Goal: Transaction & Acquisition: Purchase product/service

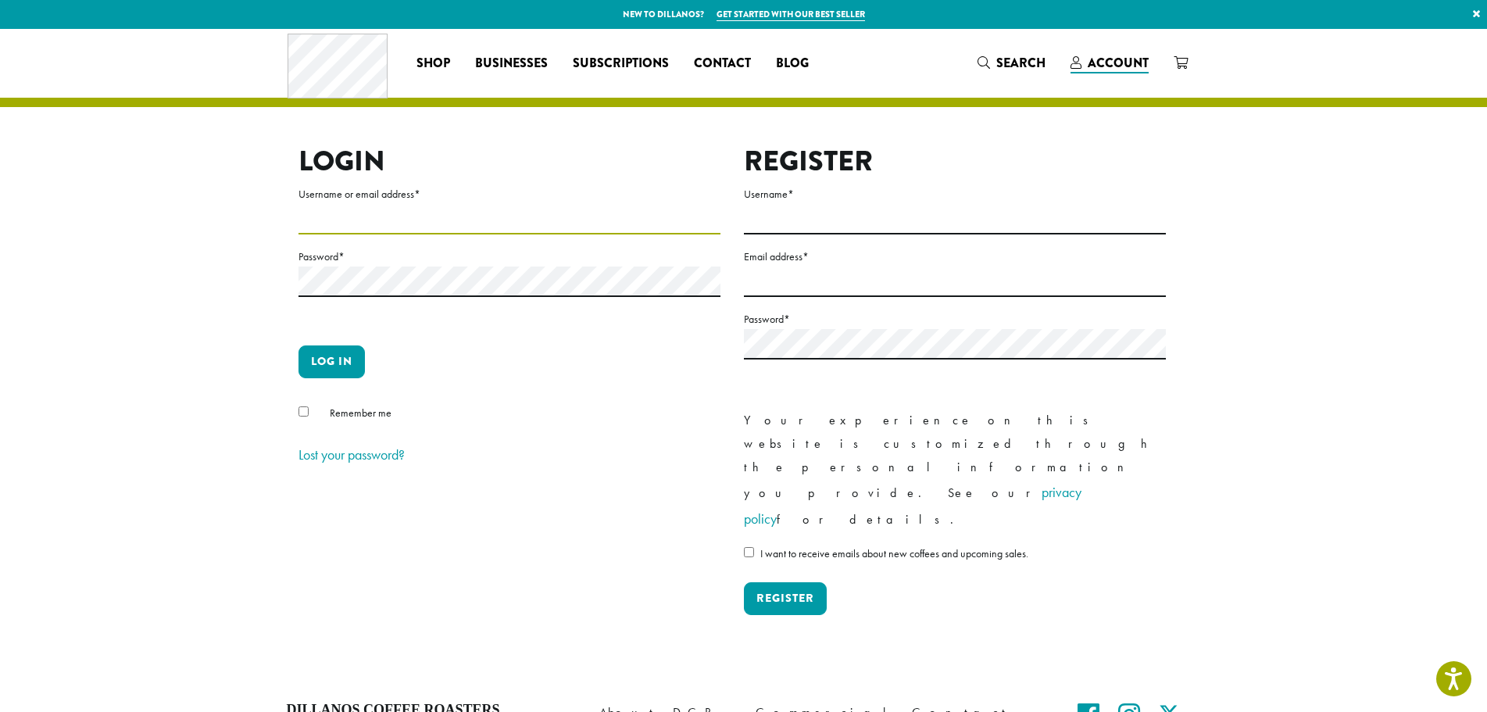
click at [363, 212] on input "Username or email address *" at bounding box center [510, 219] width 422 height 30
type input "*******"
click at [358, 298] on p "Password *" at bounding box center [510, 290] width 422 height 86
click at [299, 345] on button "Log in" at bounding box center [332, 361] width 66 height 33
click at [341, 360] on button "Log in" at bounding box center [332, 361] width 66 height 33
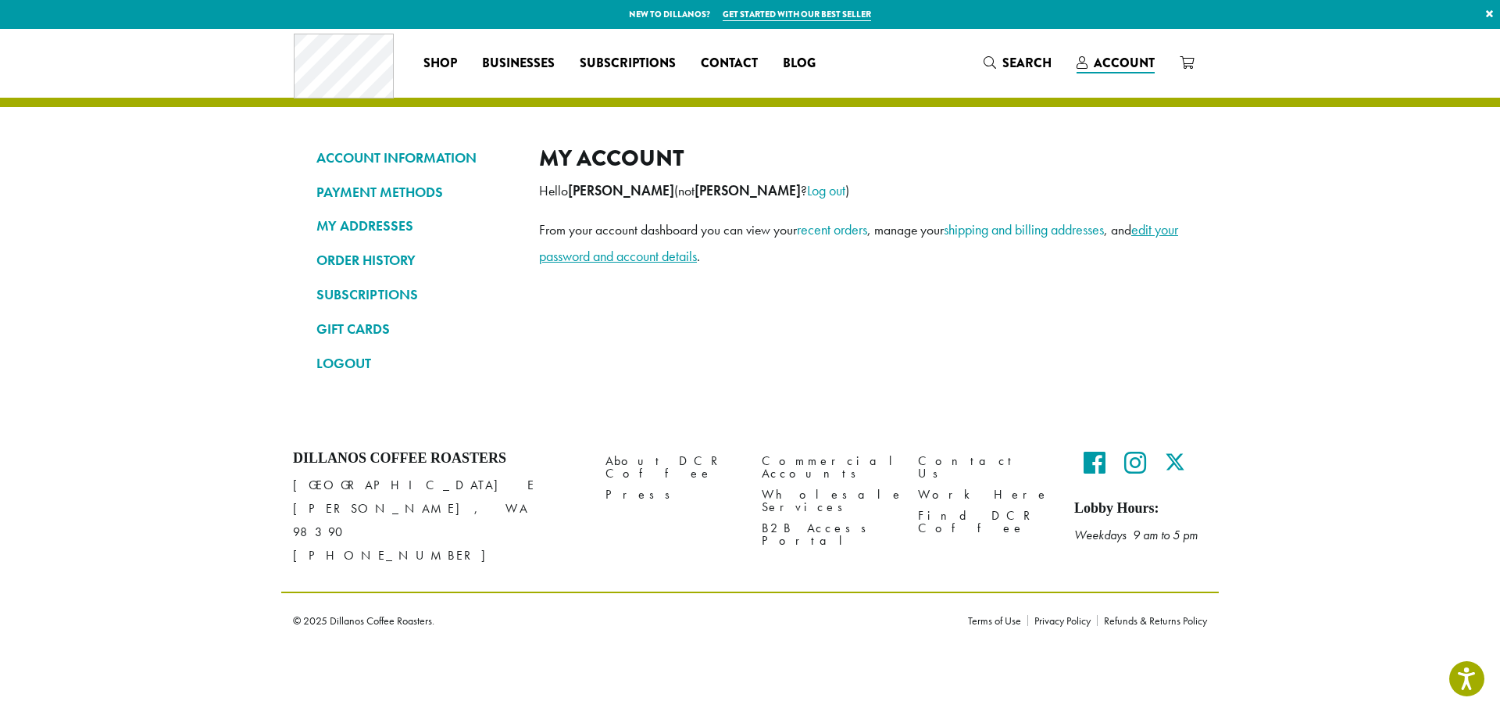
click at [1158, 227] on link "edit your password and account details" at bounding box center [858, 242] width 639 height 45
click at [607, 258] on link "edit your password and account details" at bounding box center [858, 242] width 639 height 45
click at [1160, 230] on link "edit your password and account details" at bounding box center [858, 242] width 639 height 45
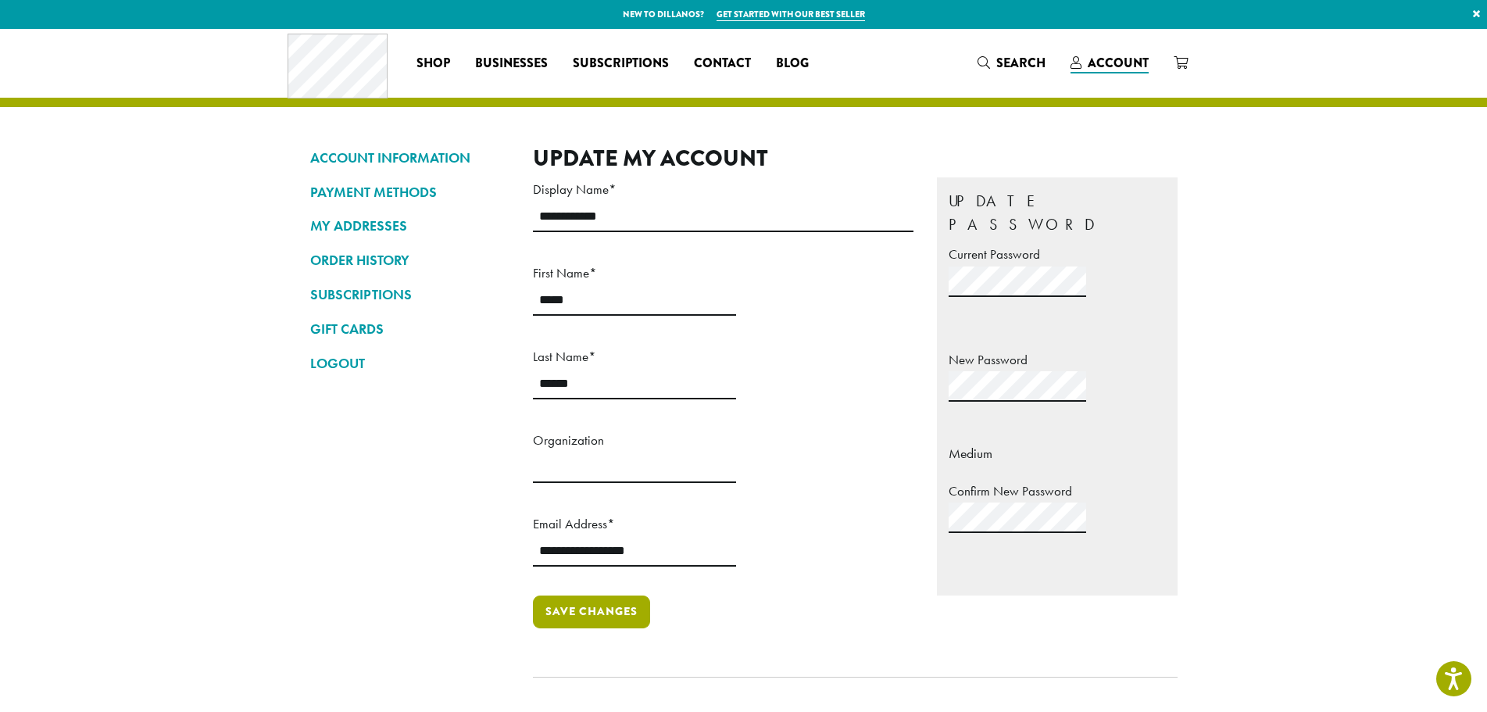
click at [544, 595] on button "Save changes" at bounding box center [591, 611] width 117 height 33
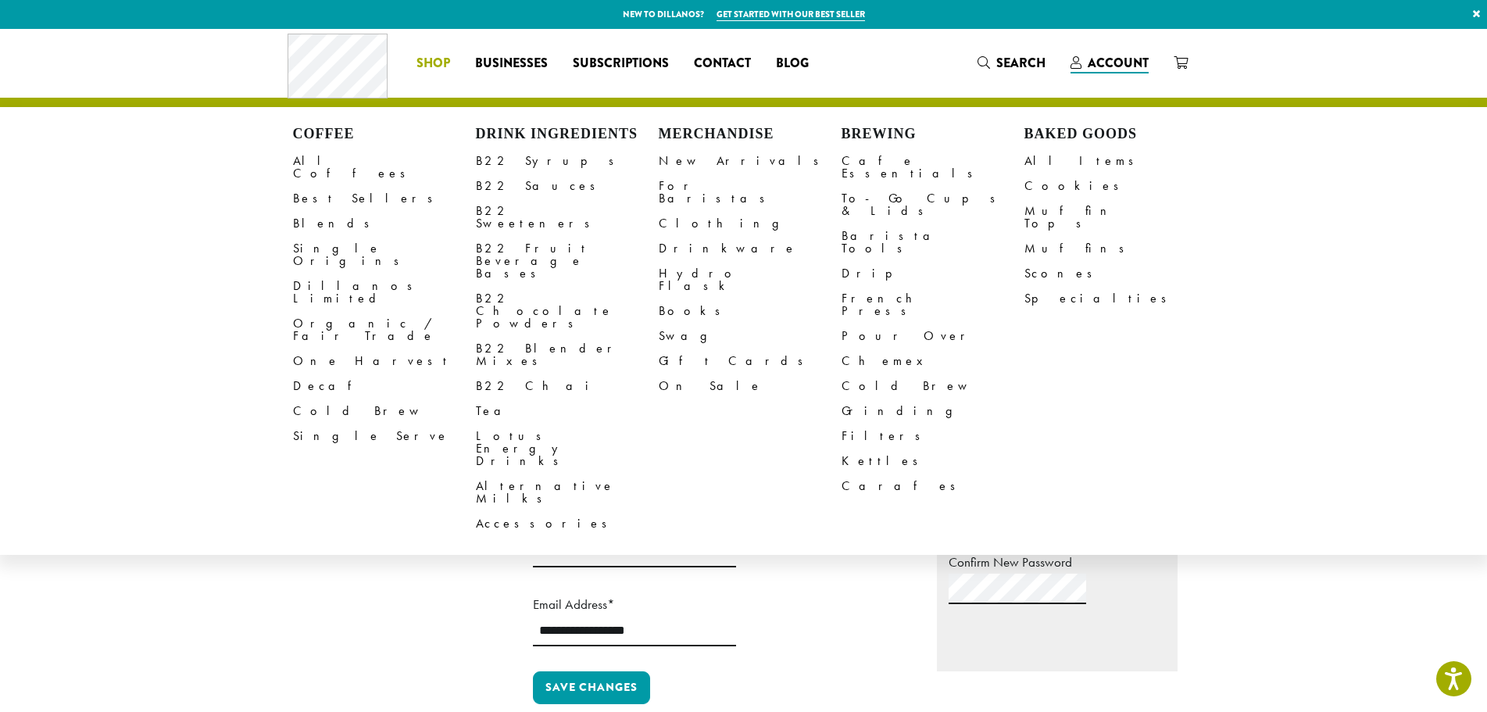
click at [424, 70] on li "Coffee All Coffees Best Sellers Blends Single Origins Dillanos Limited Organic …" at bounding box center [433, 63] width 59 height 25
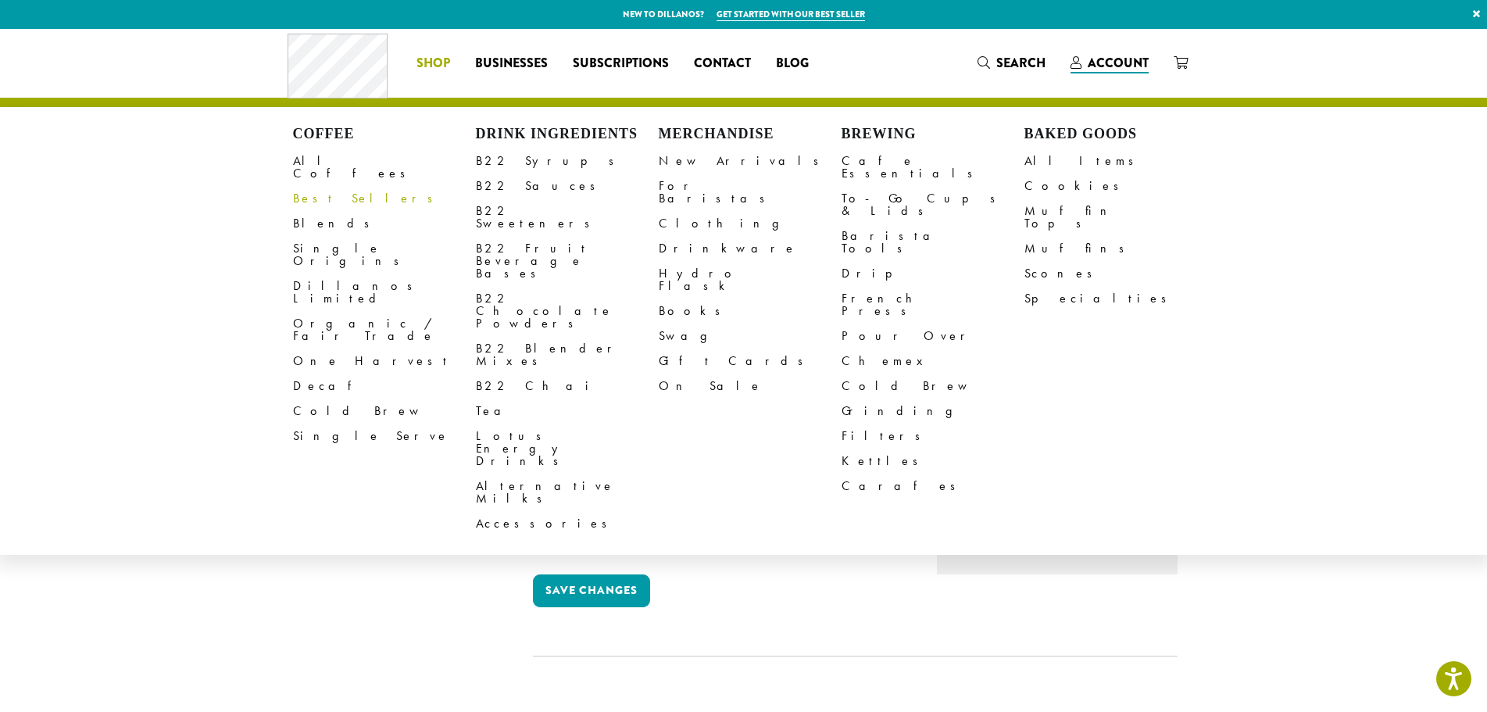
click at [314, 186] on link "Best Sellers" at bounding box center [384, 198] width 183 height 25
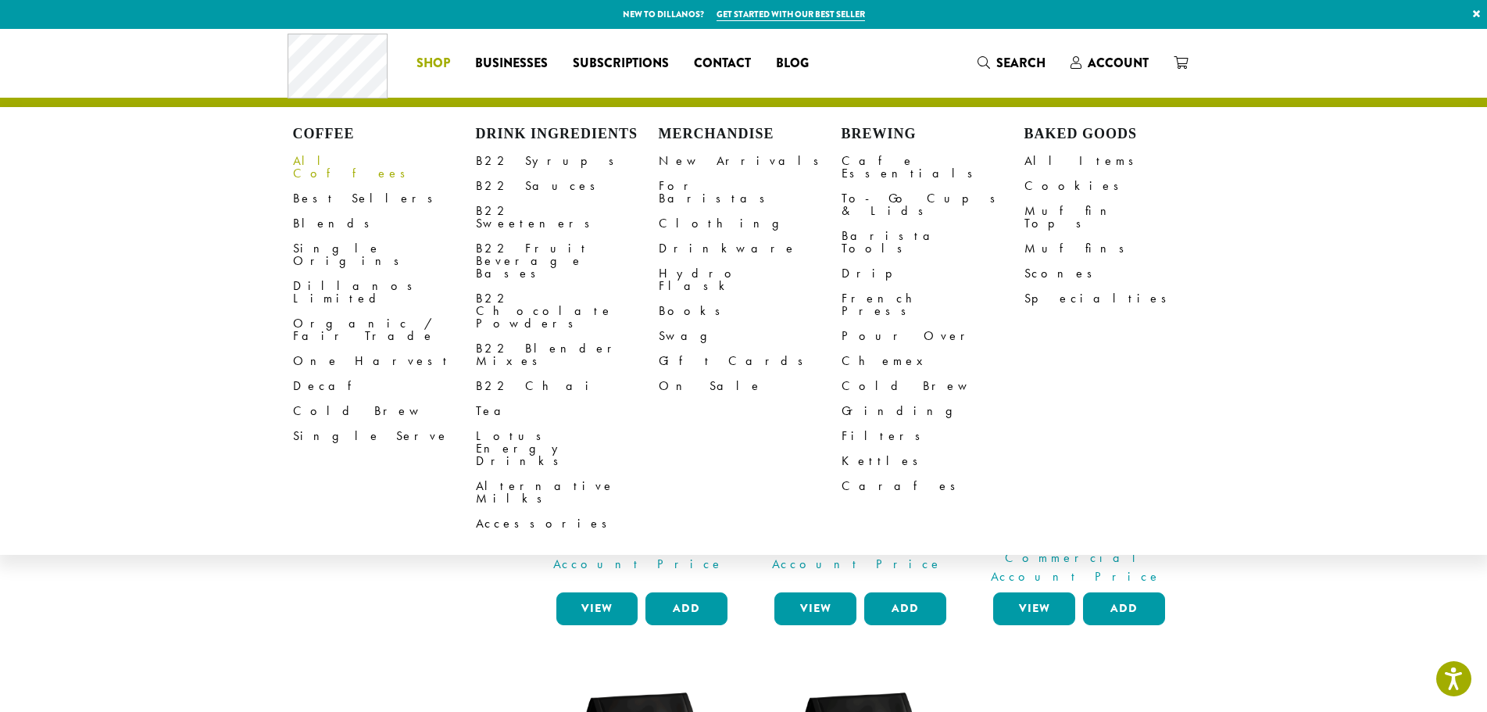
click at [326, 163] on link "All Coffees" at bounding box center [384, 167] width 183 height 38
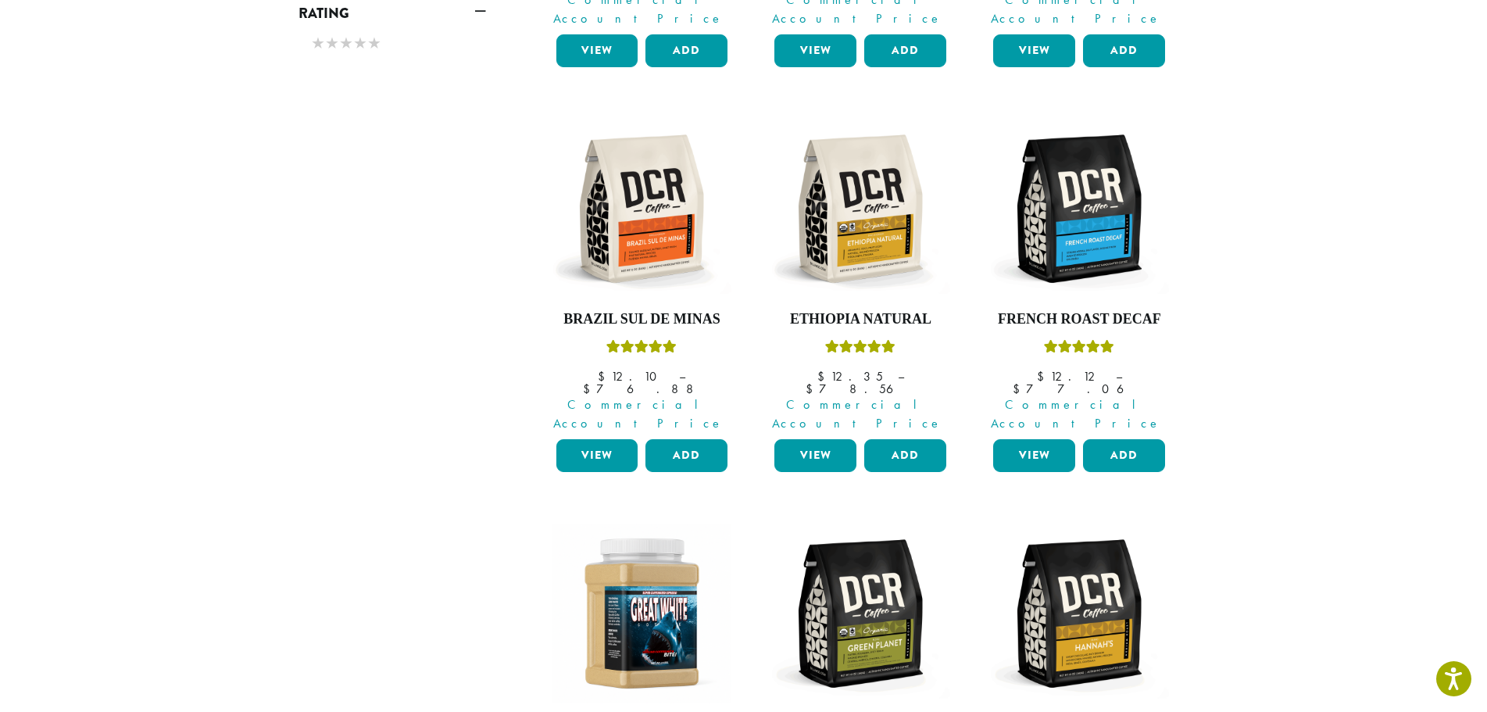
scroll to position [1250, 0]
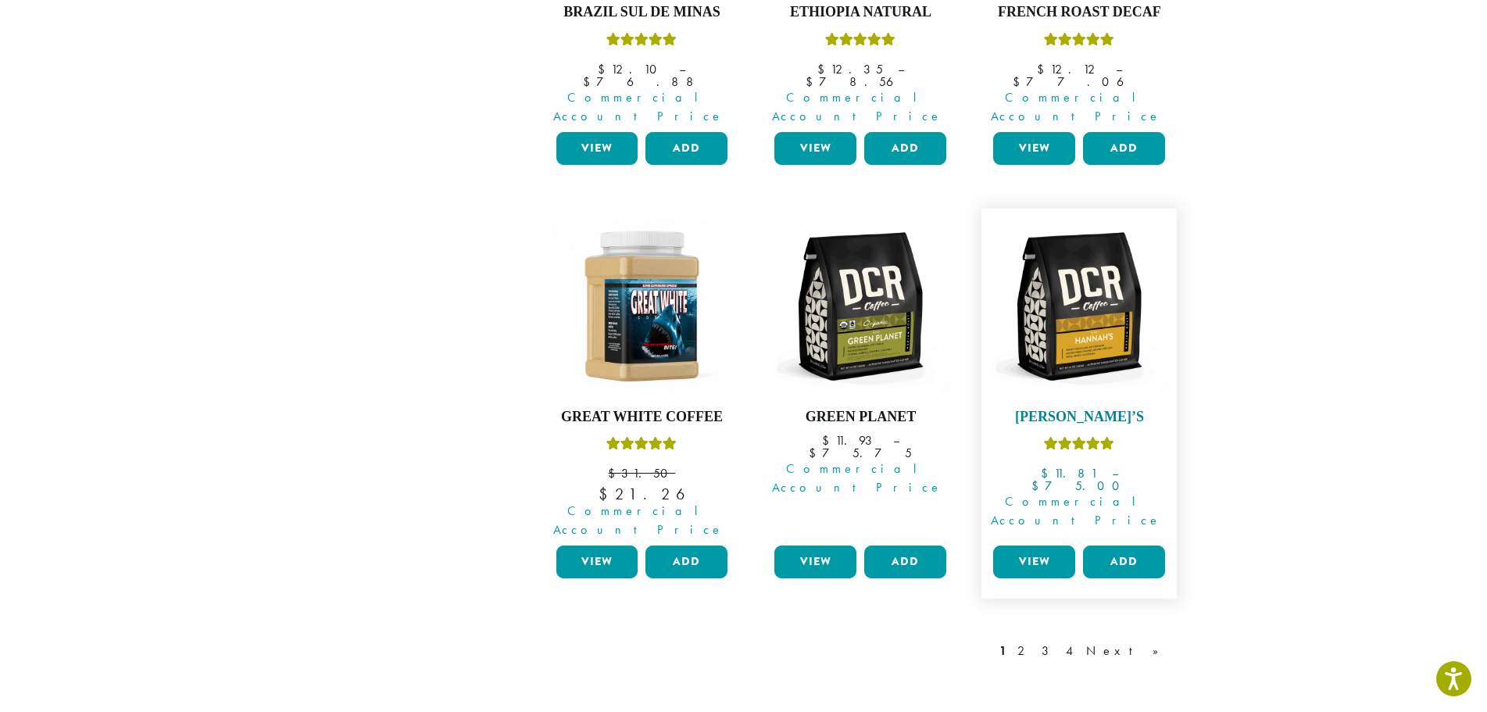
click at [1071, 304] on img at bounding box center [1079, 306] width 180 height 180
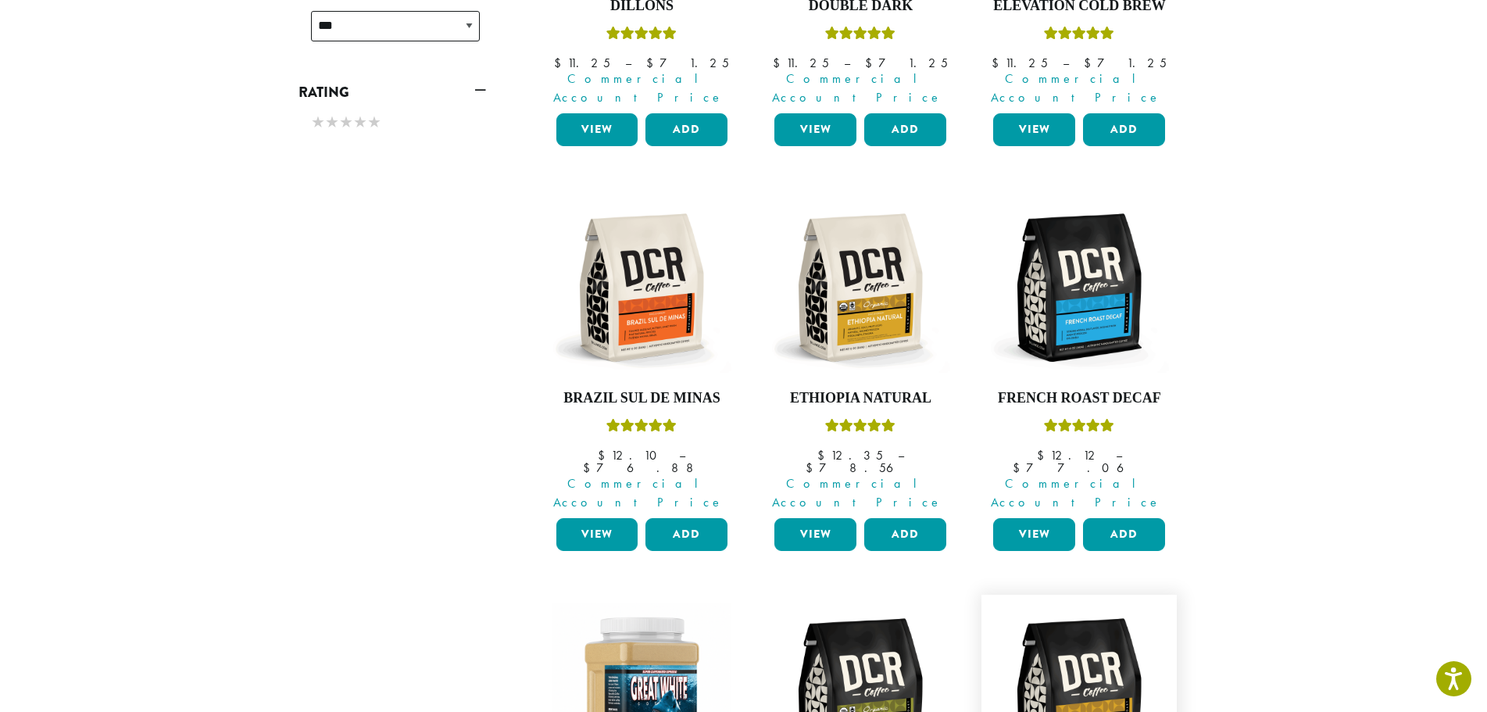
scroll to position [767, 0]
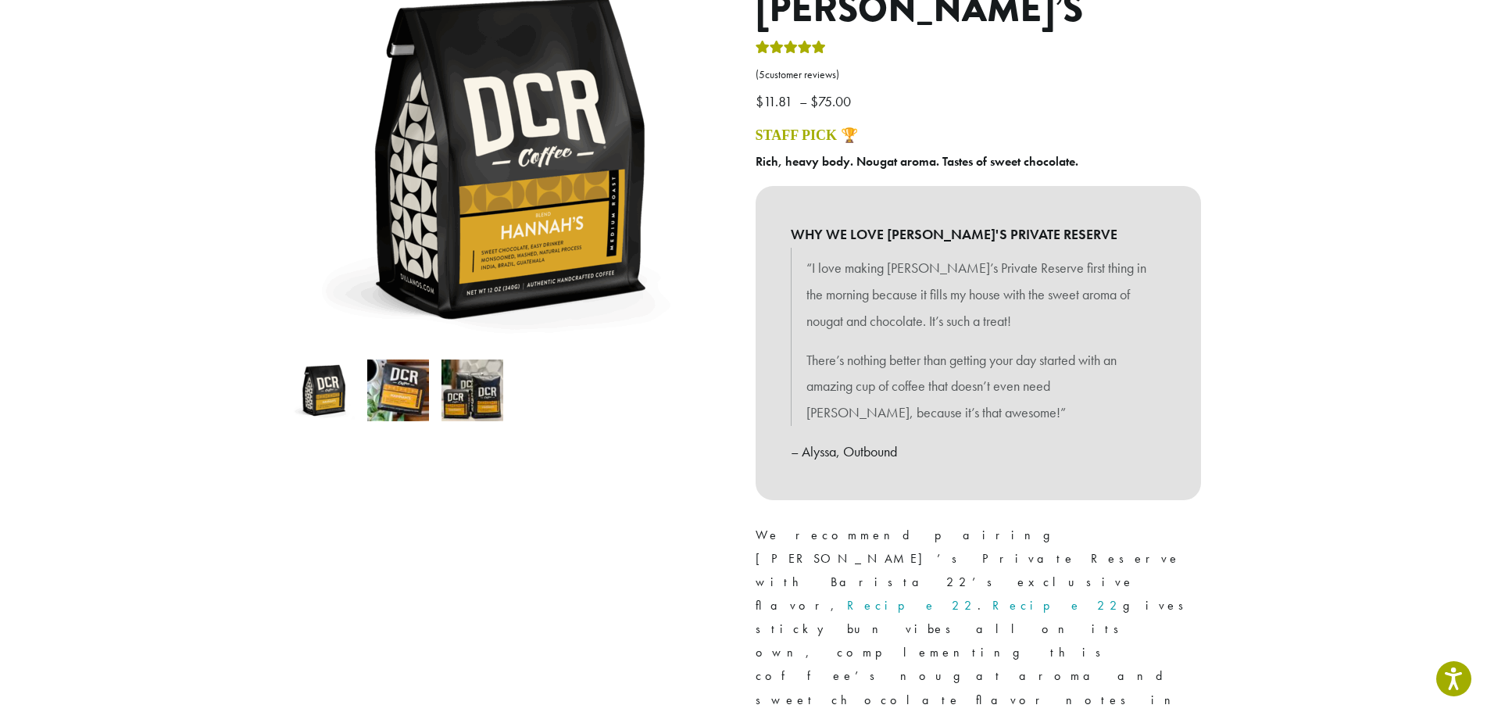
scroll to position [547, 0]
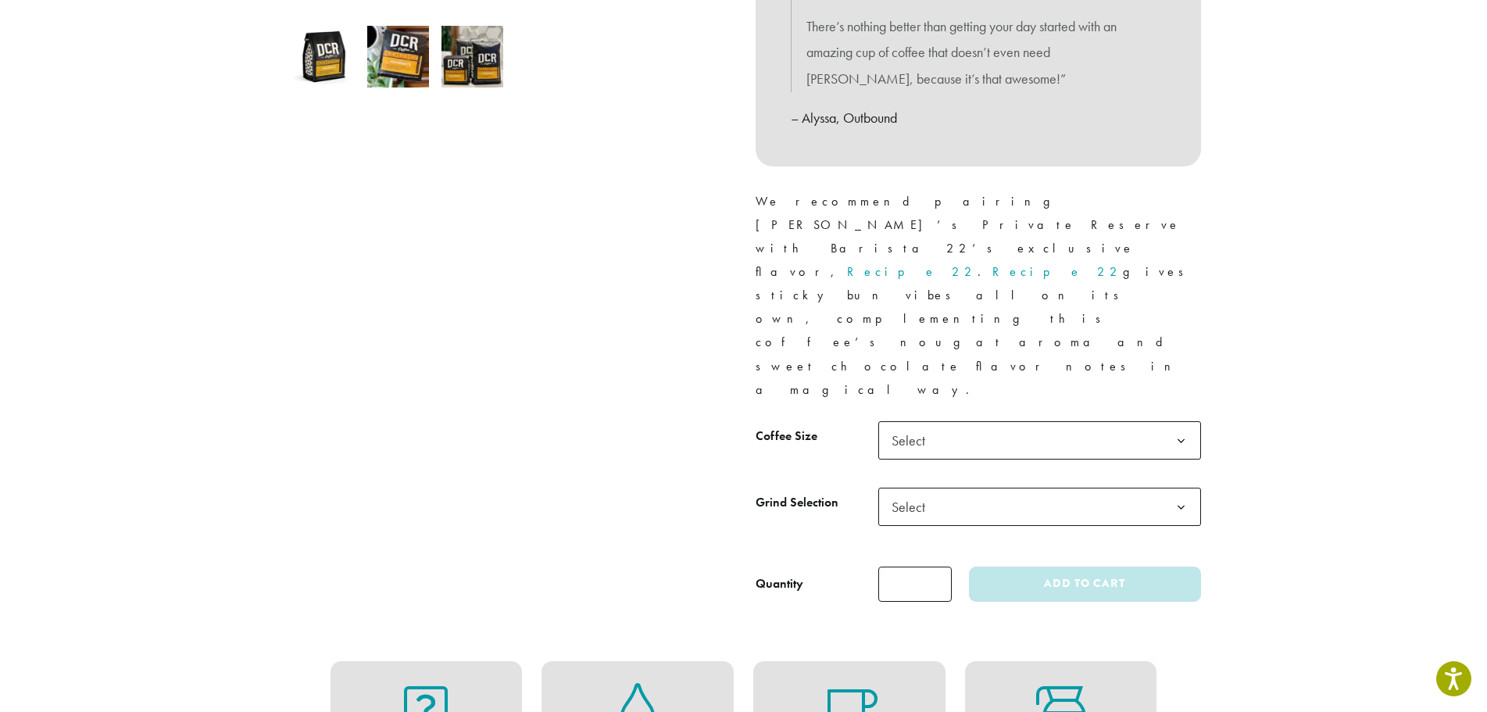
click at [942, 421] on span "Select" at bounding box center [1039, 440] width 323 height 38
click at [912, 492] on span "Select" at bounding box center [912, 507] width 55 height 30
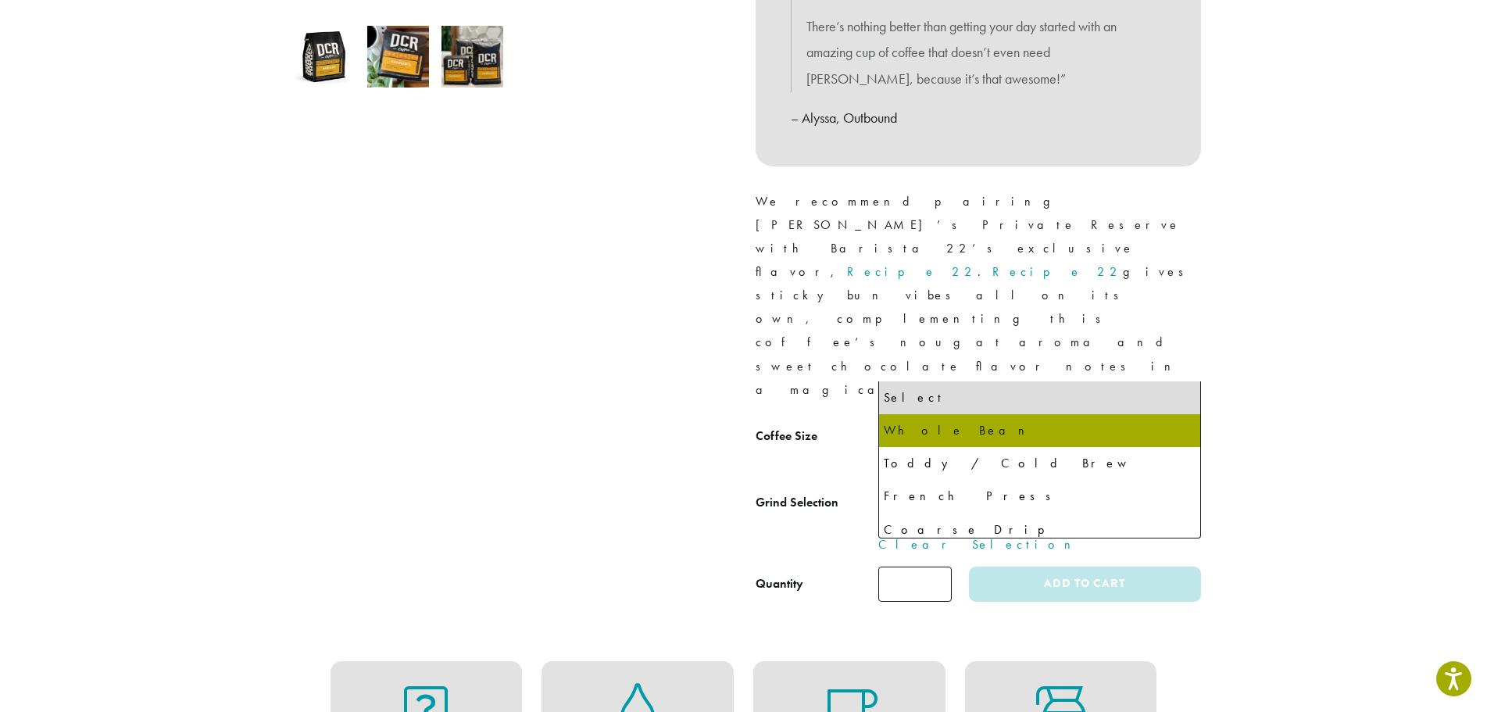
select select "**********"
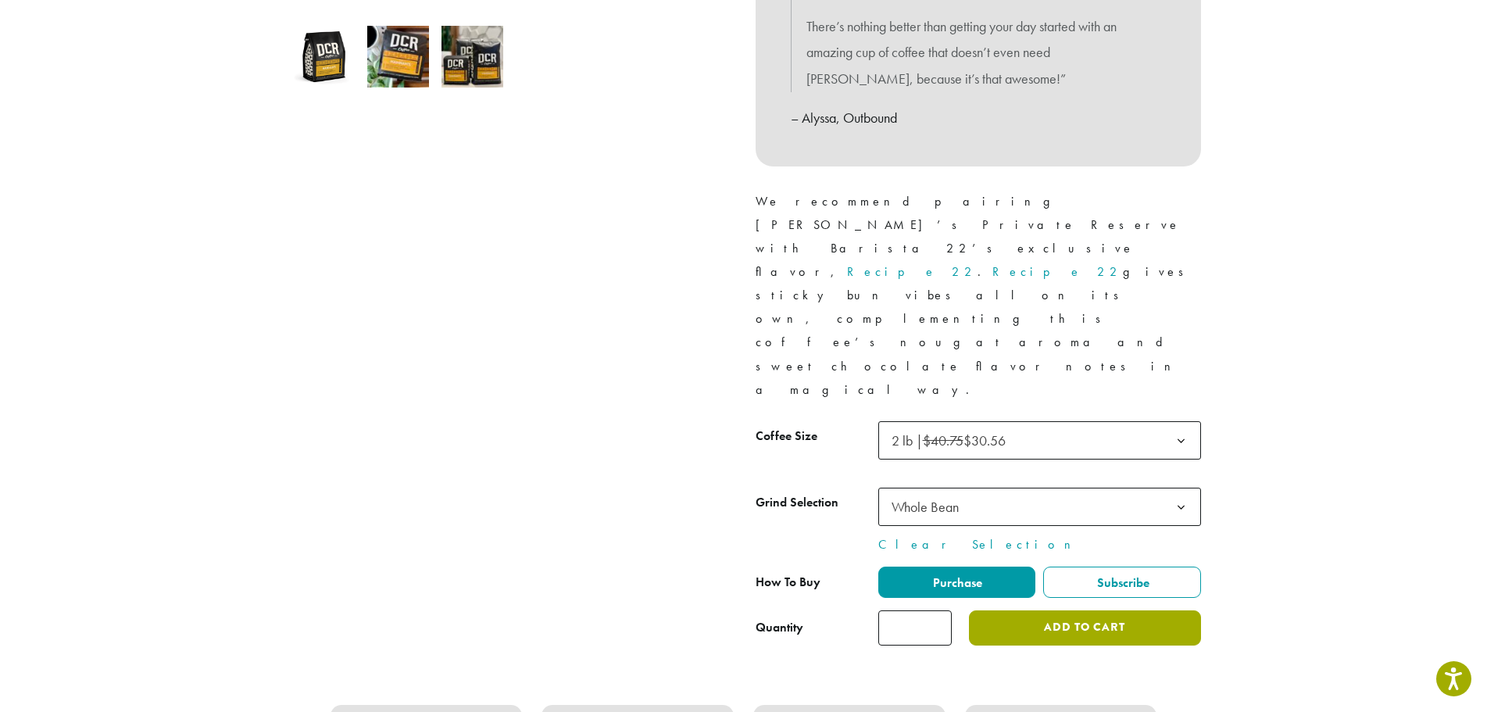
click at [1048, 610] on button "Add to cart" at bounding box center [1084, 627] width 231 height 35
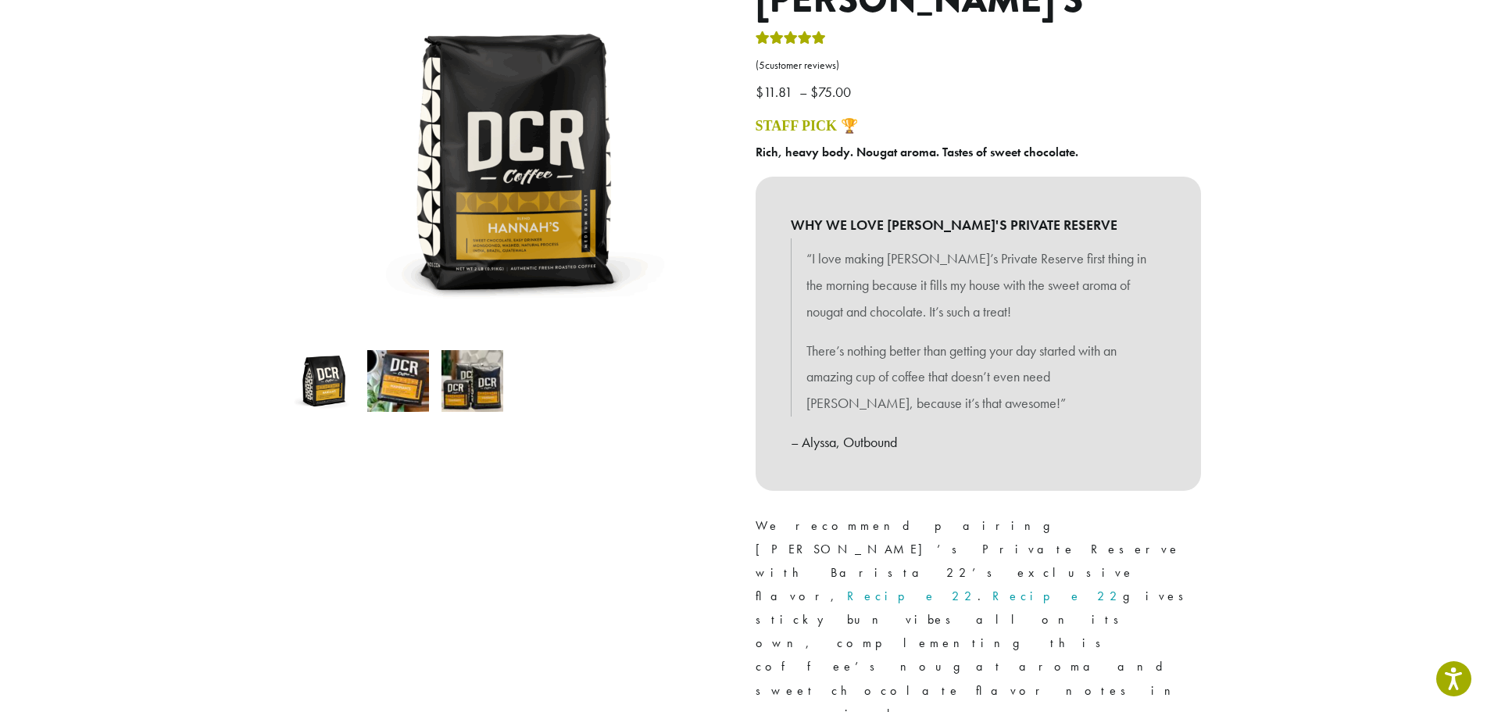
scroll to position [0, 0]
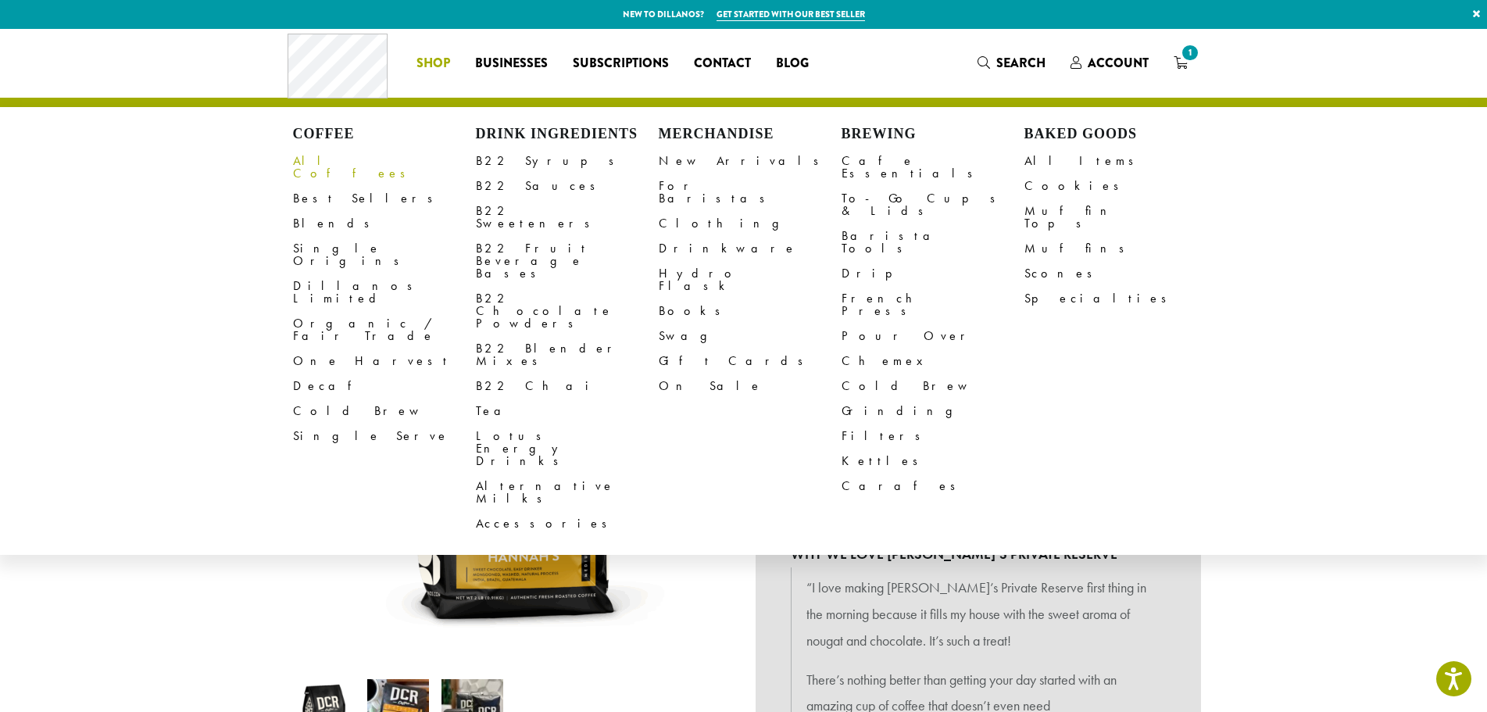
click at [328, 163] on link "All Coffees" at bounding box center [384, 167] width 183 height 38
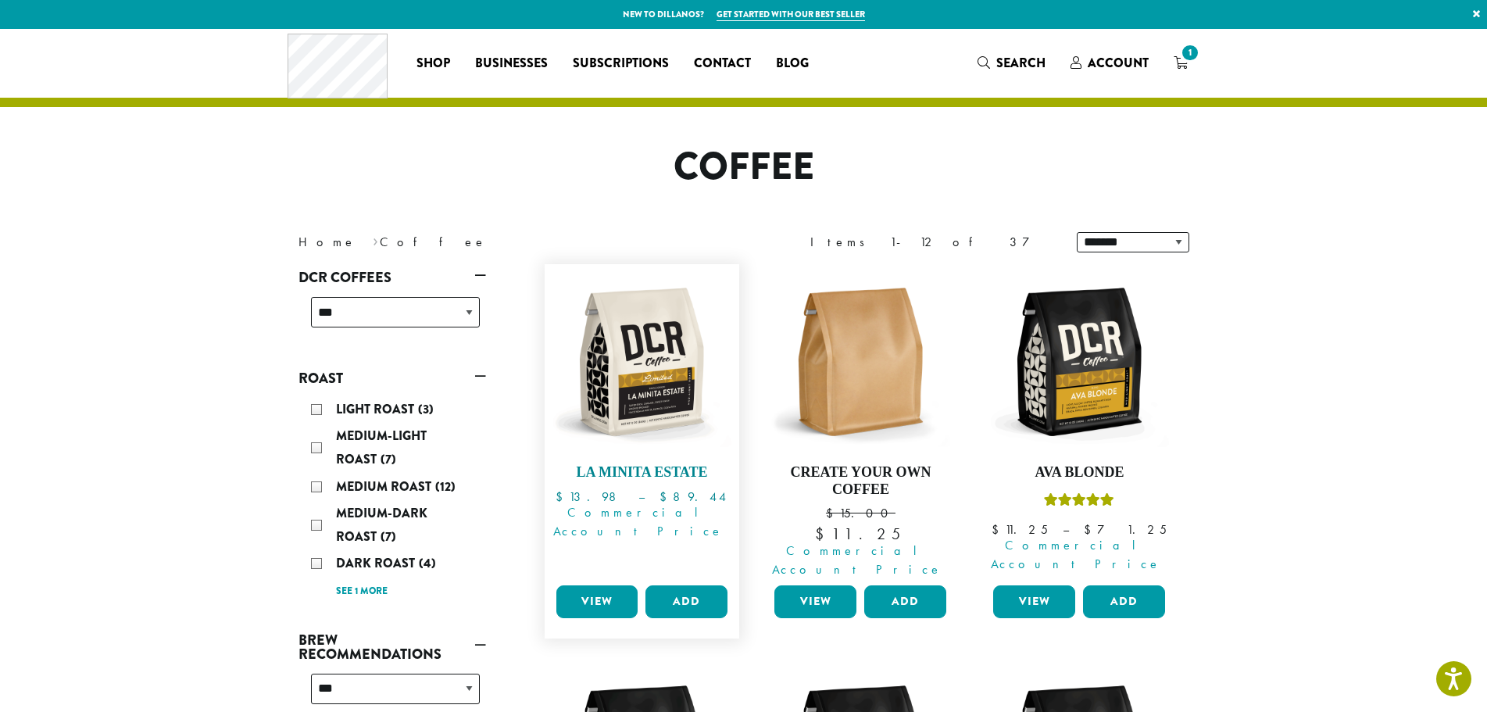
click at [635, 404] on img at bounding box center [642, 362] width 180 height 180
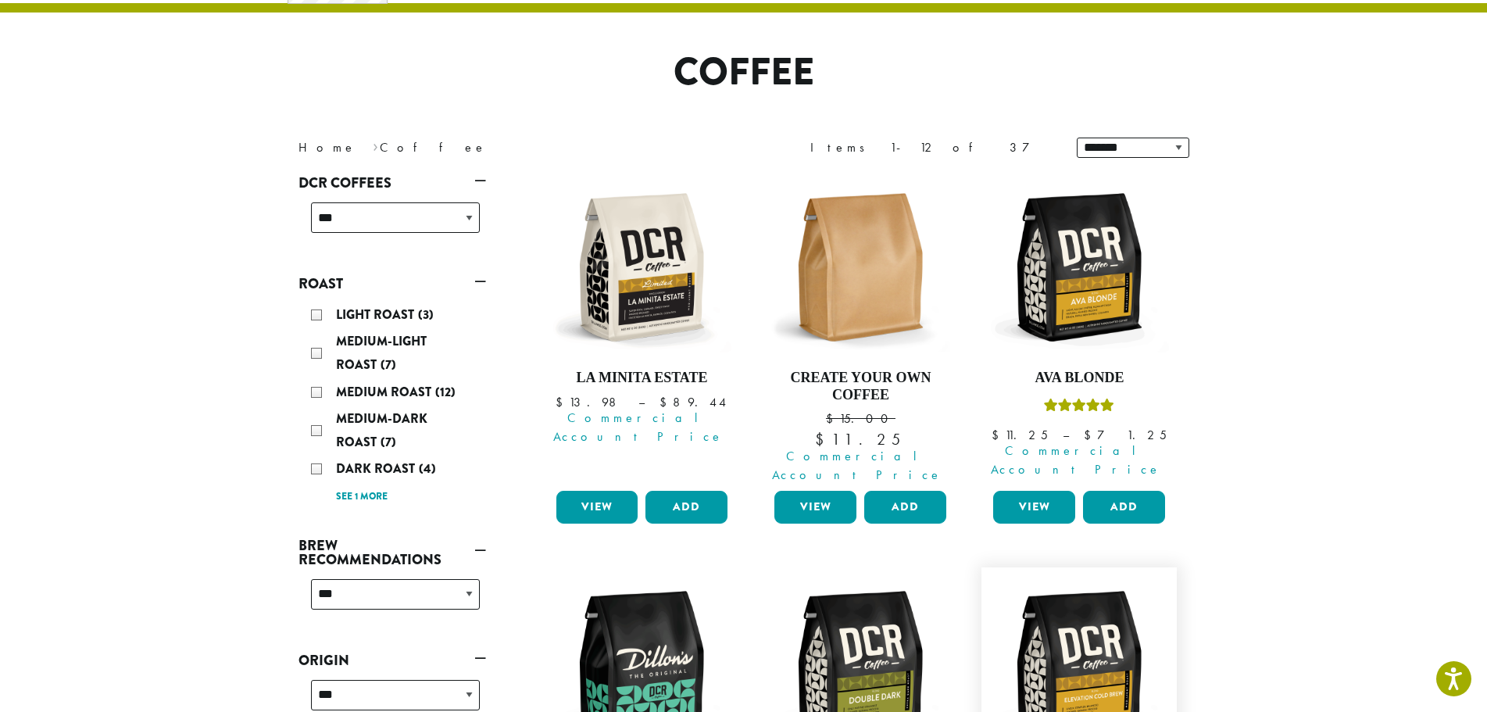
scroll to position [391, 0]
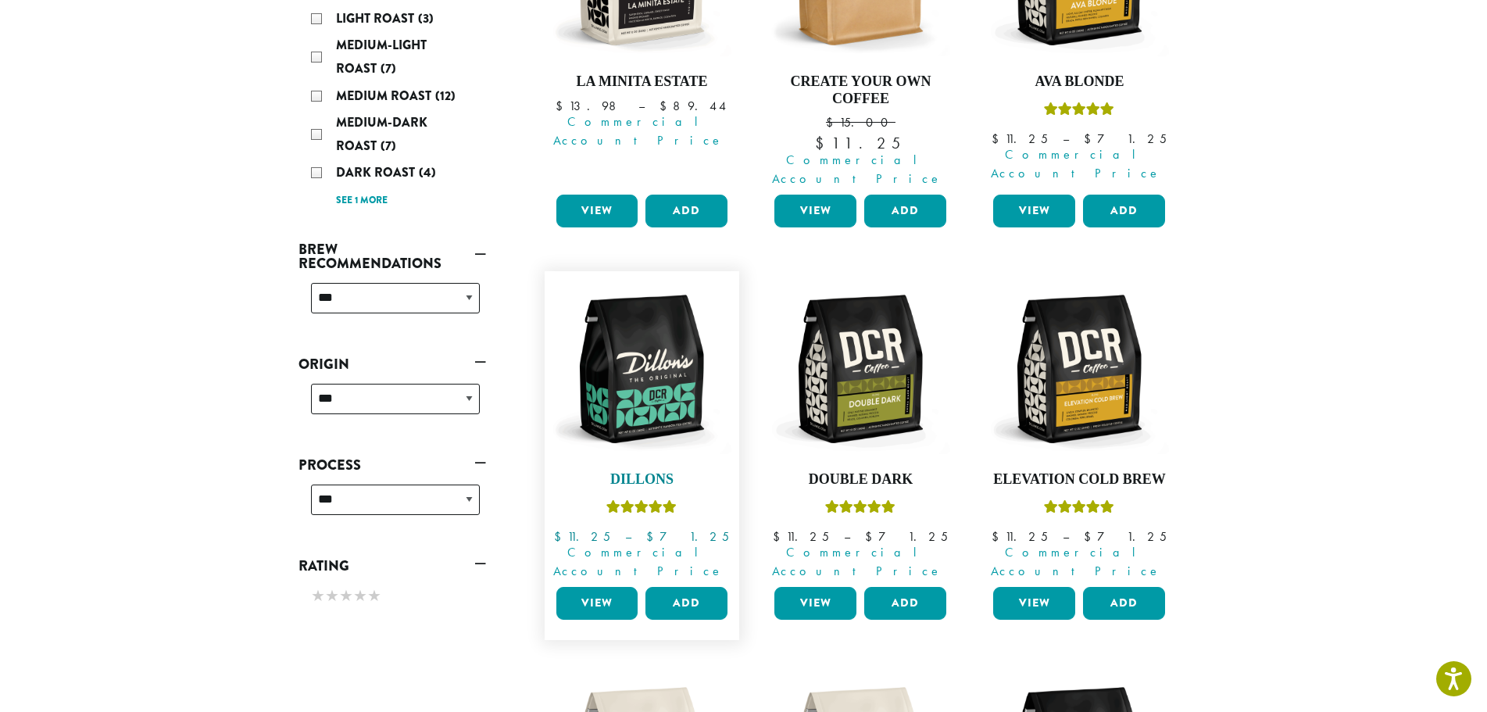
click at [647, 389] on img at bounding box center [642, 369] width 180 height 180
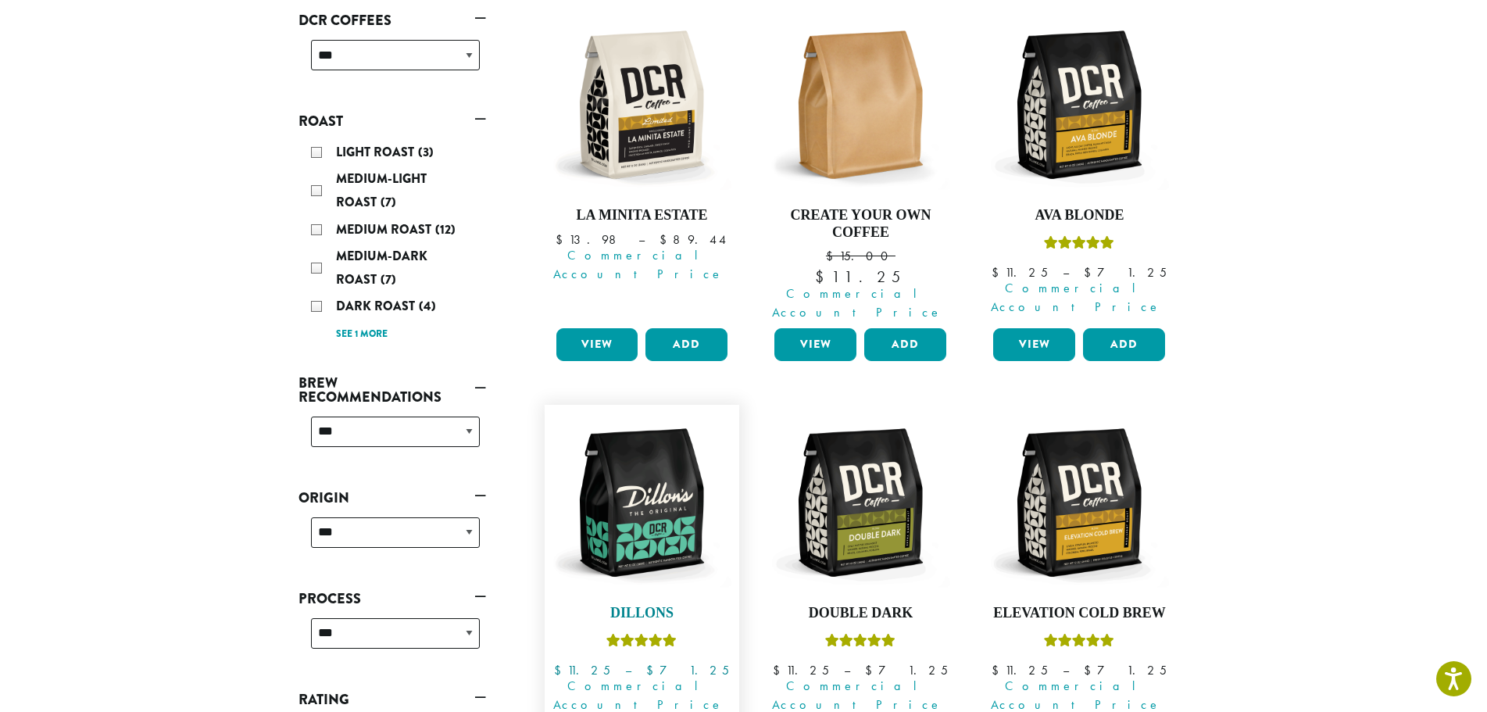
scroll to position [234, 0]
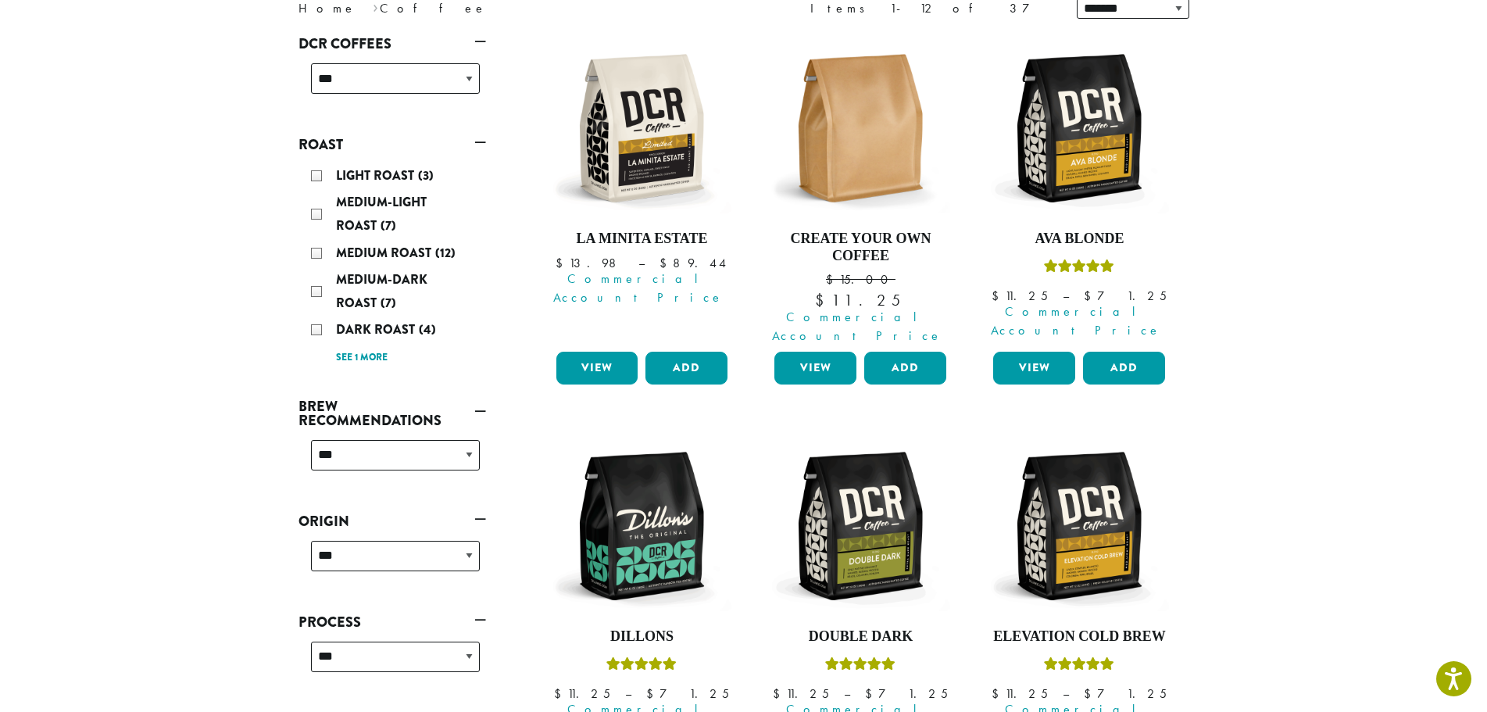
click at [401, 470] on div "**********" at bounding box center [395, 461] width 181 height 55
click at [397, 460] on select "**********" at bounding box center [395, 455] width 169 height 30
select select "********"
click at [311, 440] on select "**********" at bounding box center [395, 455] width 169 height 30
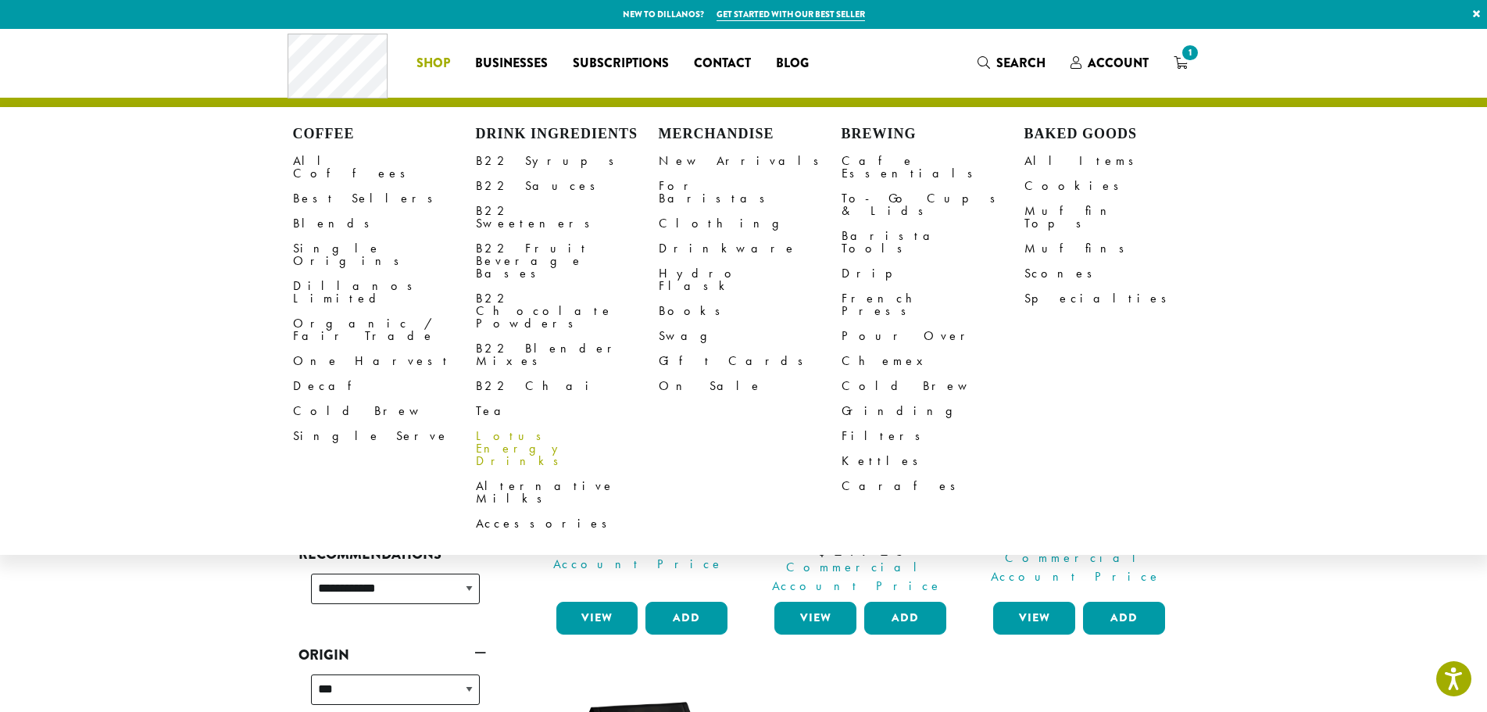
click at [499, 424] on link "Lotus Energy Drinks" at bounding box center [567, 449] width 183 height 50
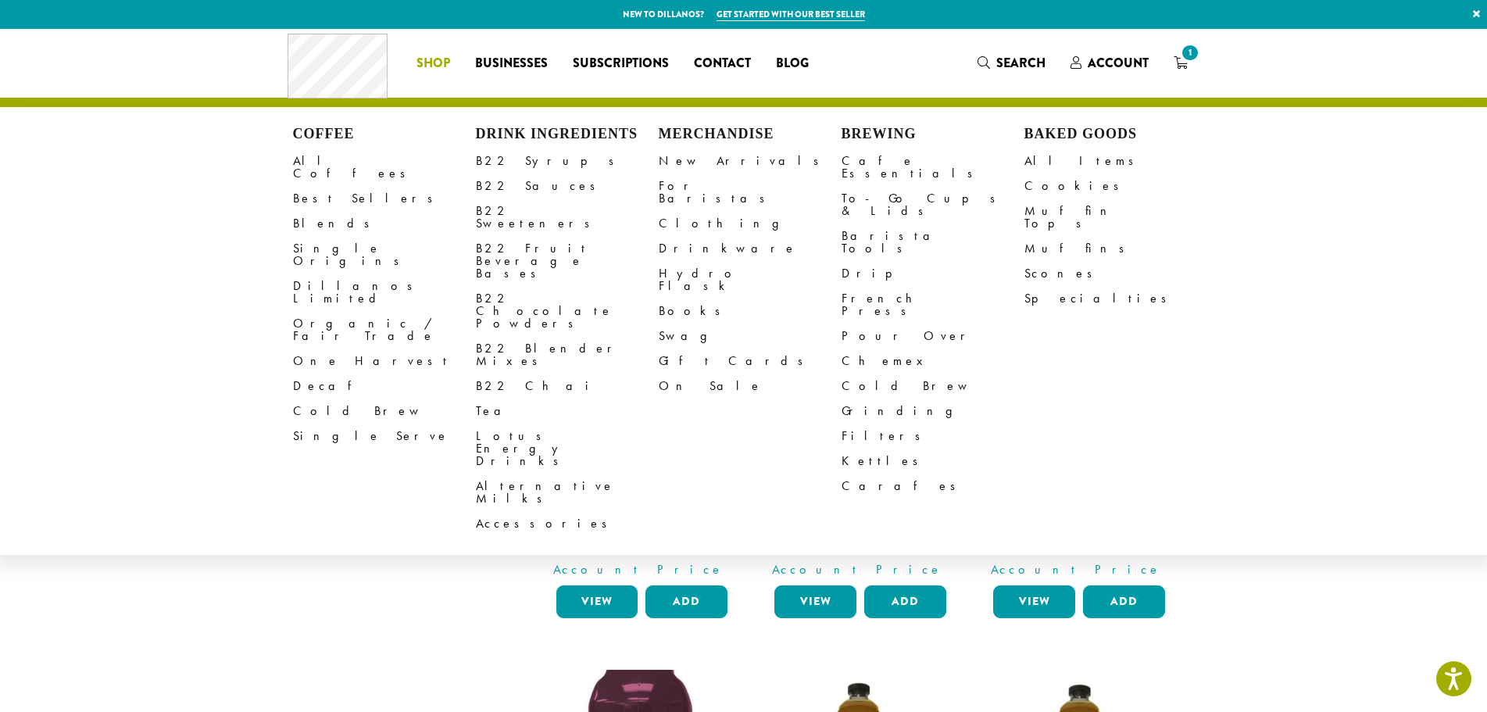
click at [423, 63] on li "Coffee All Coffees Best Sellers Blends Single Origins Dillanos Limited Organic …" at bounding box center [433, 63] width 59 height 25
click at [696, 184] on link "For Baristas" at bounding box center [750, 192] width 183 height 38
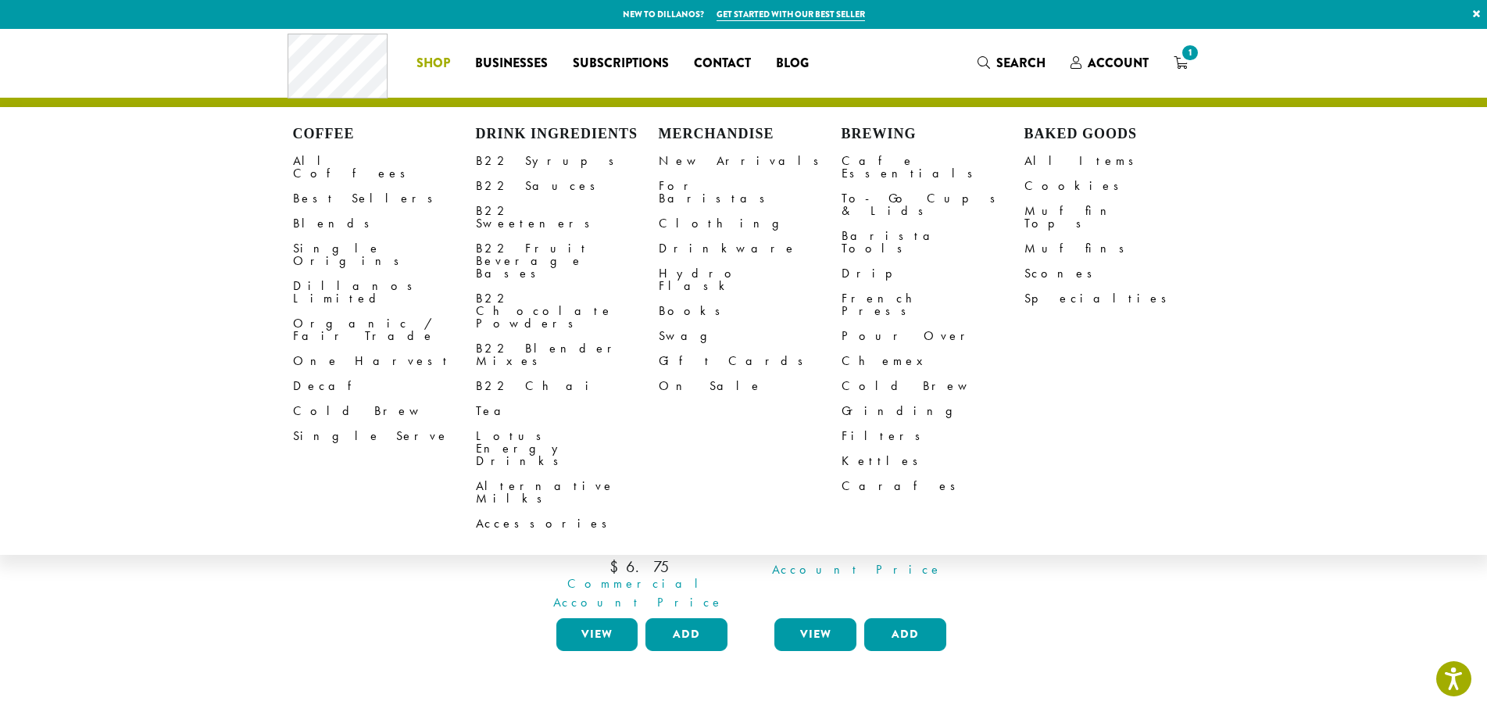
click at [439, 52] on link "Shop" at bounding box center [433, 63] width 59 height 25
click at [695, 211] on link "Clothing" at bounding box center [750, 223] width 183 height 25
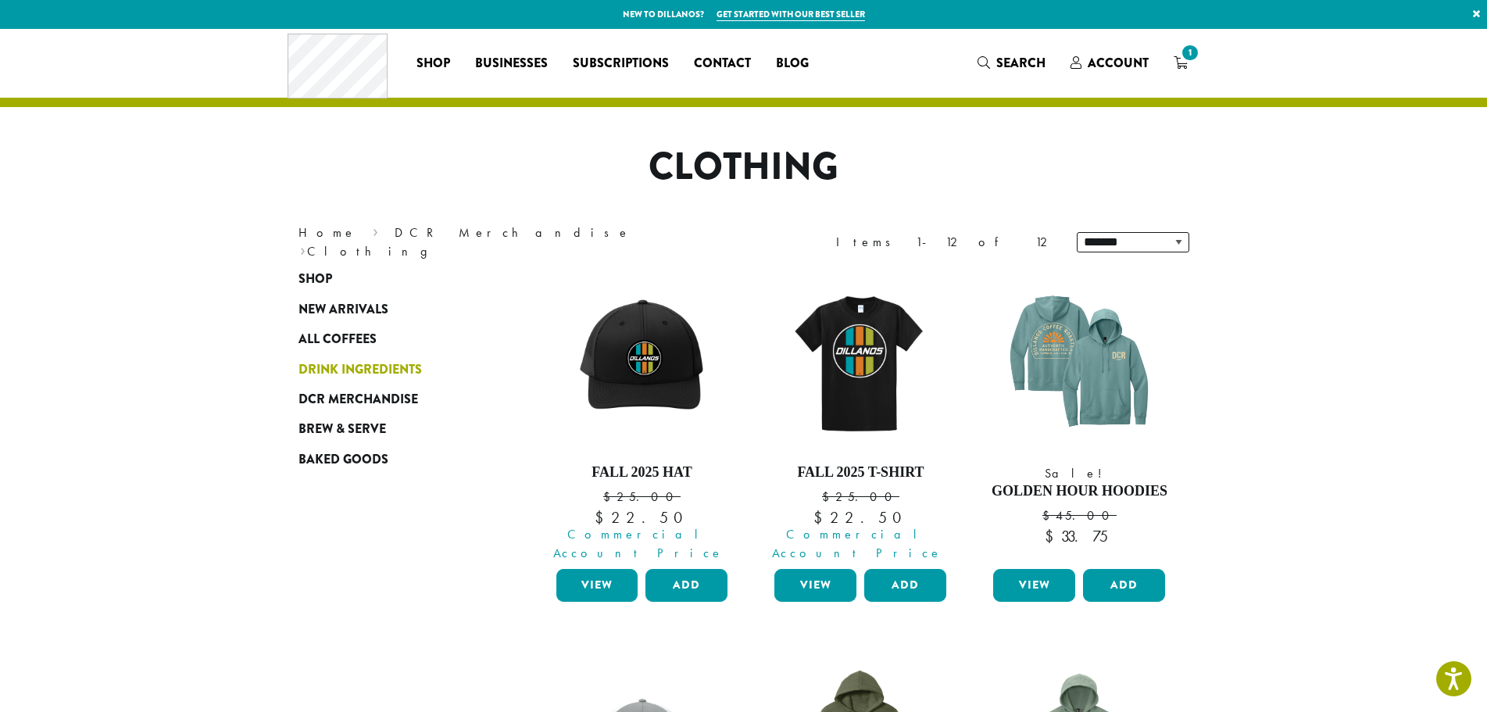
click at [326, 367] on span "Drink Ingredients" at bounding box center [360, 370] width 123 height 20
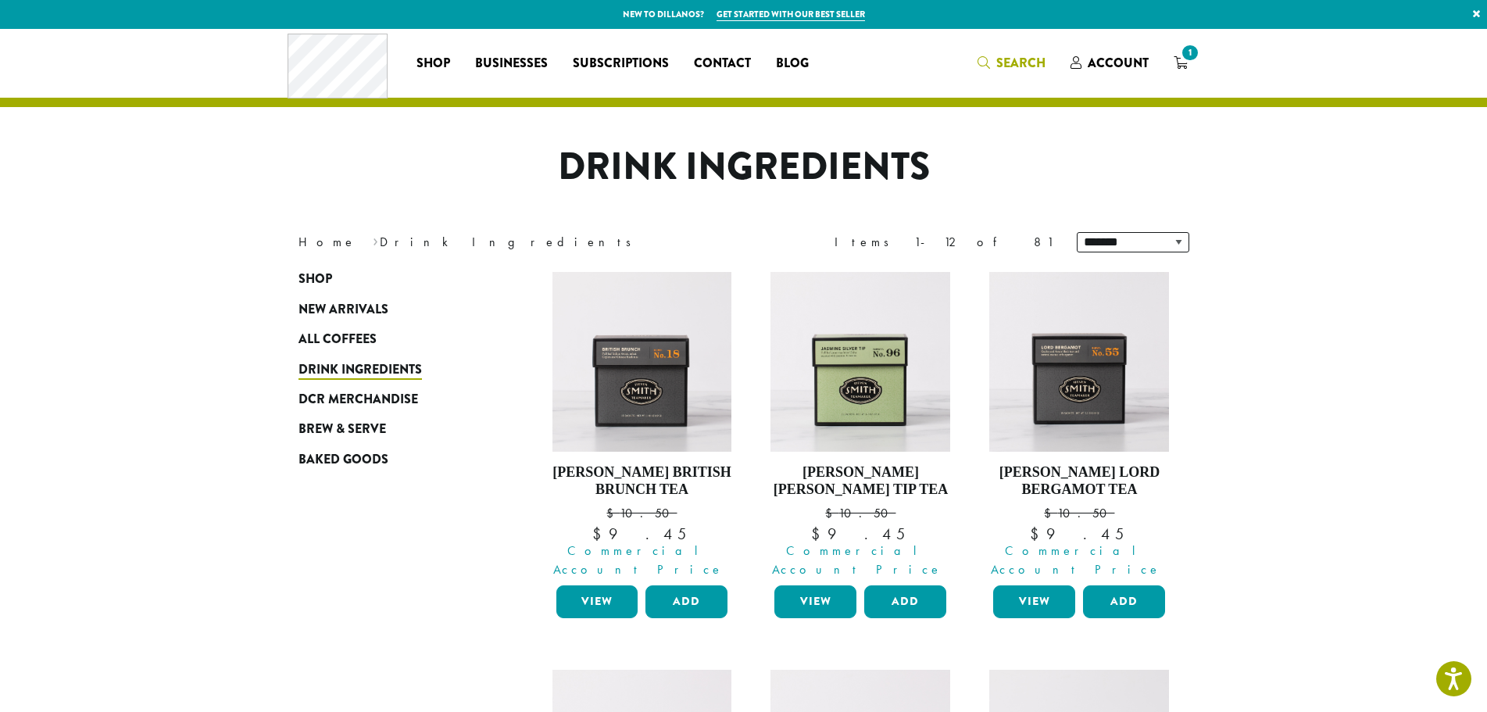
click at [990, 69] on icon "Search" at bounding box center [984, 62] width 13 height 13
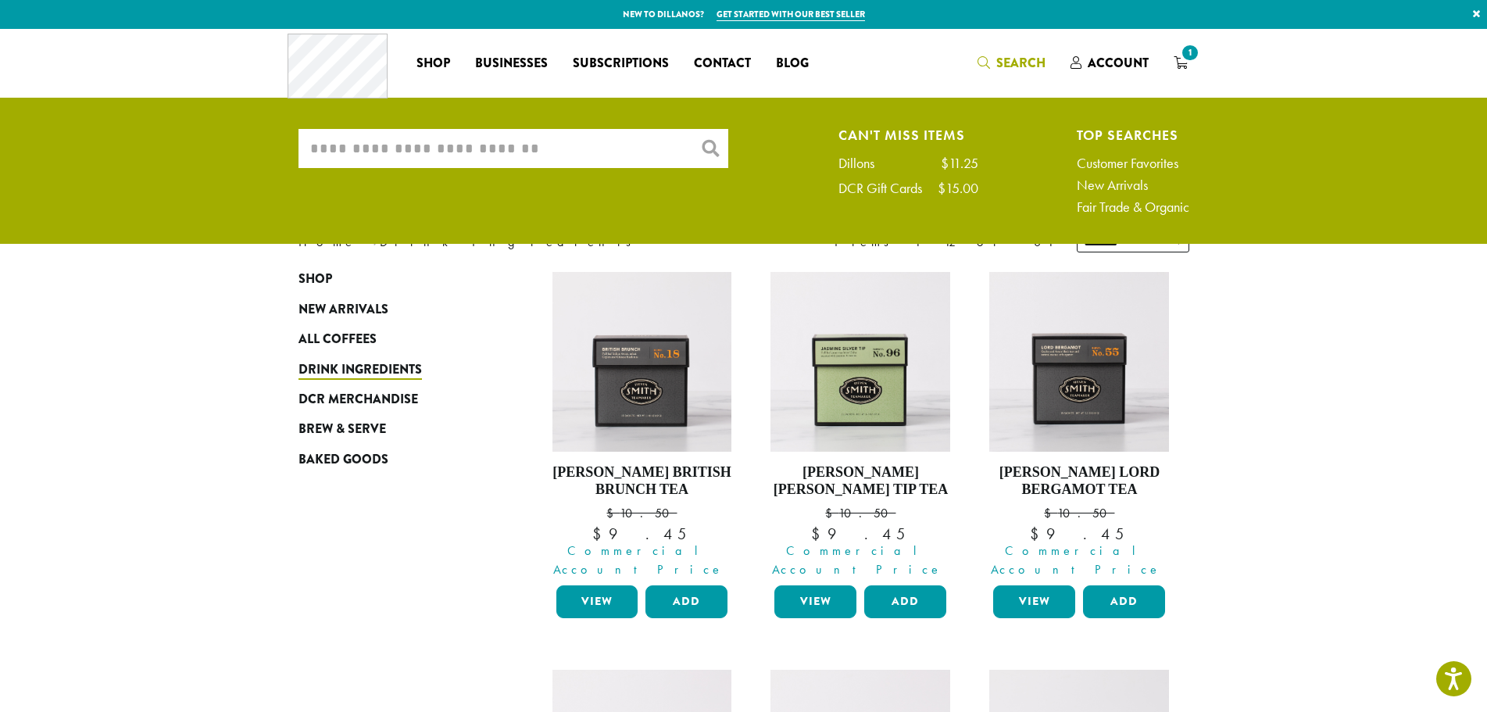
click at [427, 170] on div "What are you searching for? × Can't Miss Items Dillons $11.25 DCR Gift Cards $1…" at bounding box center [744, 175] width 914 height 93
click at [440, 148] on input "What are you searching for?" at bounding box center [514, 148] width 430 height 39
click at [387, 146] on input "What are you searching for?" at bounding box center [514, 148] width 430 height 39
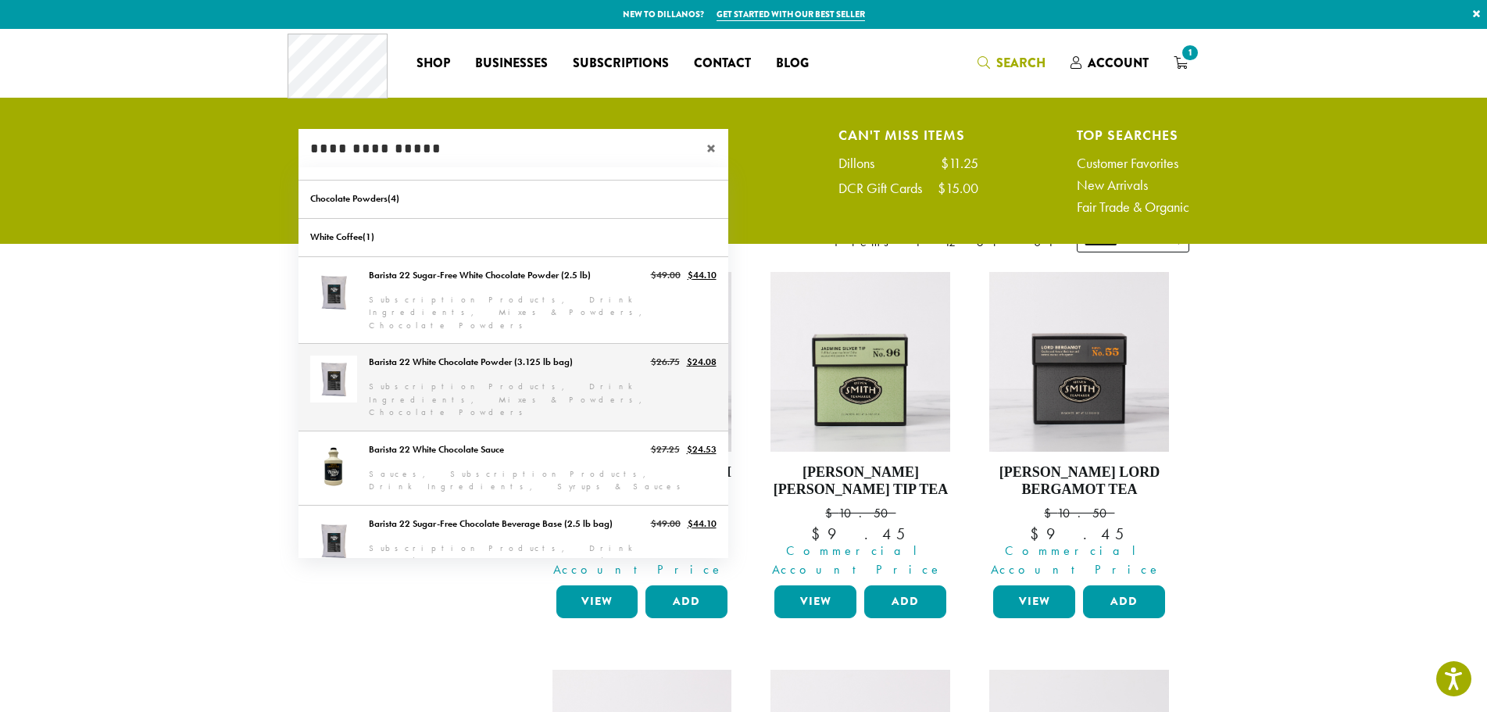
type input "**********"
click at [424, 356] on link "Barista 22 White Chocolate Powder (3.125 lb bag)" at bounding box center [514, 387] width 430 height 87
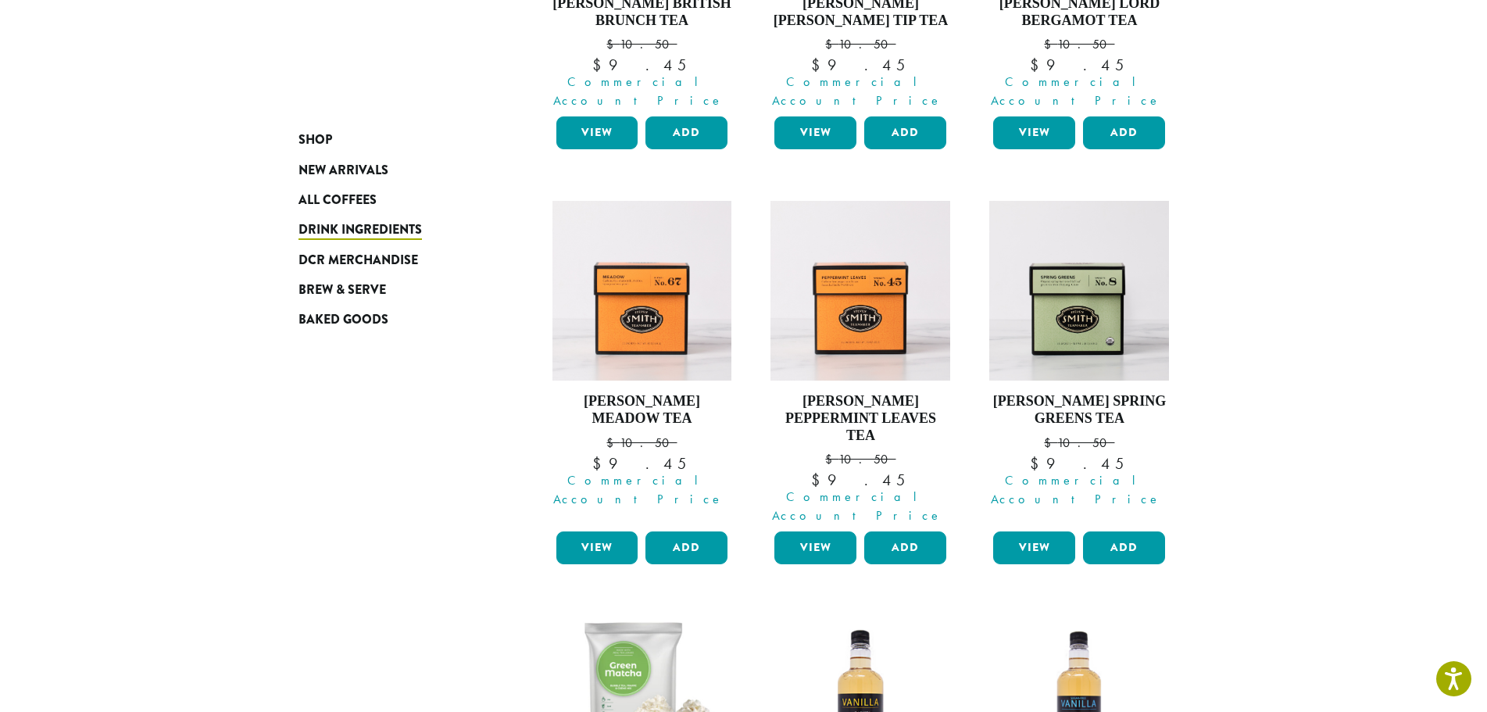
scroll to position [418, 0]
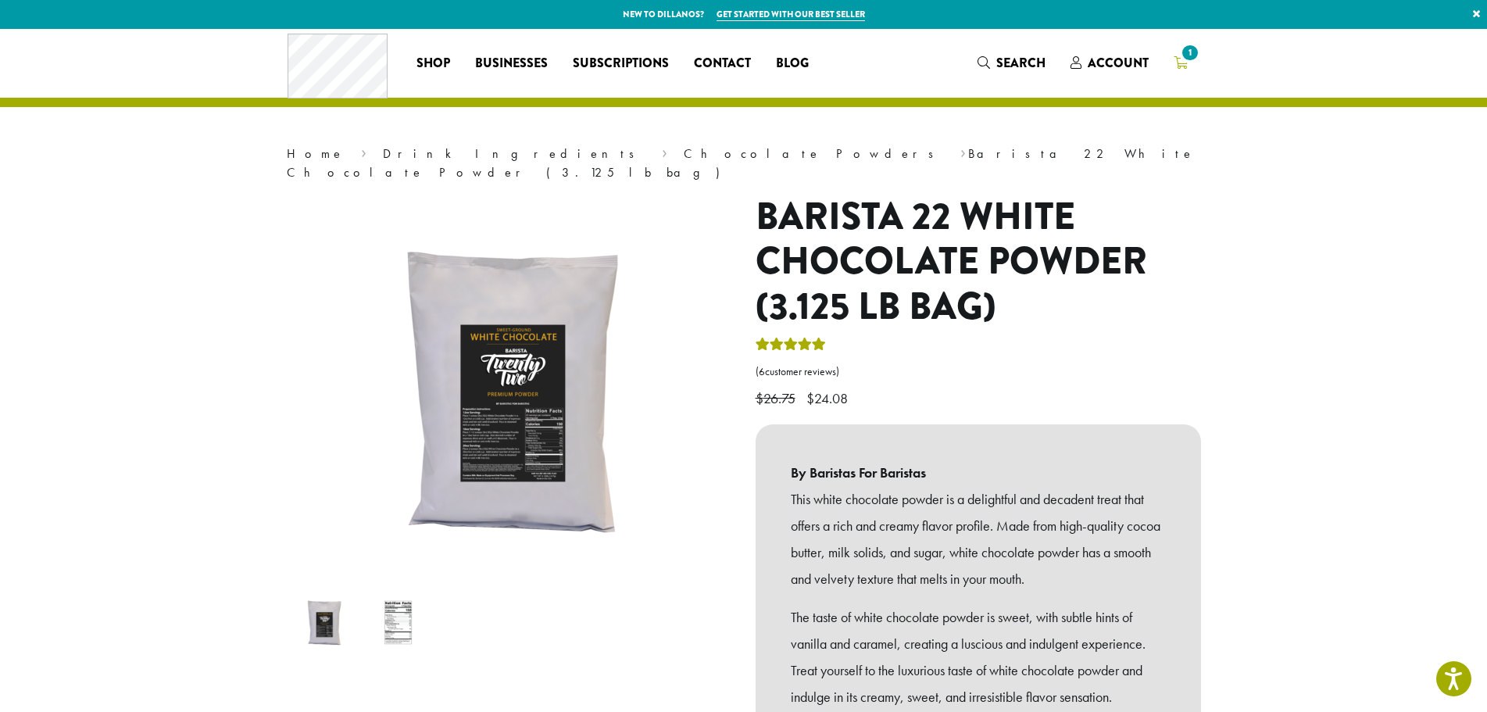
click at [1175, 60] on icon "1" at bounding box center [1181, 62] width 14 height 13
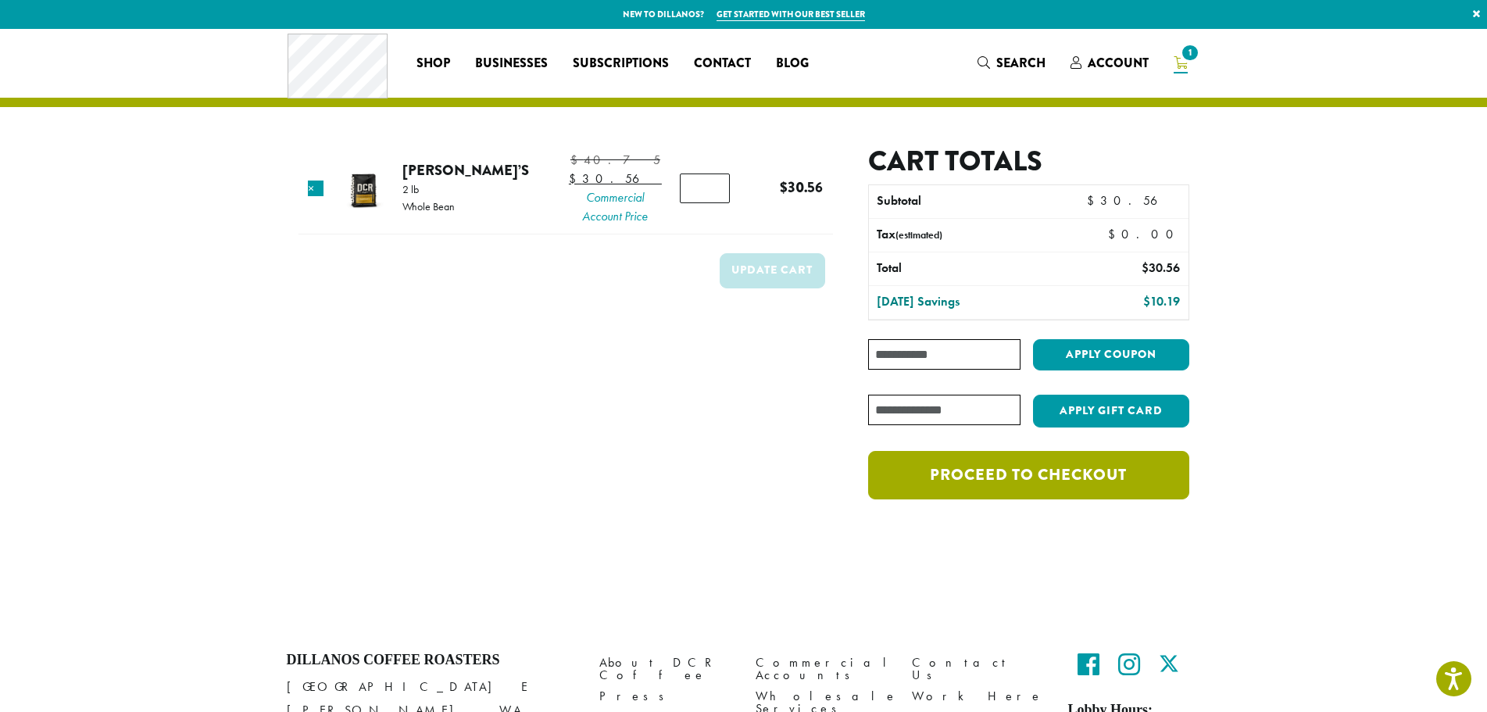
click at [937, 474] on link "Proceed to checkout" at bounding box center [1028, 475] width 320 height 48
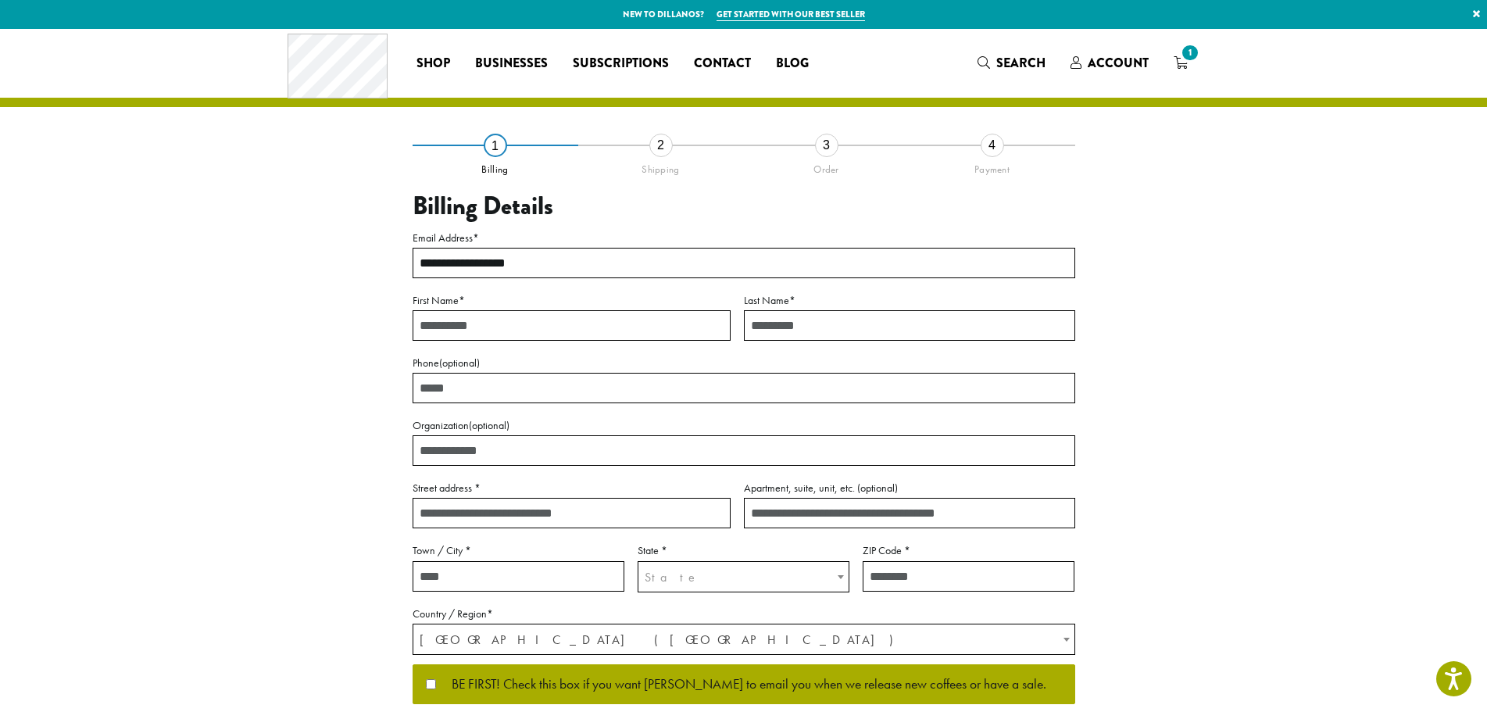
click at [599, 320] on input "First Name *" at bounding box center [572, 325] width 318 height 30
type input "*****"
click at [754, 322] on input "Last Name *" at bounding box center [909, 325] width 331 height 30
type input "******"
click at [474, 393] on input "Phone (optional)" at bounding box center [744, 388] width 663 height 30
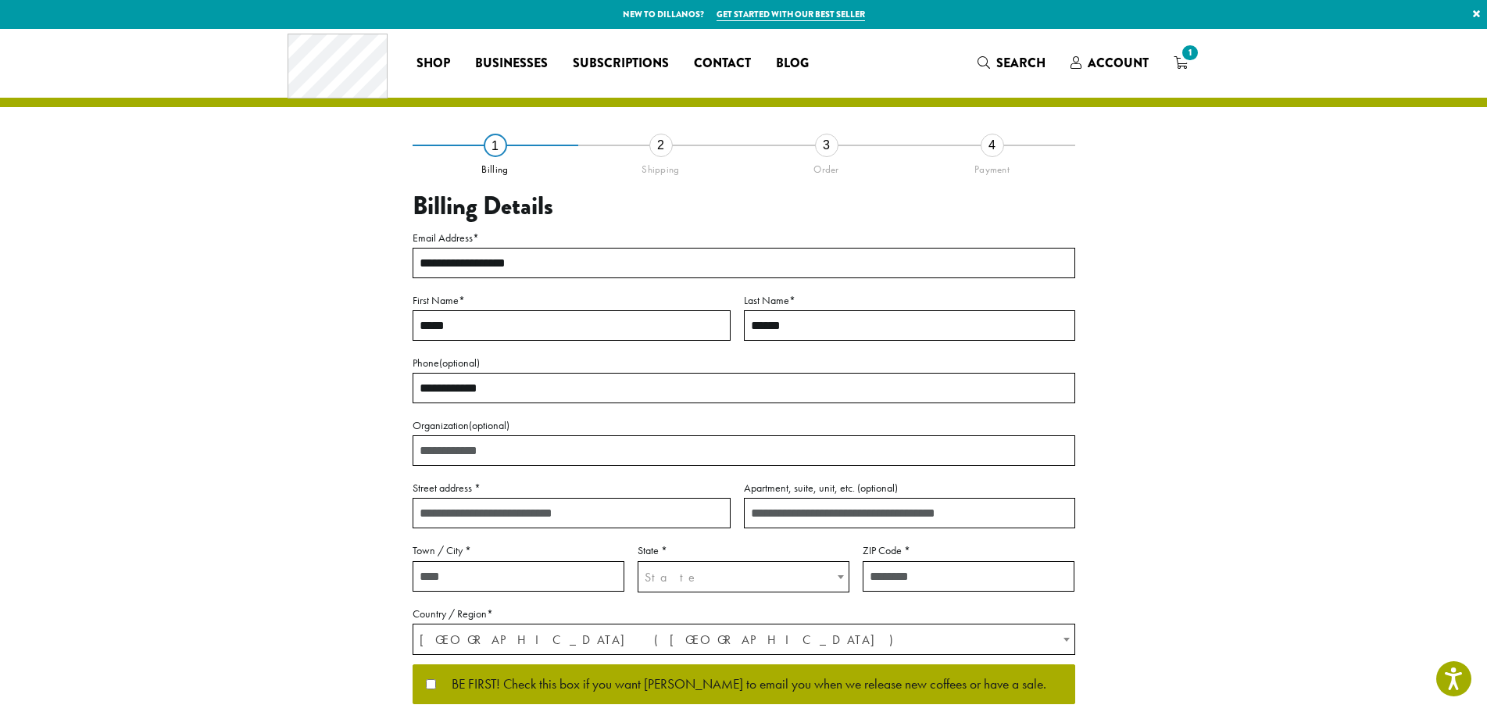
type input "**********"
click at [470, 462] on input "Organization (optional)" at bounding box center [744, 450] width 663 height 30
type input "**********"
click at [471, 507] on input "Street address *" at bounding box center [572, 513] width 318 height 30
type input "**********"
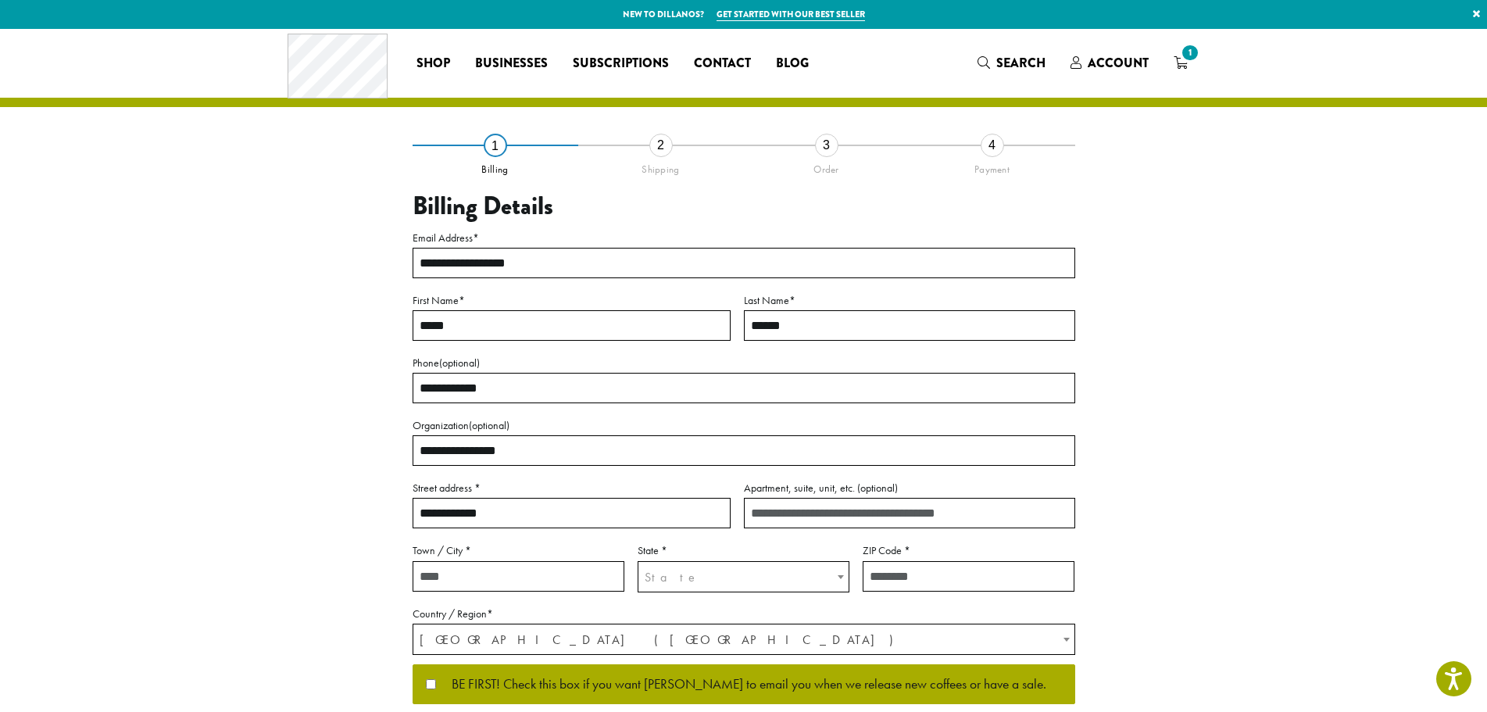
click at [771, 518] on input "Apartment, suite, unit, etc. (optional)" at bounding box center [909, 513] width 331 height 30
type input "***"
click at [442, 578] on input "Town / City *" at bounding box center [519, 576] width 212 height 30
type input "******"
click at [759, 567] on span "State" at bounding box center [743, 577] width 210 height 30
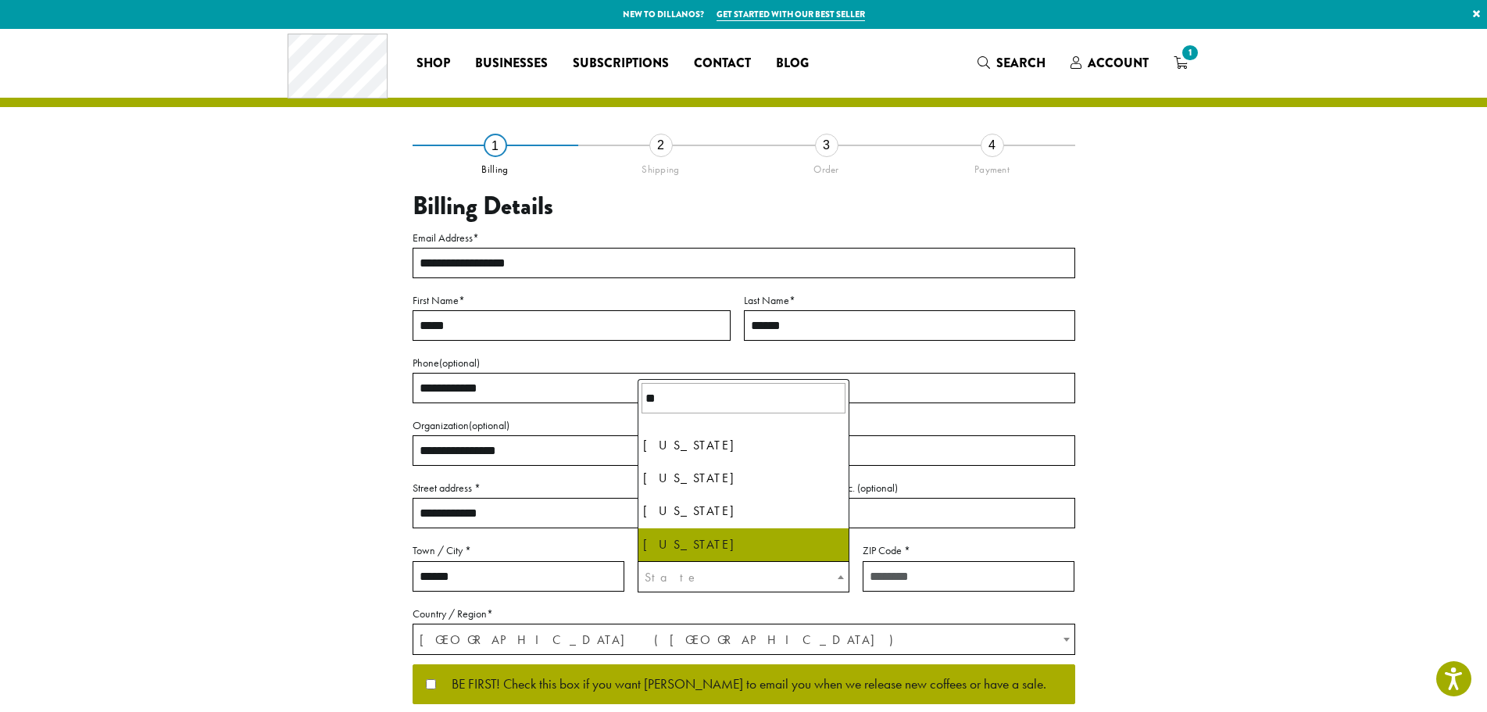
type input "**"
select select "**"
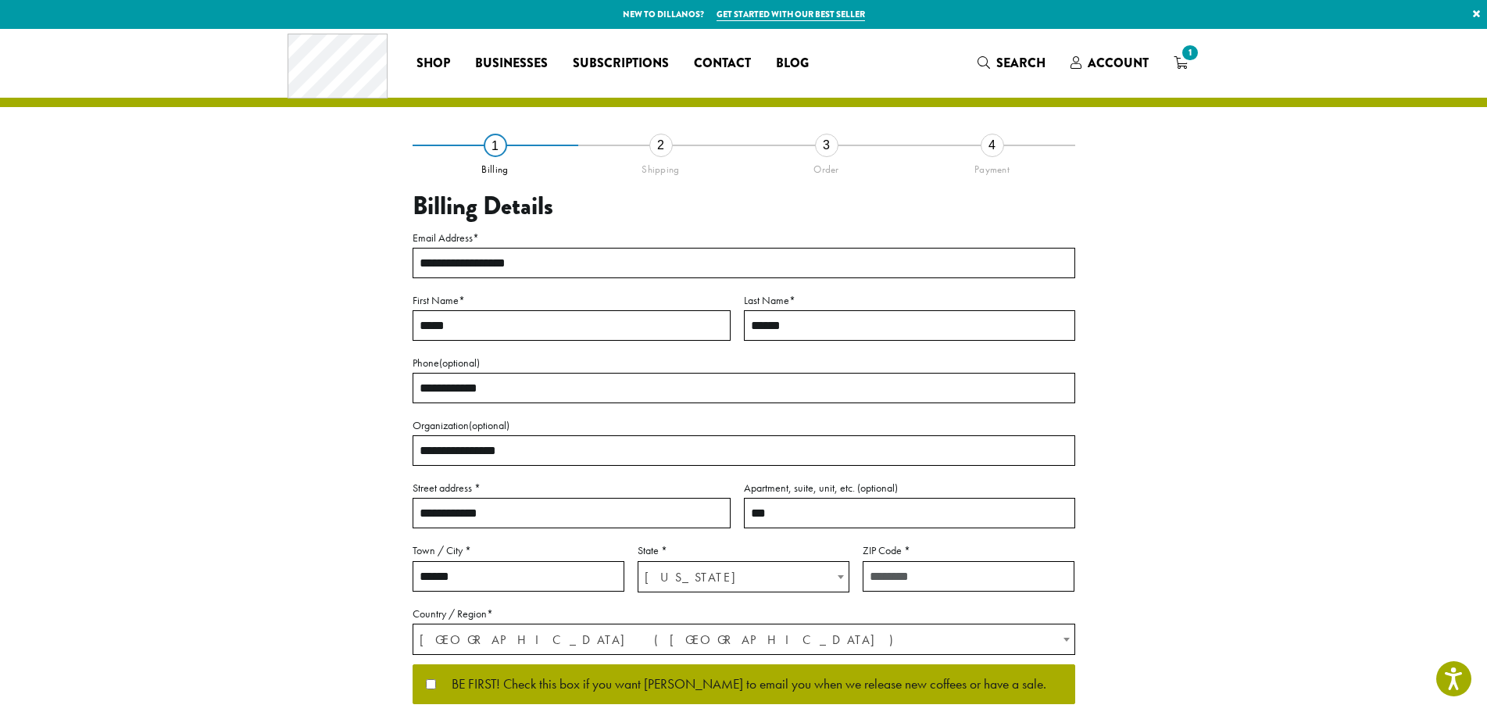
drag, startPoint x: 884, startPoint y: 576, endPoint x: 904, endPoint y: 576, distance: 20.3
click at [884, 576] on input "ZIP Code *" at bounding box center [969, 576] width 212 height 30
type input "*****"
click at [1139, 577] on div "**********" at bounding box center [744, 462] width 891 height 634
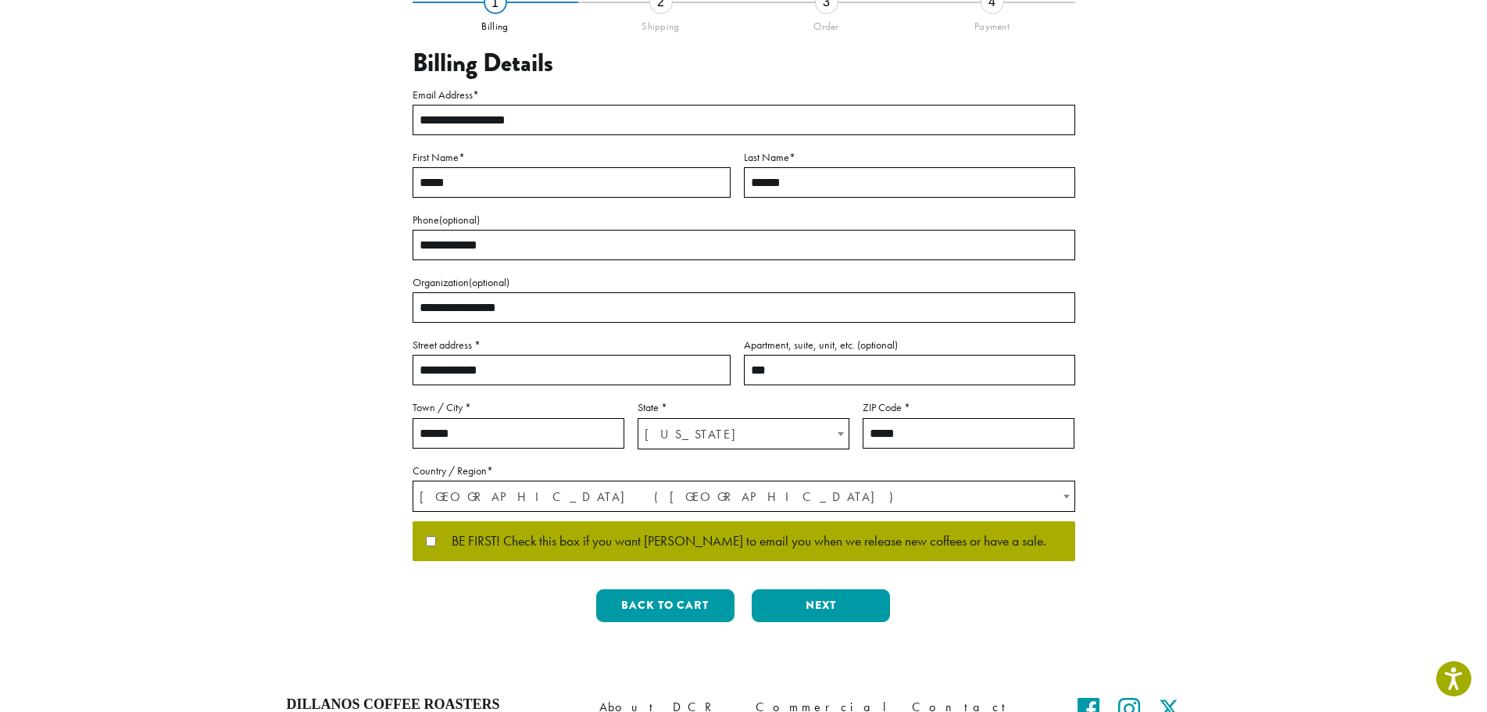
scroll to position [156, 0]
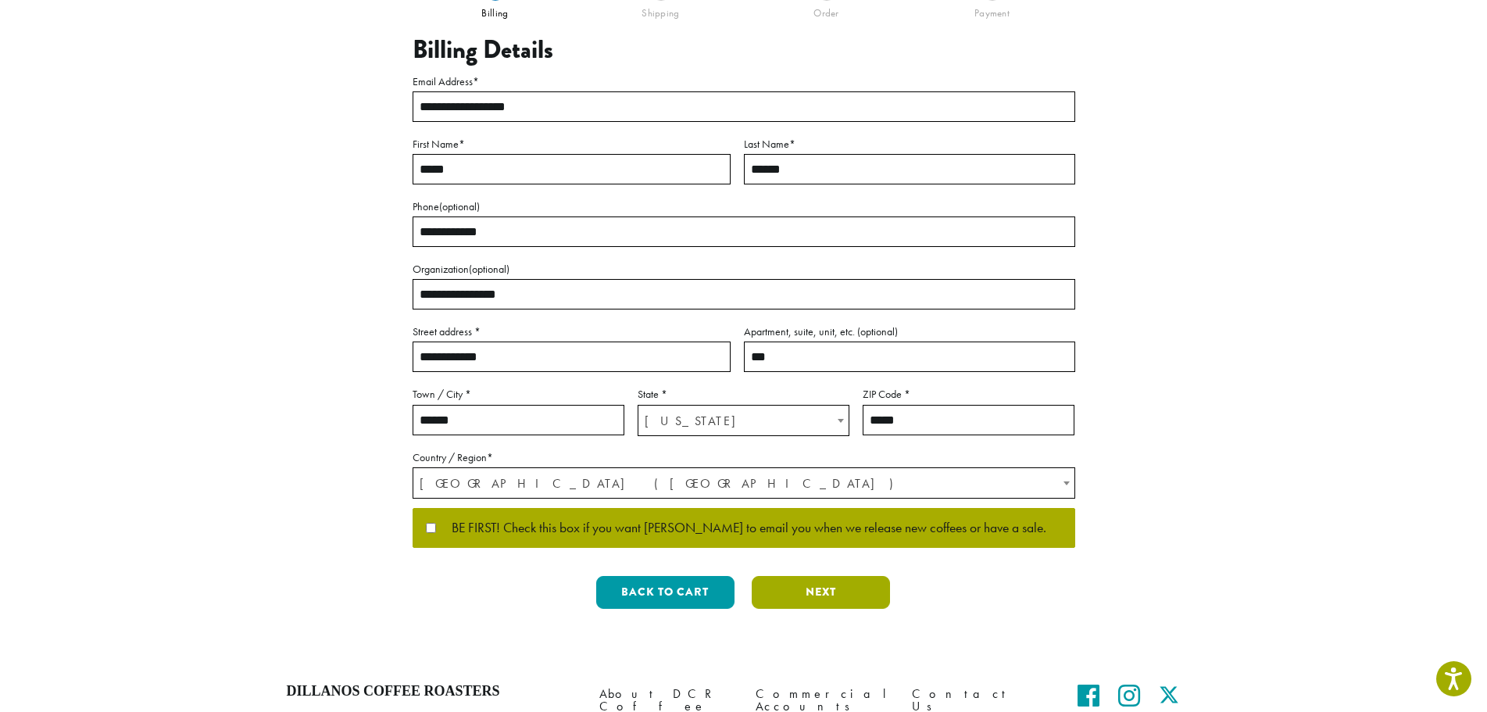
click at [785, 597] on button "Next" at bounding box center [821, 592] width 138 height 33
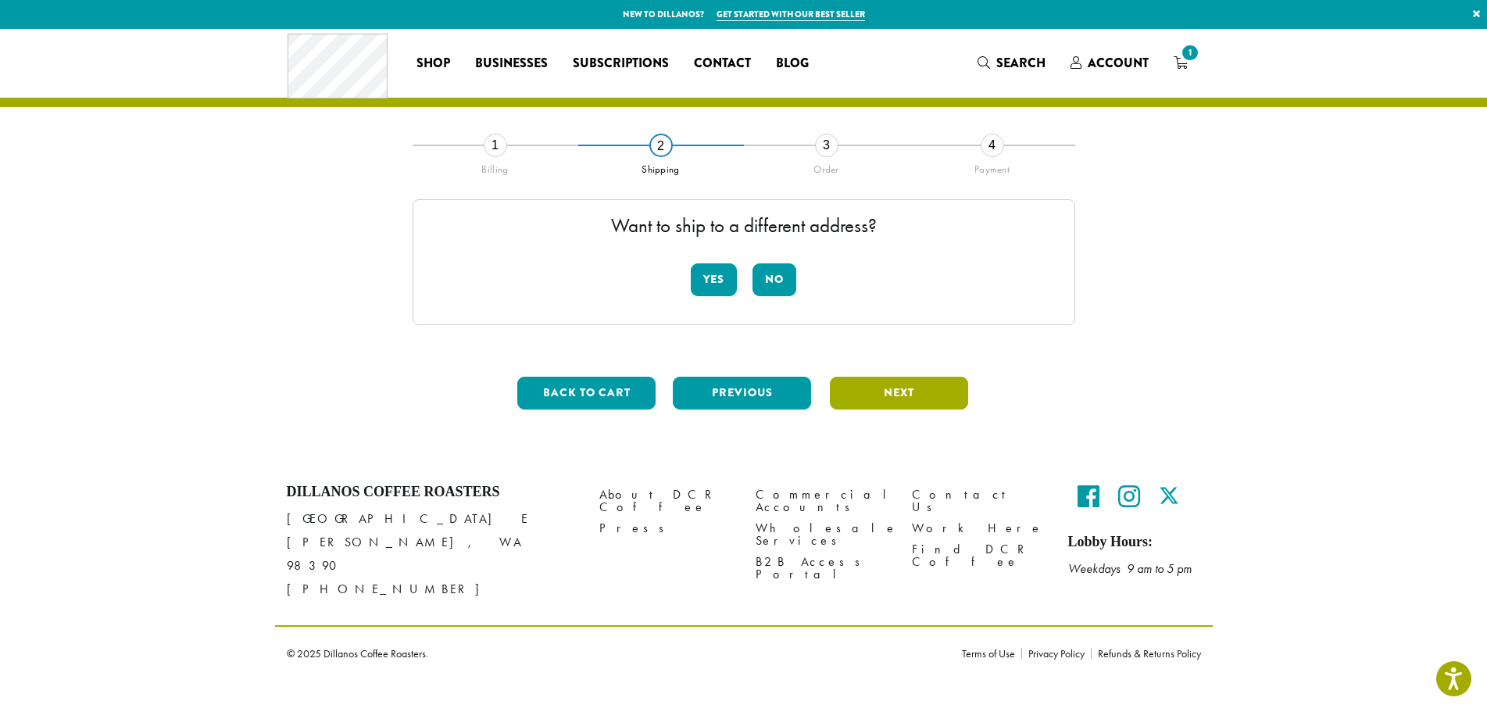
scroll to position [0, 0]
click at [780, 282] on button "No" at bounding box center [782, 279] width 44 height 33
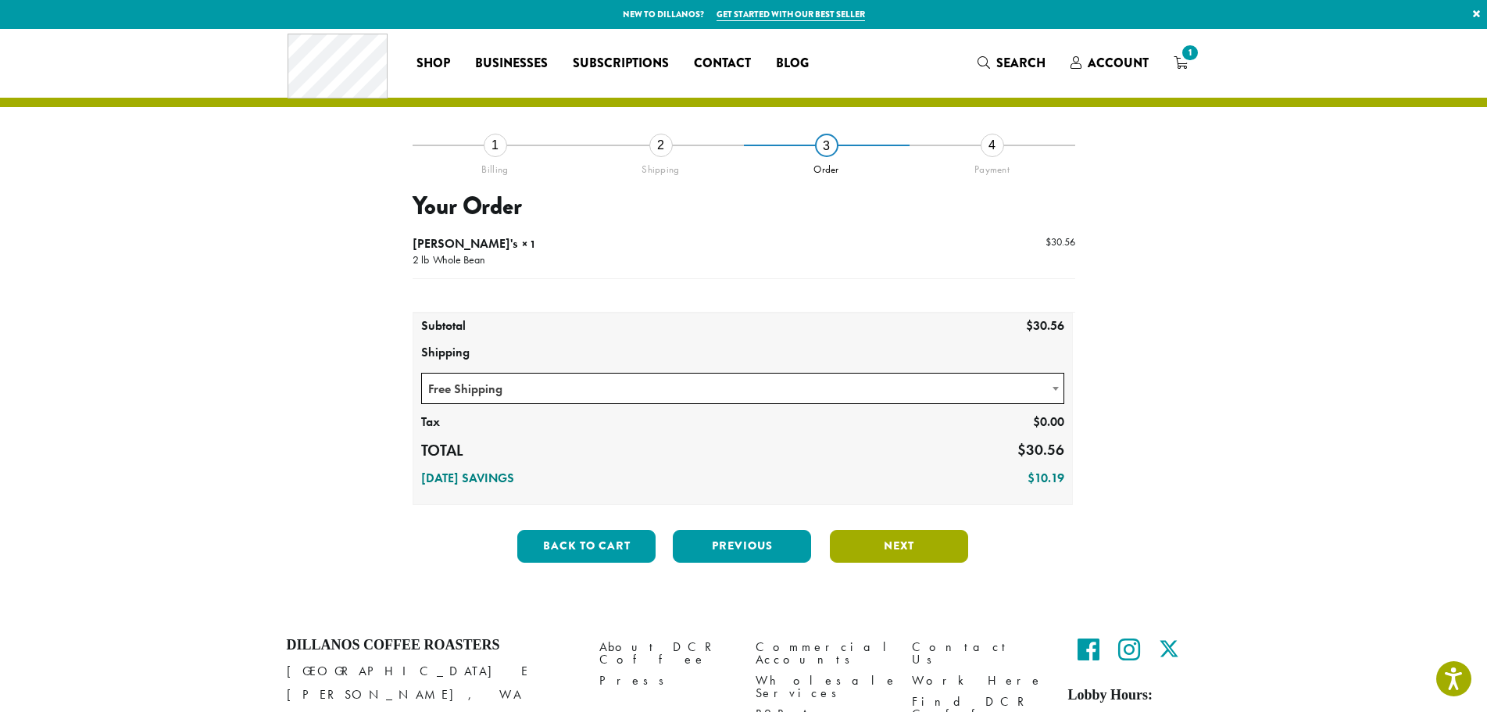
click at [856, 550] on button "Next" at bounding box center [899, 546] width 138 height 33
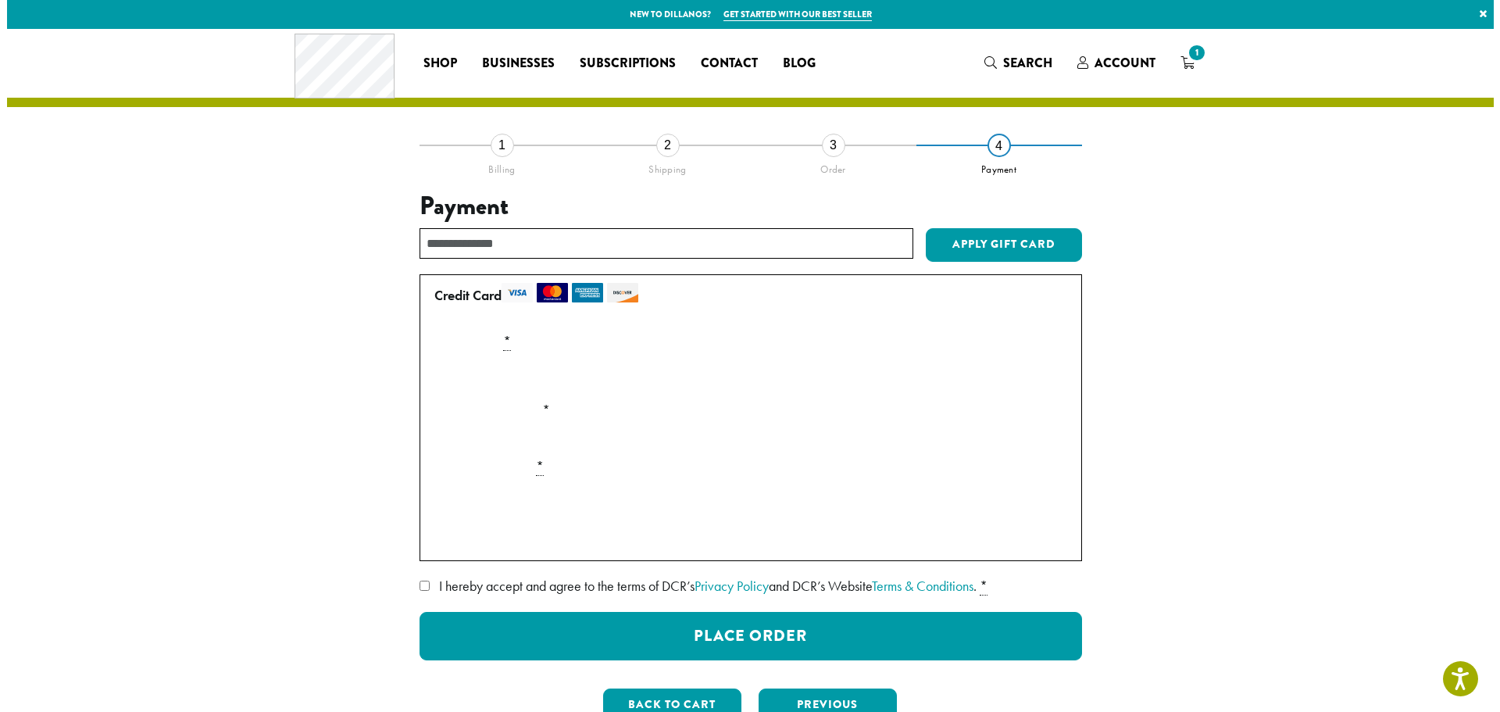
scroll to position [78, 0]
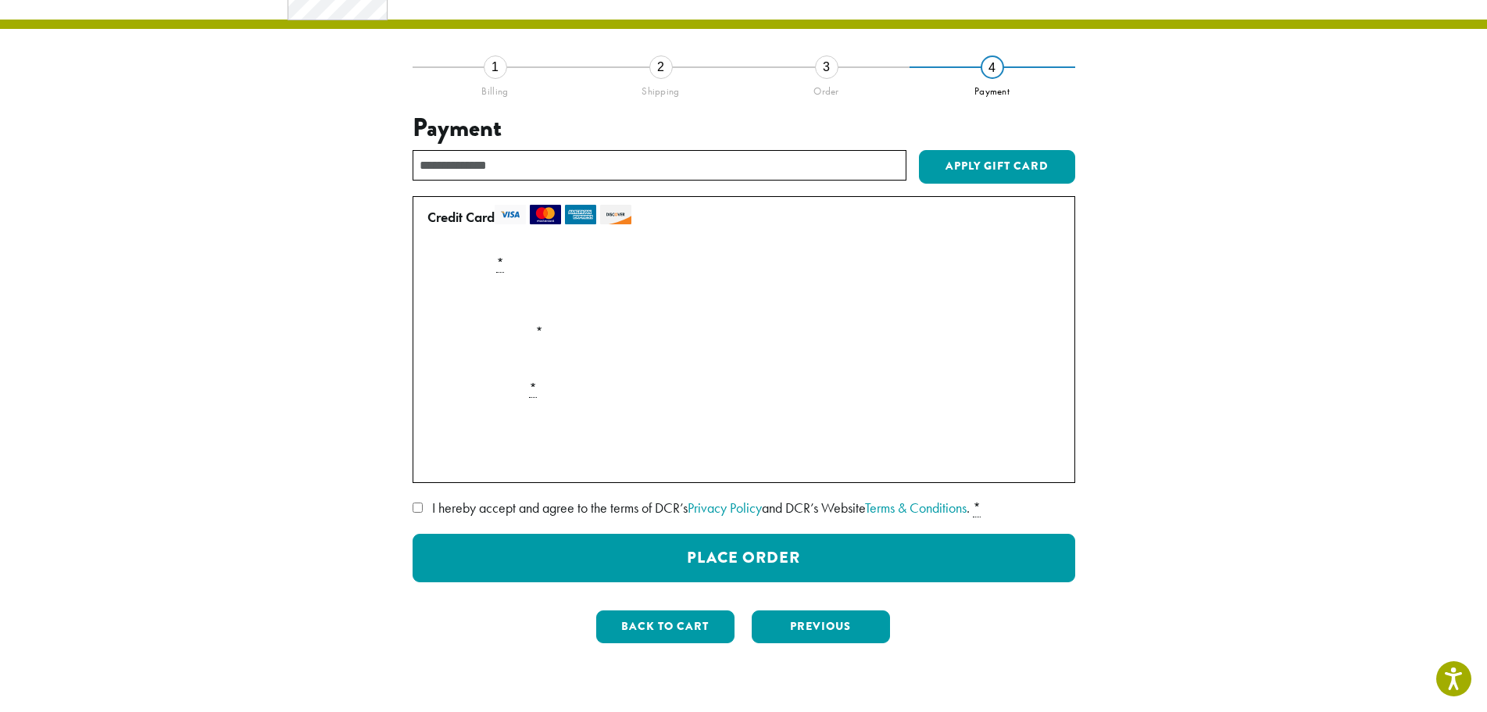
click at [413, 514] on label "I hereby accept and agree to the terms of DCR’s Privacy Policy and DCR’s Websit…" at bounding box center [744, 507] width 663 height 25
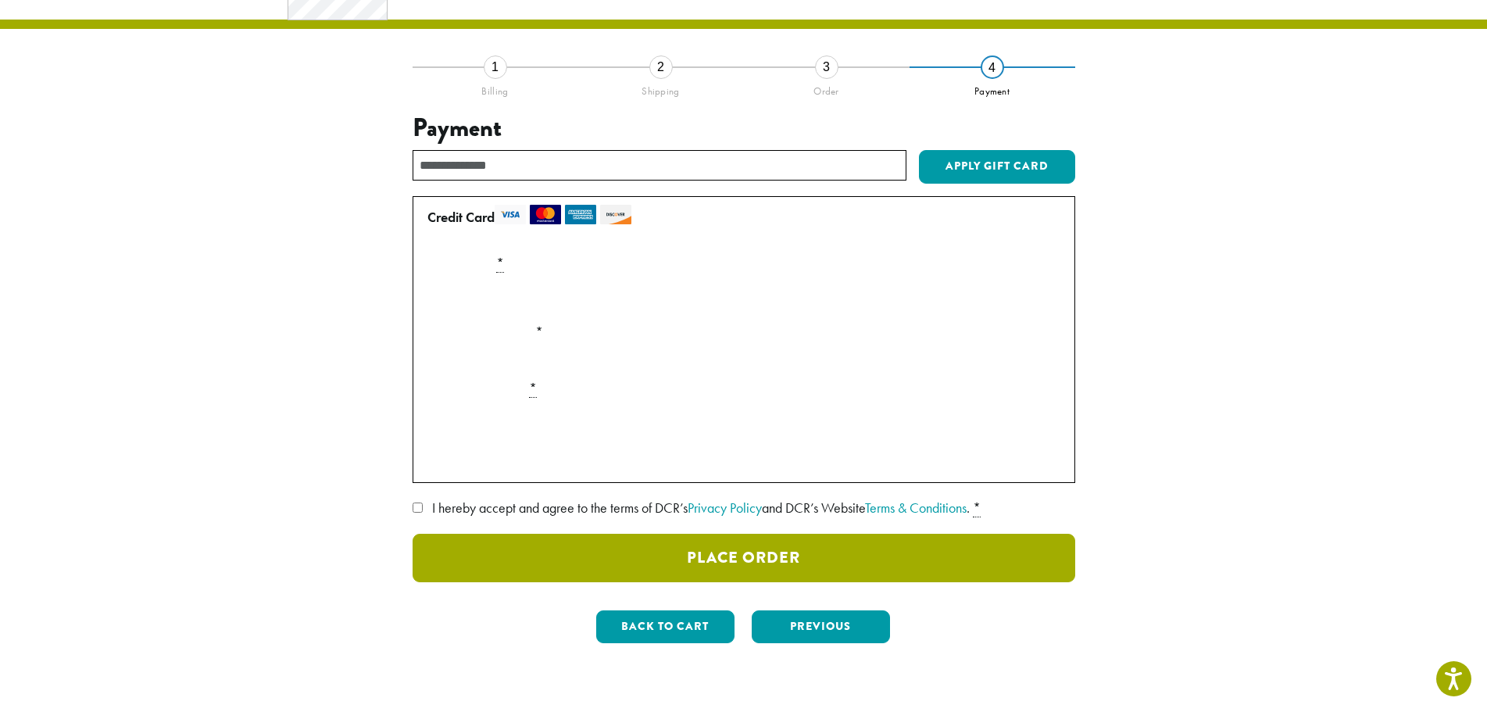
drag, startPoint x: 815, startPoint y: 552, endPoint x: 824, endPoint y: 555, distance: 9.1
click at [824, 555] on button "Place Order" at bounding box center [744, 558] width 663 height 48
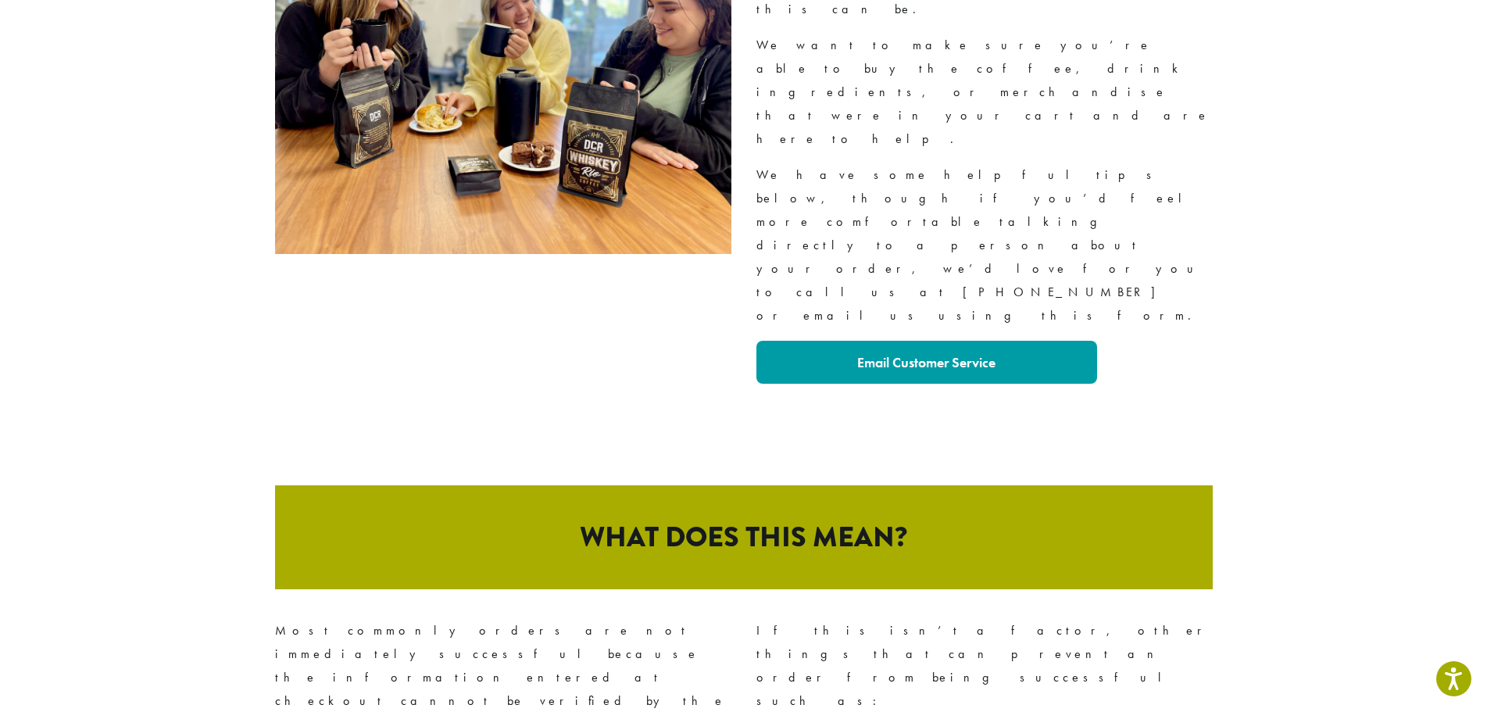
scroll to position [391, 0]
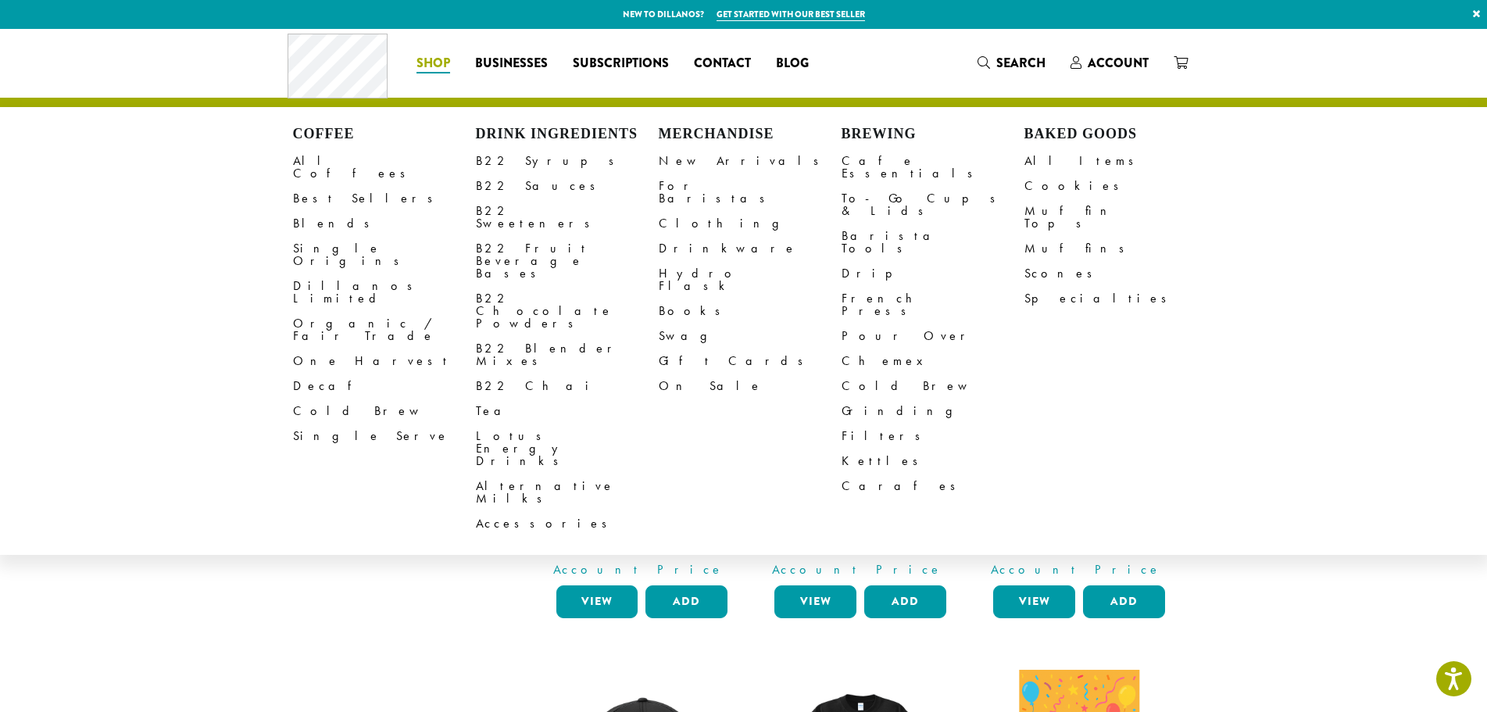
click at [433, 69] on span "Shop" at bounding box center [434, 64] width 34 height 20
click at [321, 164] on link "All Coffees" at bounding box center [384, 167] width 183 height 38
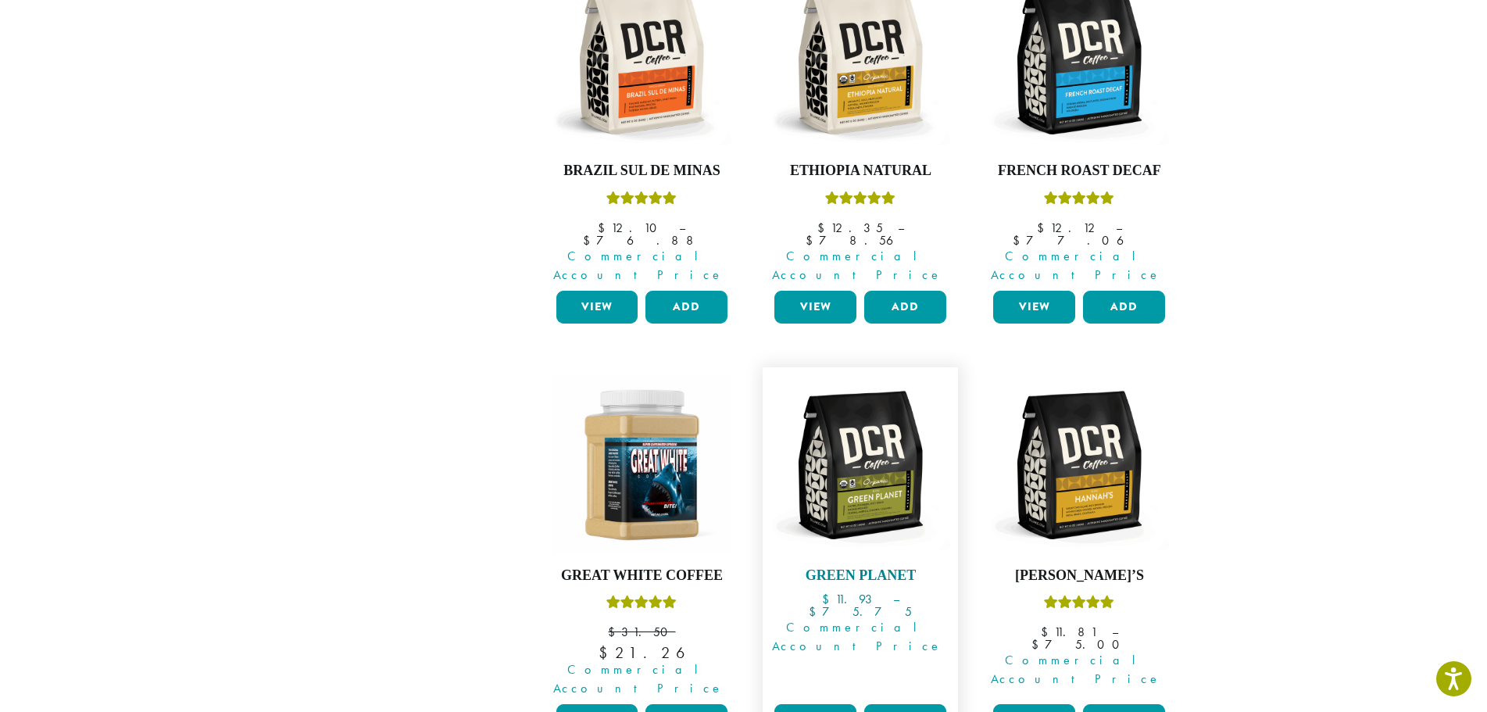
scroll to position [1094, 0]
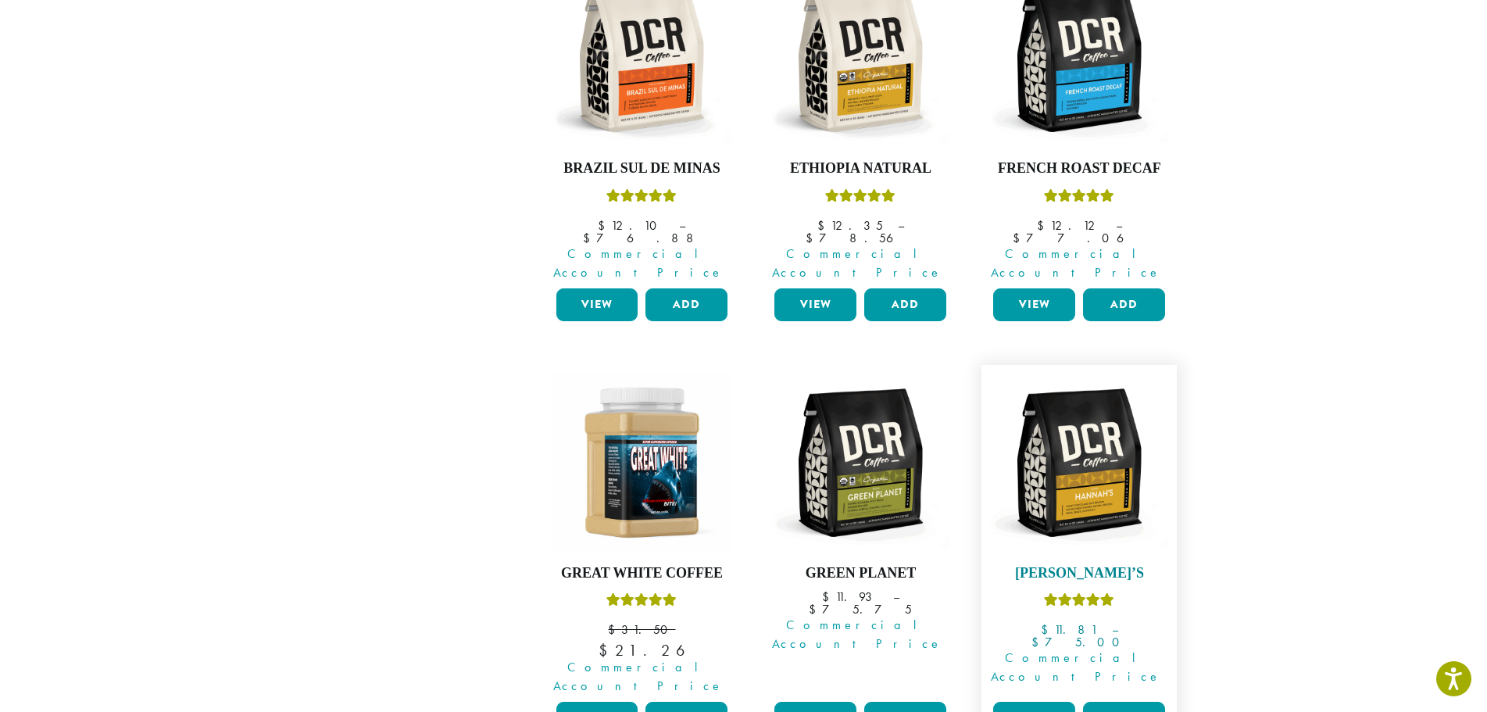
click at [1072, 565] on h4 "[PERSON_NAME]’s" at bounding box center [1079, 573] width 180 height 17
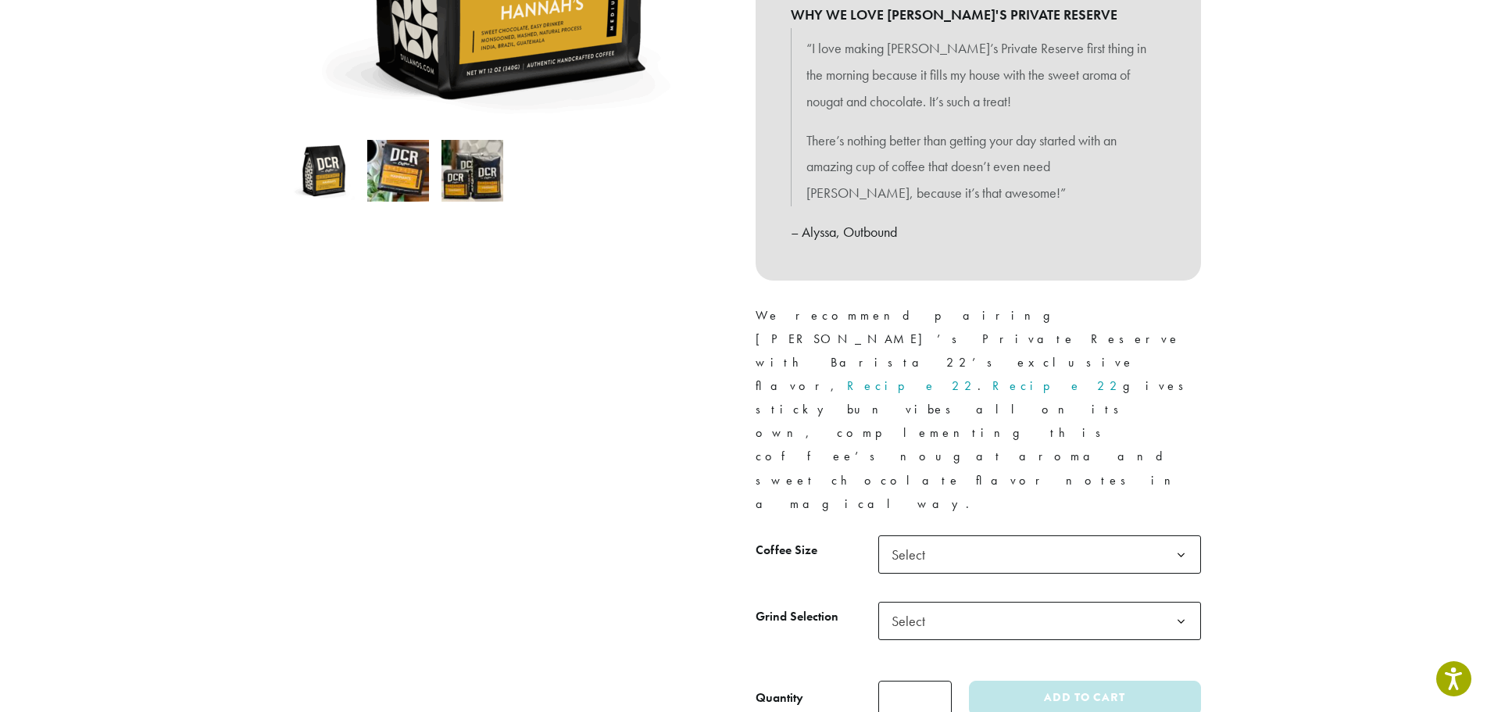
scroll to position [469, 0]
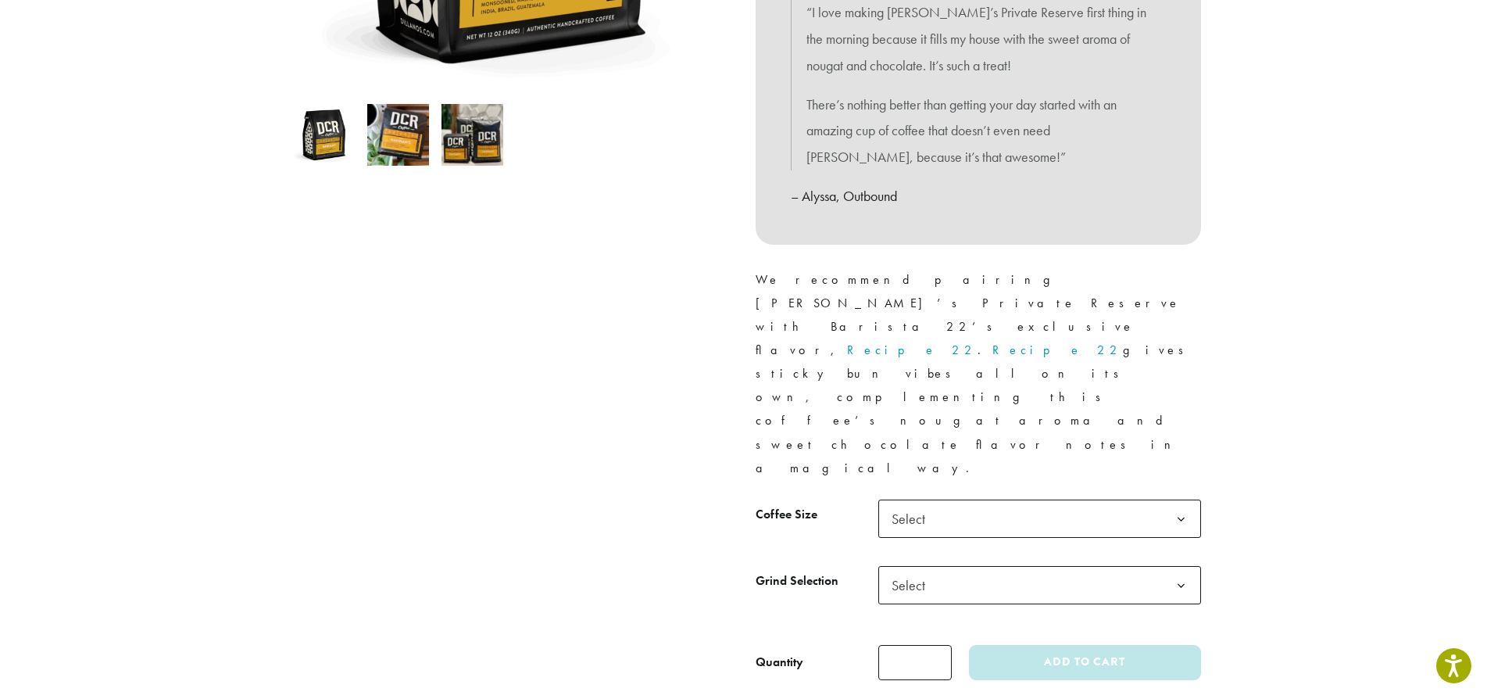
click at [932, 503] on span "Select" at bounding box center [912, 518] width 55 height 30
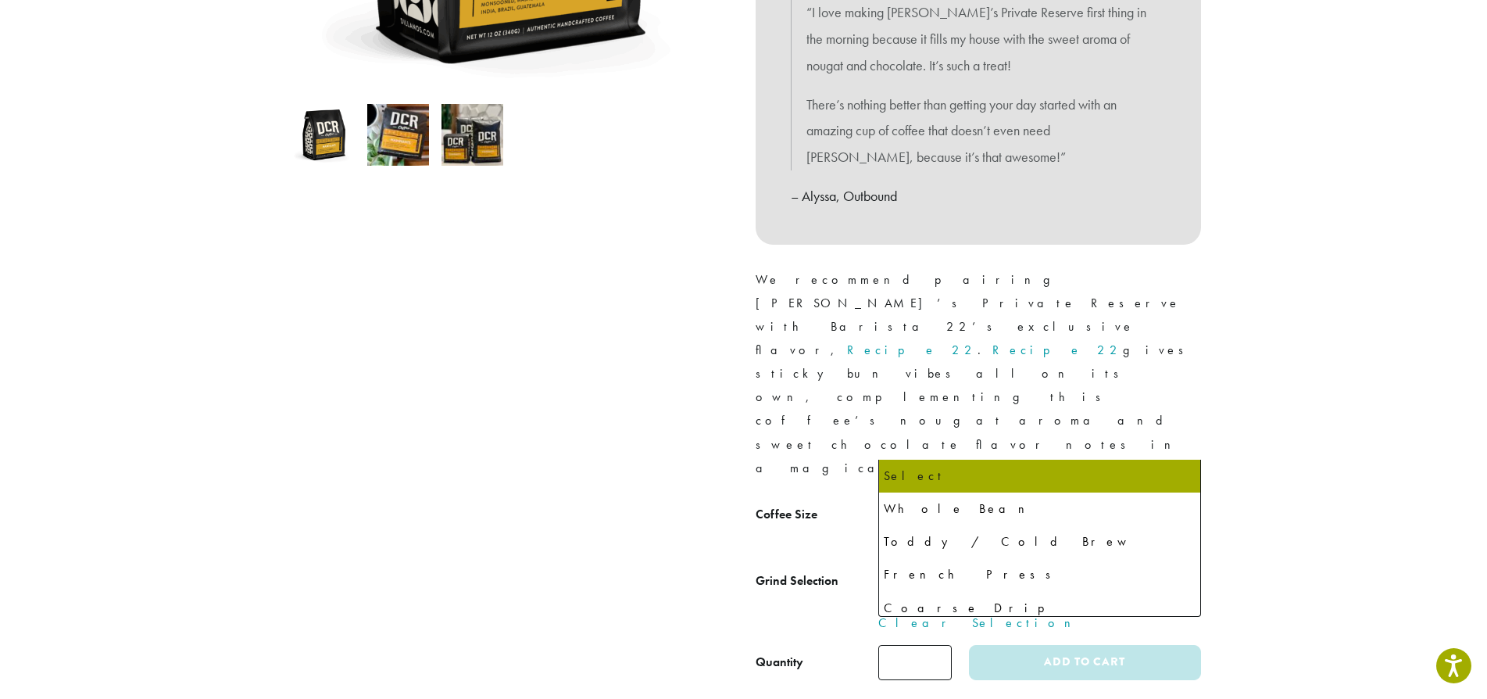
click at [940, 566] on span "Select" at bounding box center [1039, 585] width 323 height 38
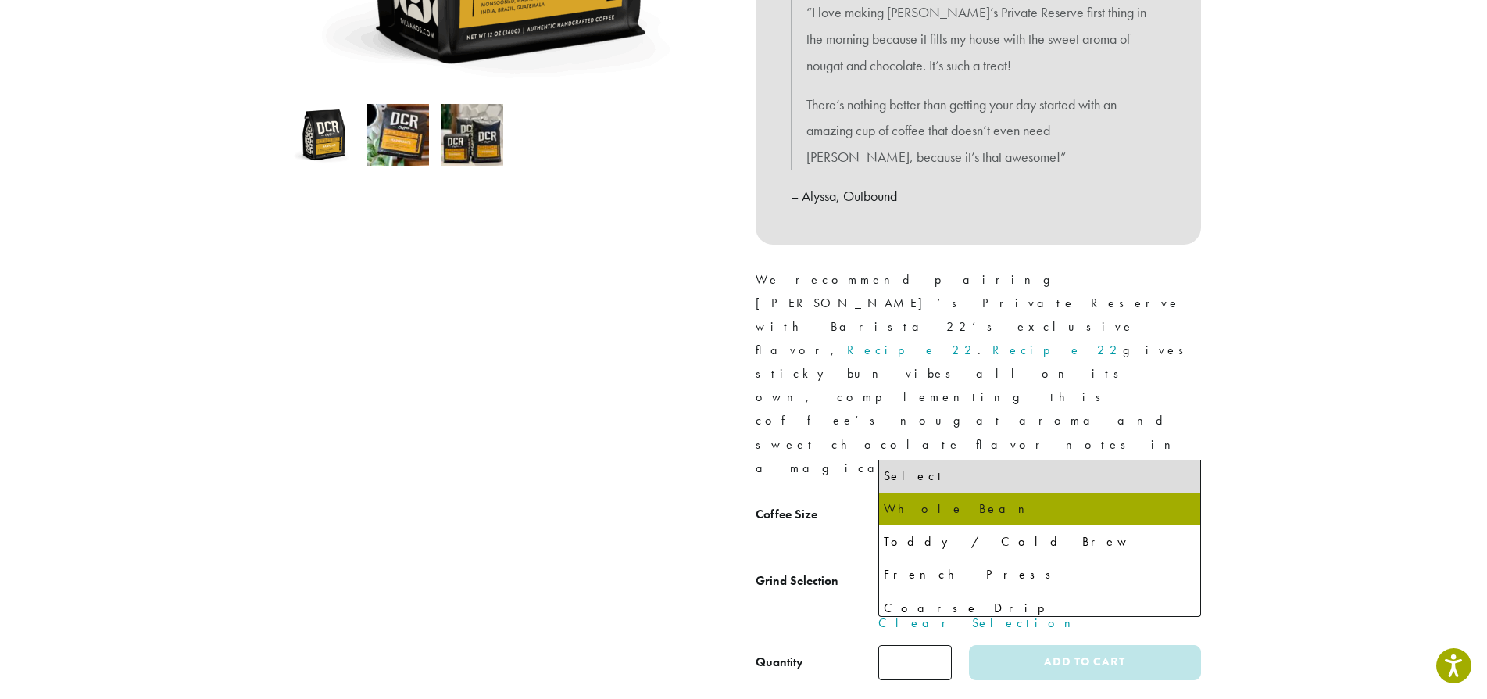
select select "**********"
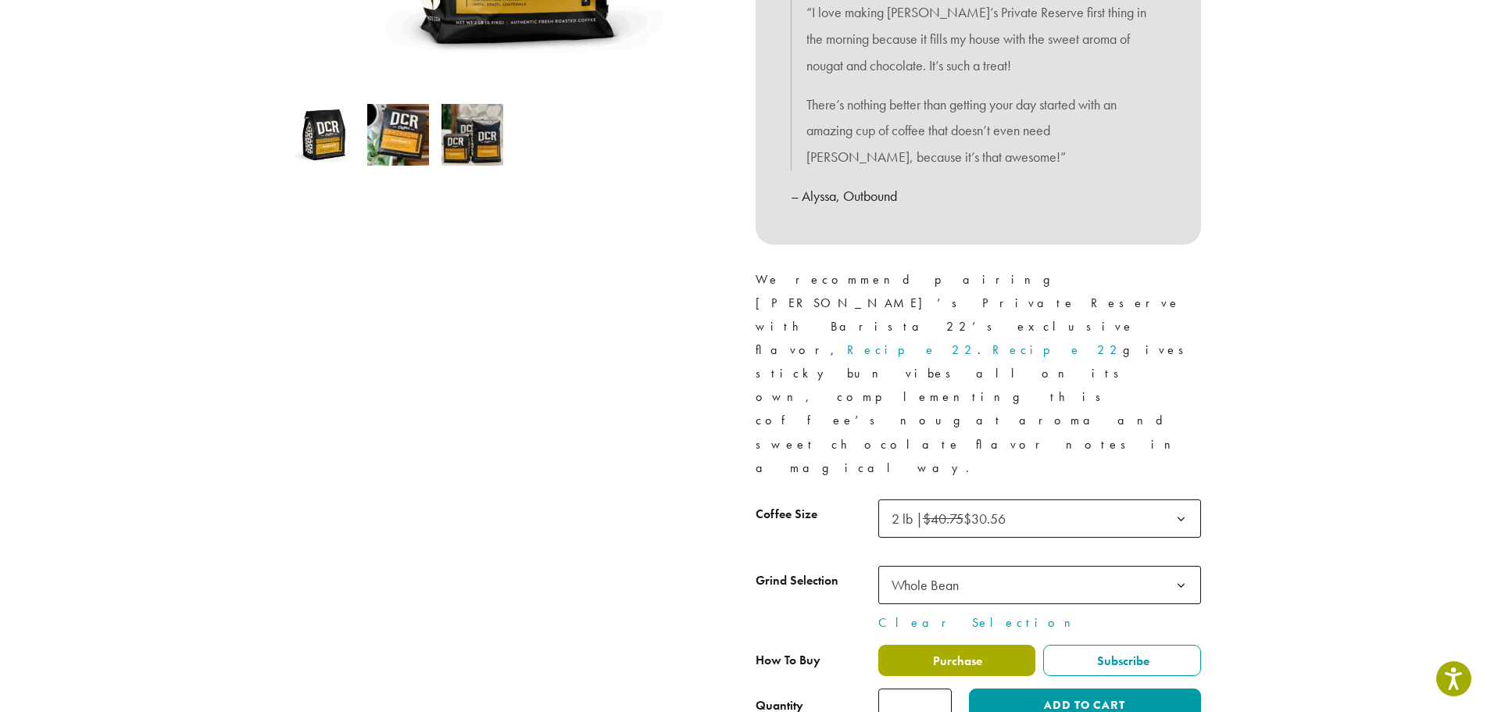
click at [964, 645] on label "Purchase" at bounding box center [957, 660] width 158 height 31
click at [1035, 688] on button "Add to cart" at bounding box center [1084, 705] width 231 height 35
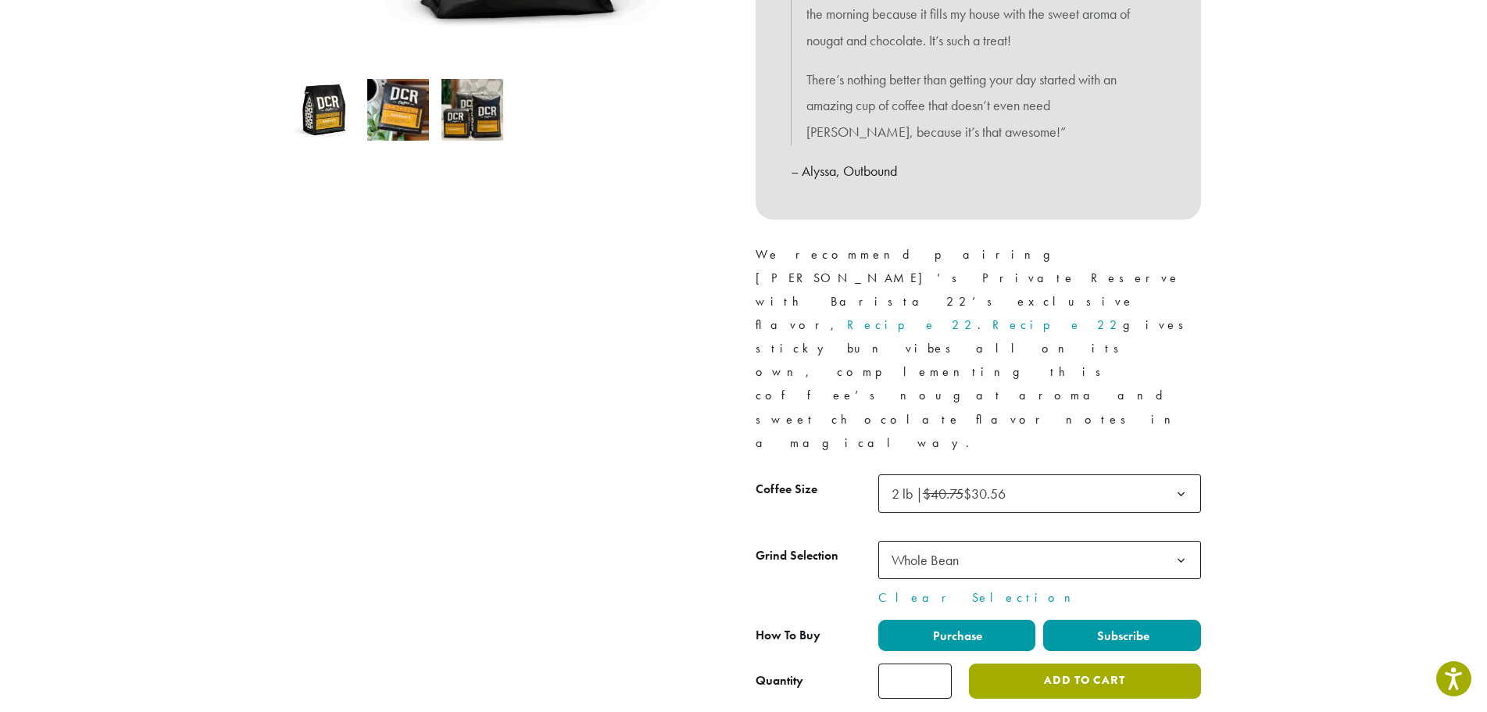
scroll to position [625, 0]
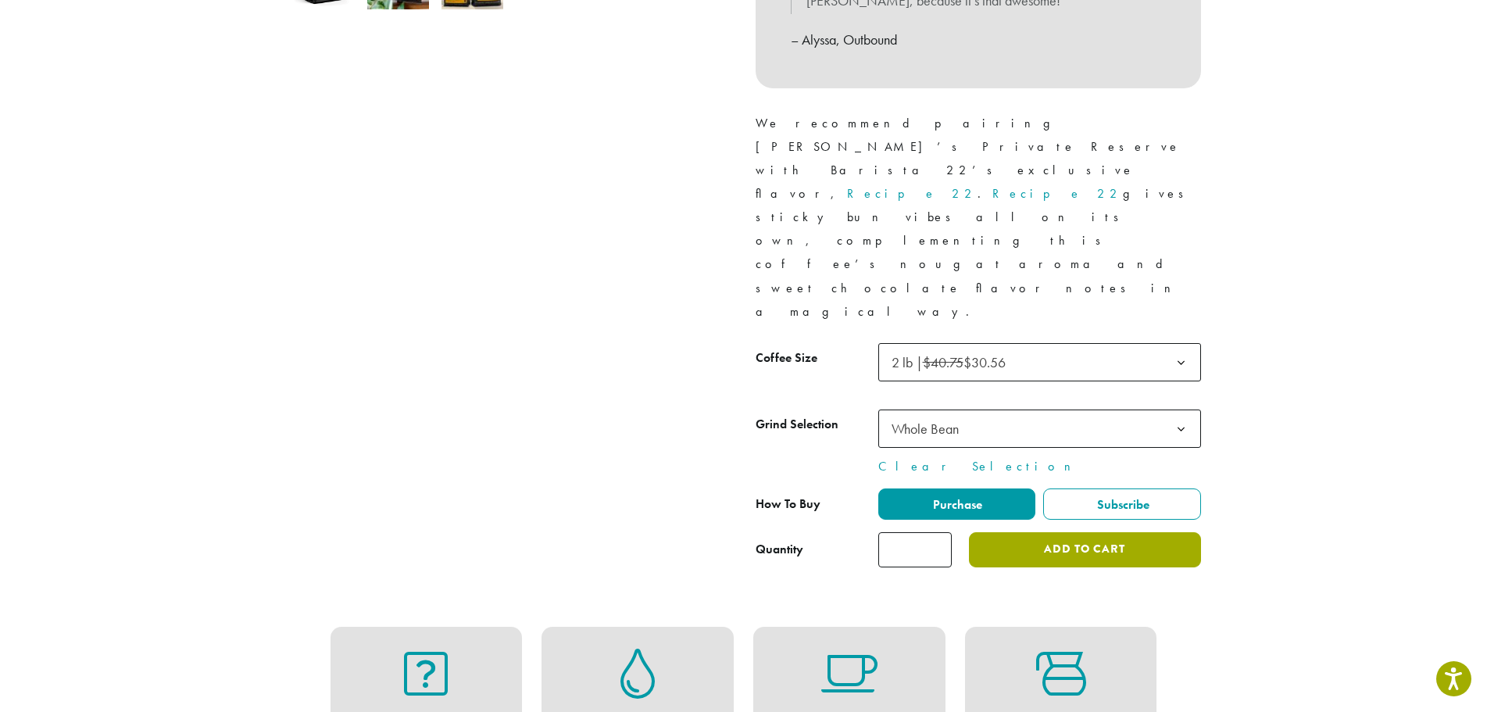
click at [1062, 532] on button "Add to cart" at bounding box center [1084, 549] width 231 height 35
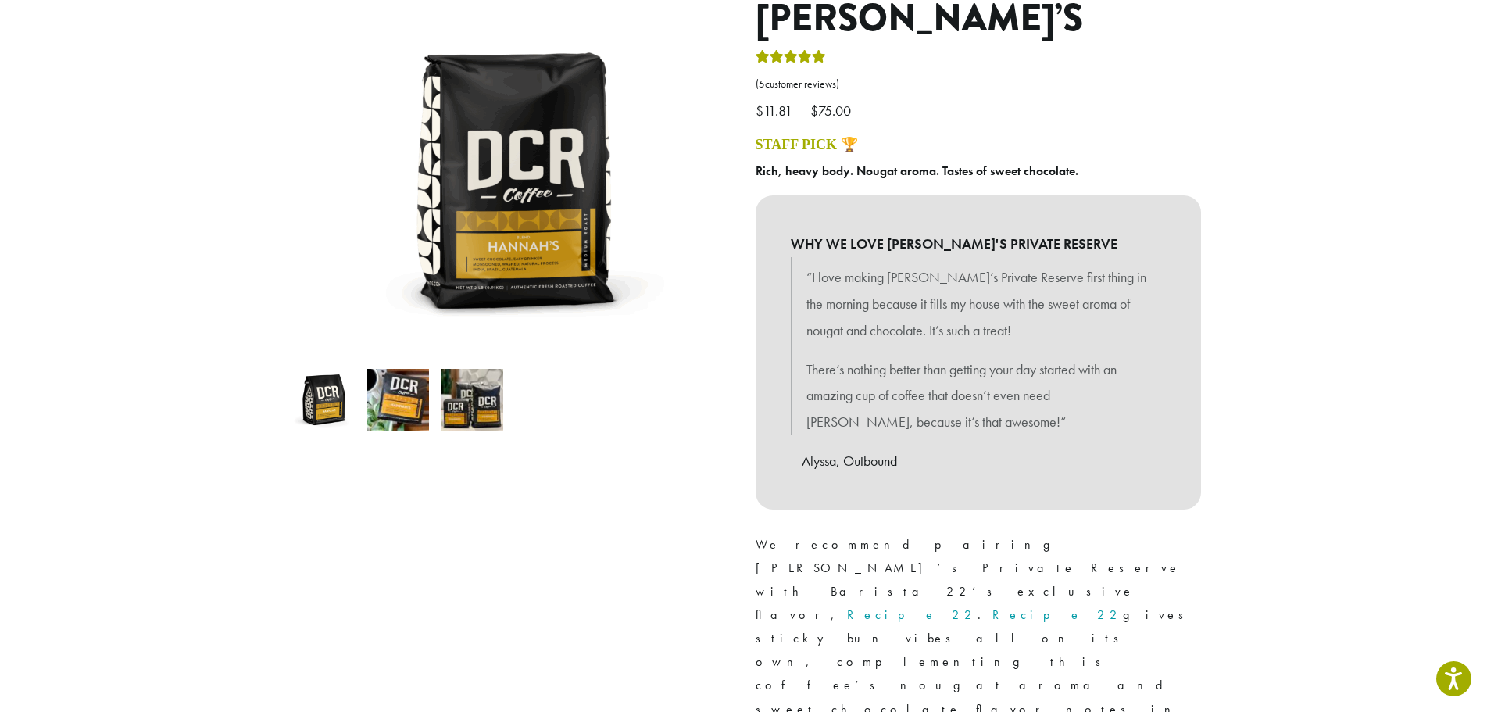
scroll to position [391, 0]
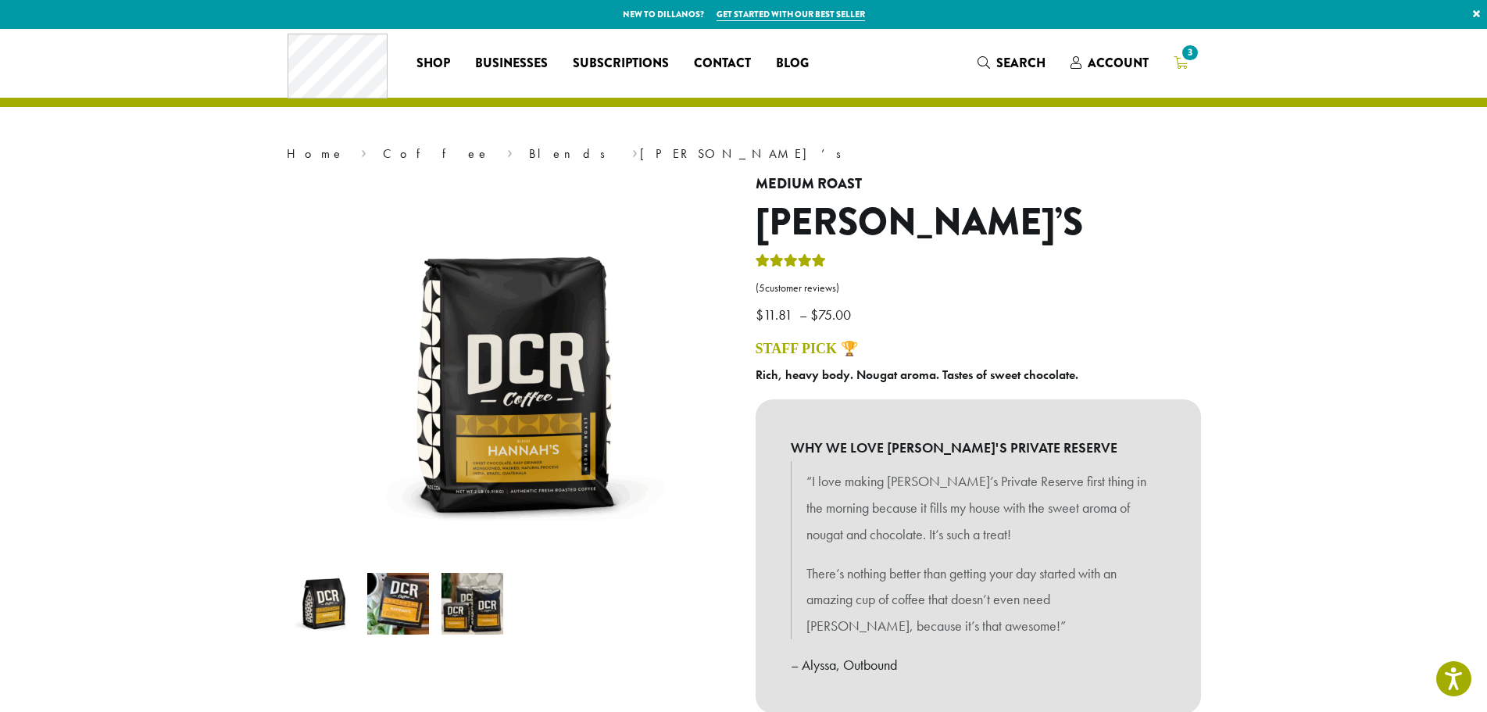
click at [1196, 48] on span "3" at bounding box center [1189, 52] width 21 height 21
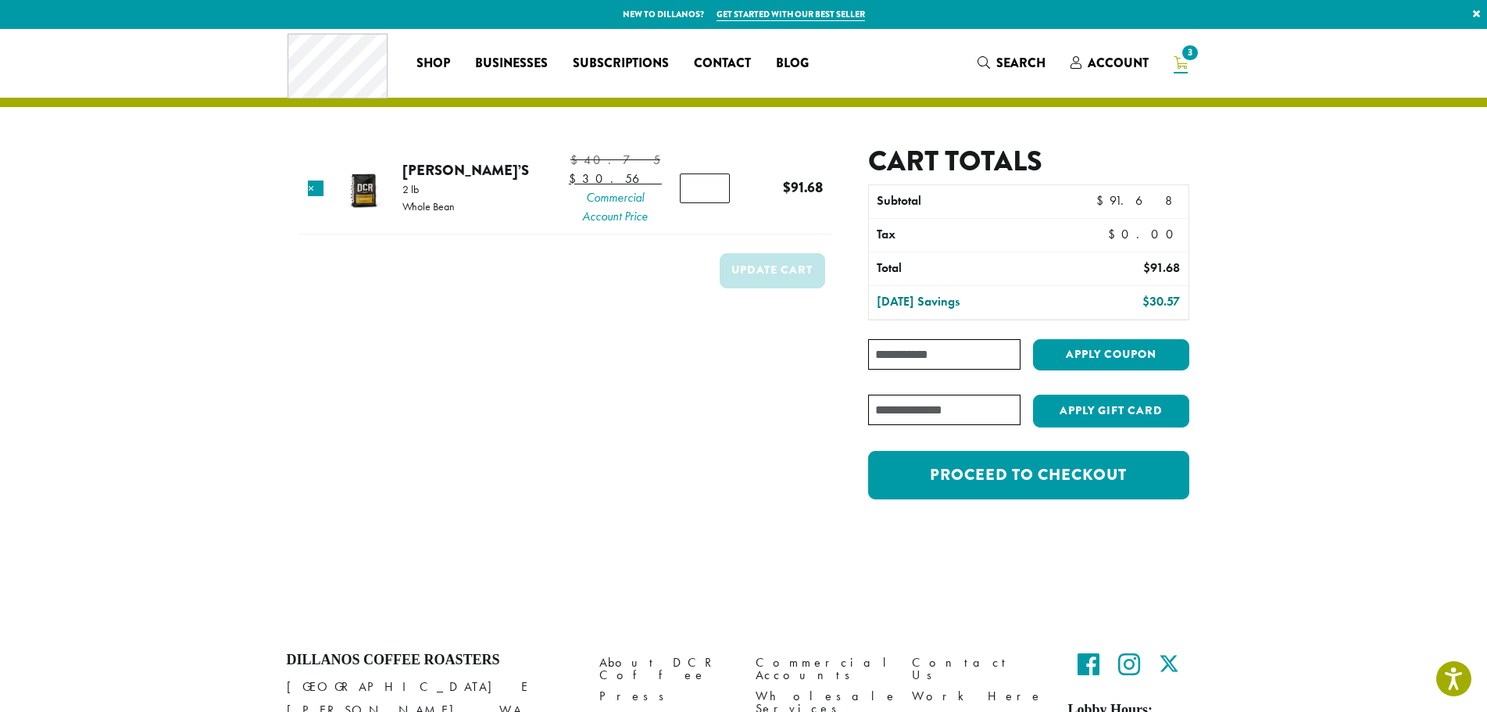
click at [689, 200] on input "*" at bounding box center [705, 188] width 50 height 30
click at [706, 200] on input "*" at bounding box center [705, 188] width 50 height 30
type input "*"
click at [706, 200] on input "*" at bounding box center [705, 188] width 50 height 30
click at [767, 288] on button "Update cart" at bounding box center [772, 270] width 105 height 35
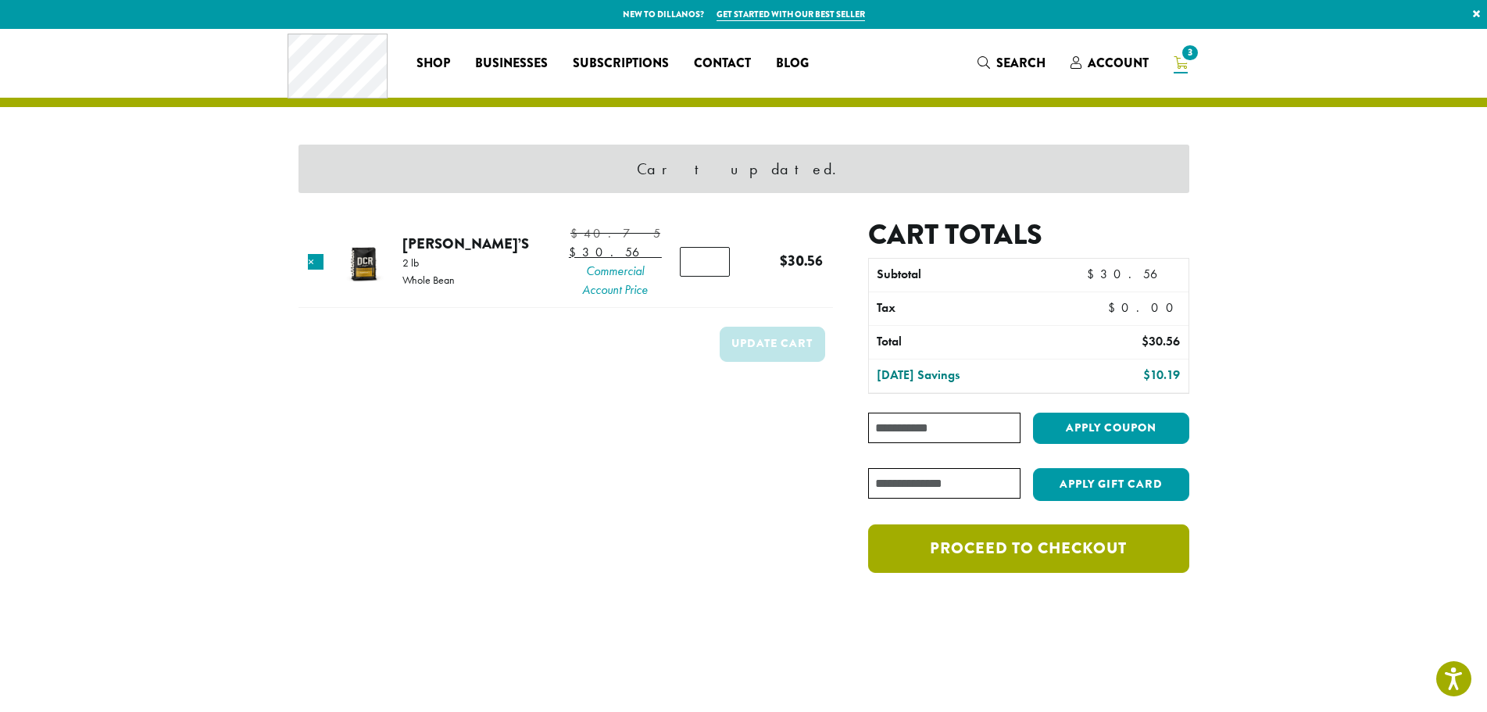
click at [985, 562] on link "Proceed to checkout" at bounding box center [1028, 548] width 320 height 48
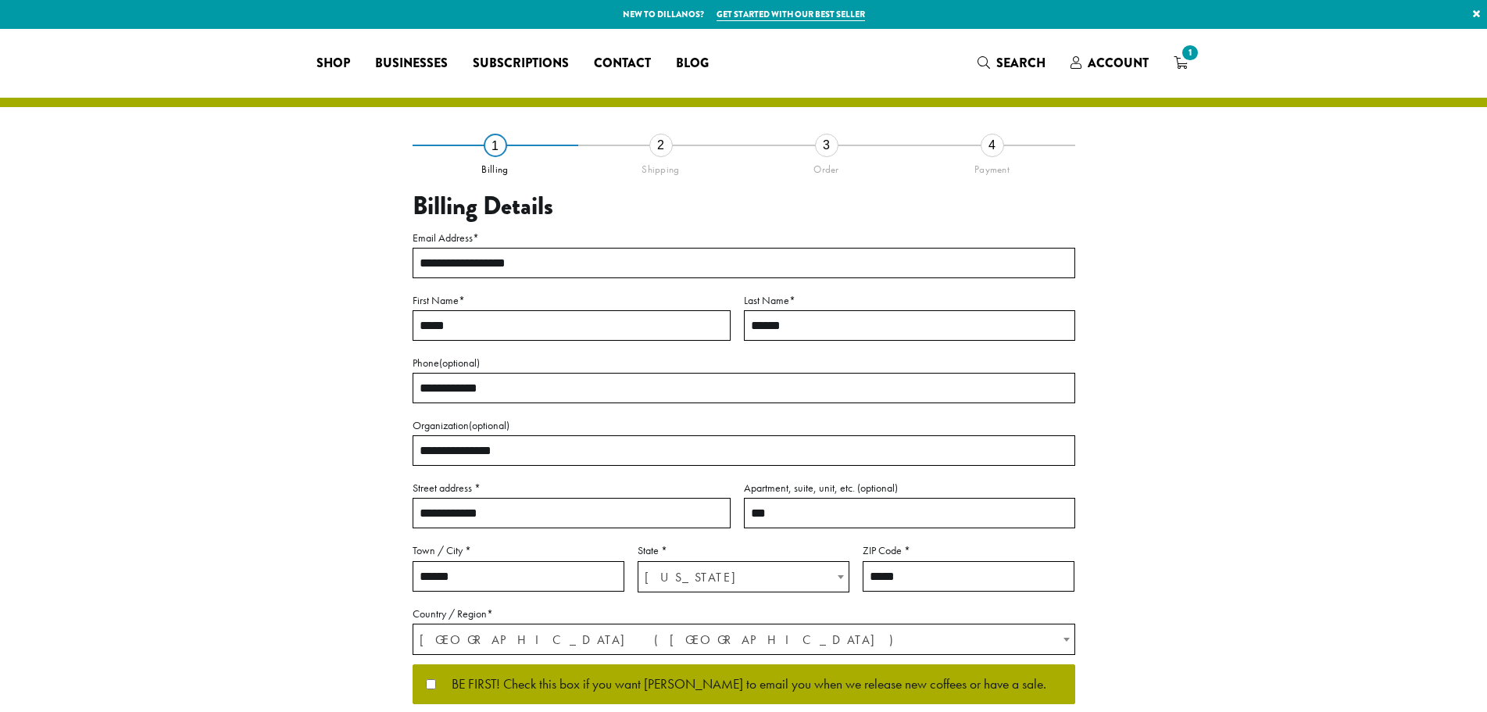
select select "**"
click at [749, 506] on input "***" at bounding box center [909, 513] width 331 height 30
type input "****"
click at [1189, 509] on div "**********" at bounding box center [744, 422] width 938 height 787
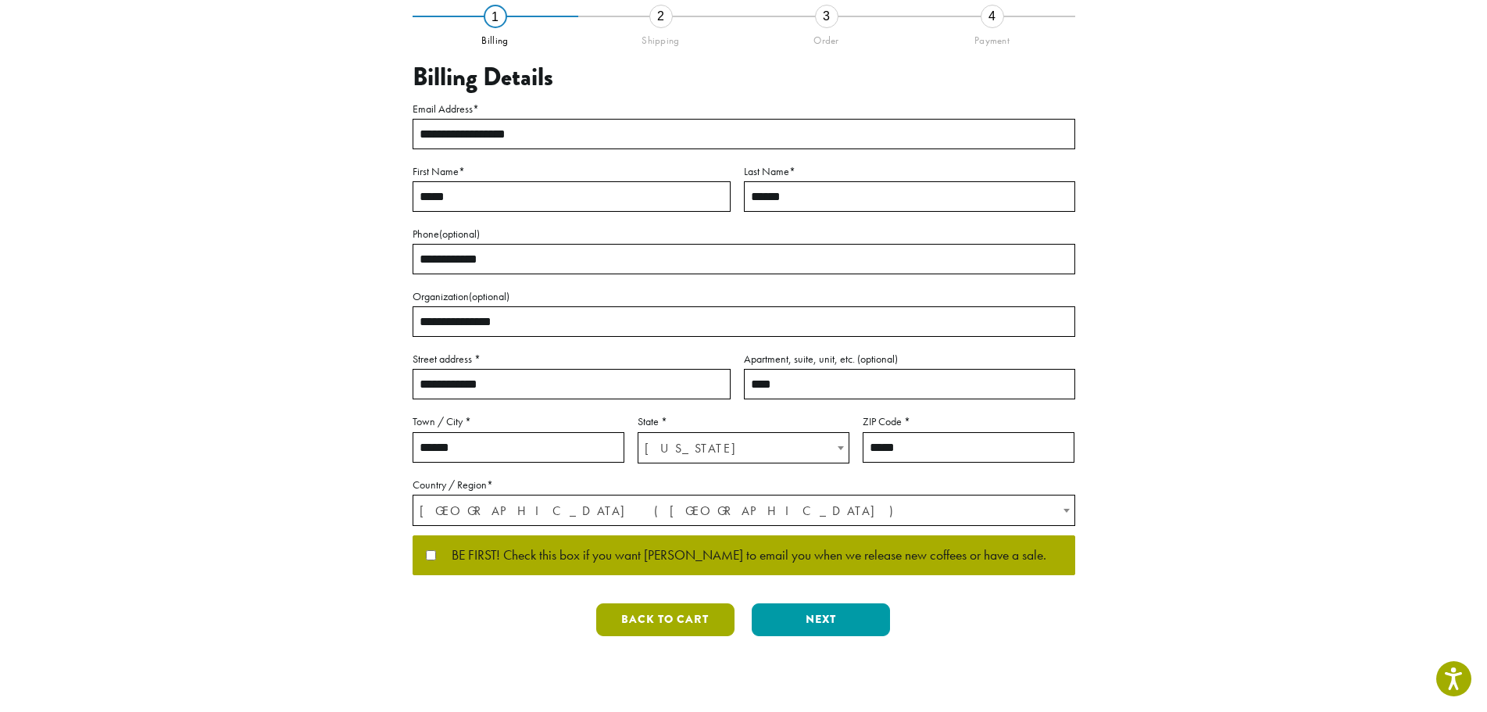
scroll to position [156, 0]
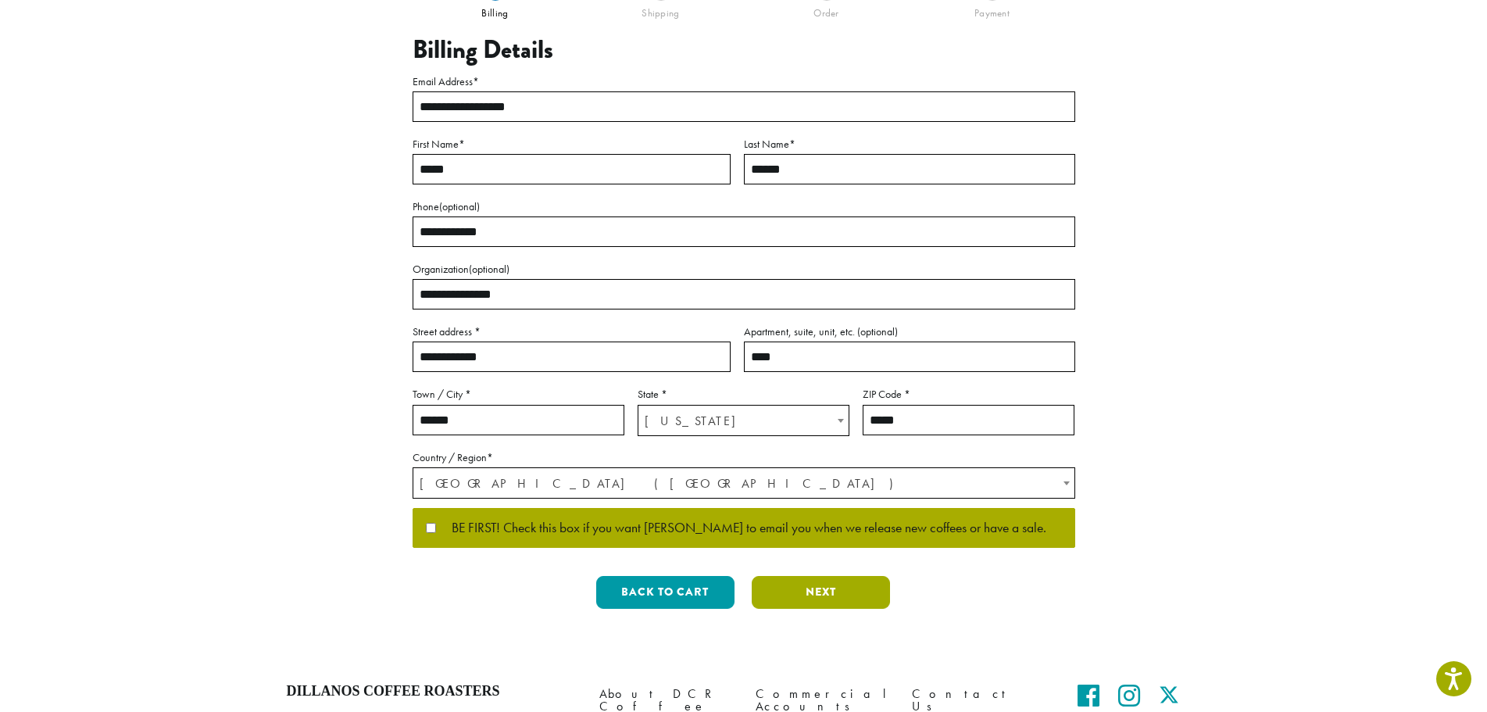
click at [830, 581] on button "Next" at bounding box center [821, 592] width 138 height 33
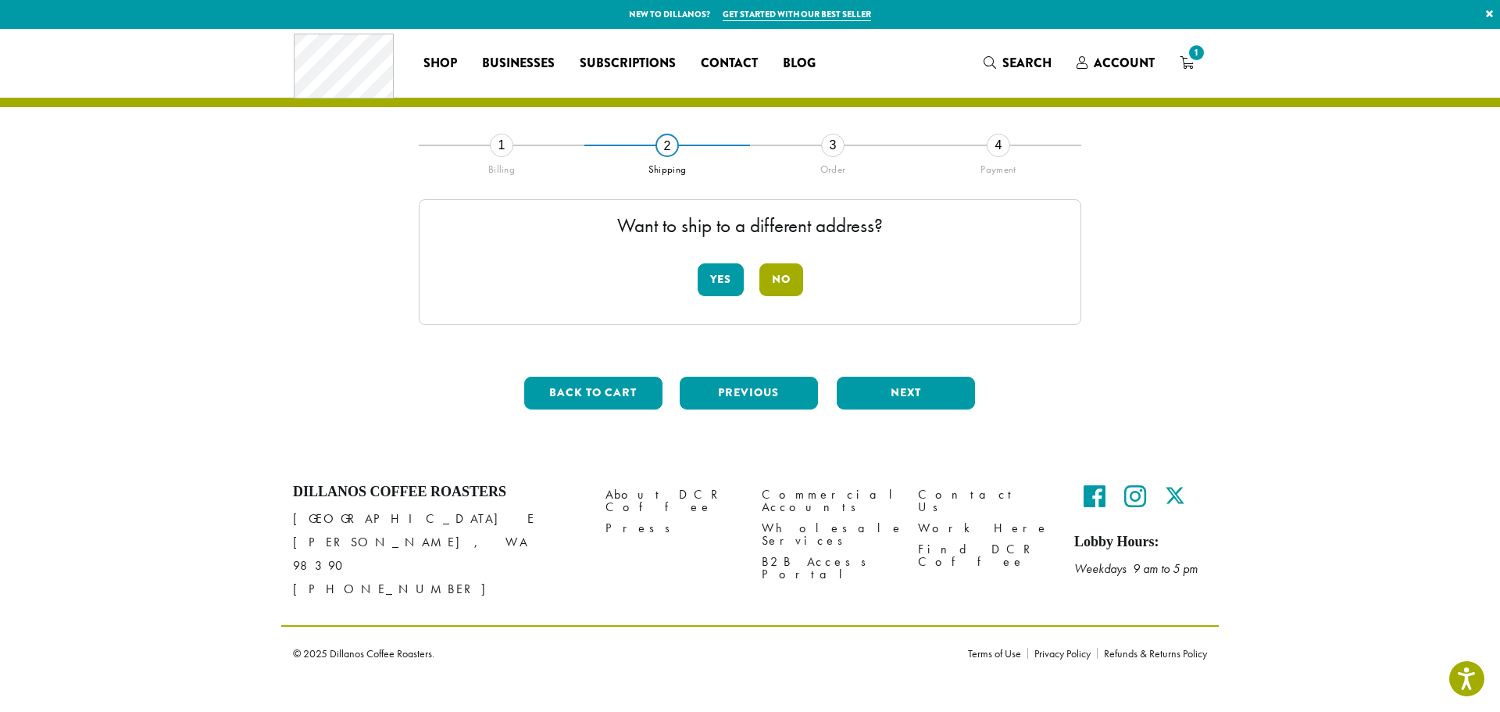
click at [768, 269] on button "No" at bounding box center [782, 279] width 44 height 33
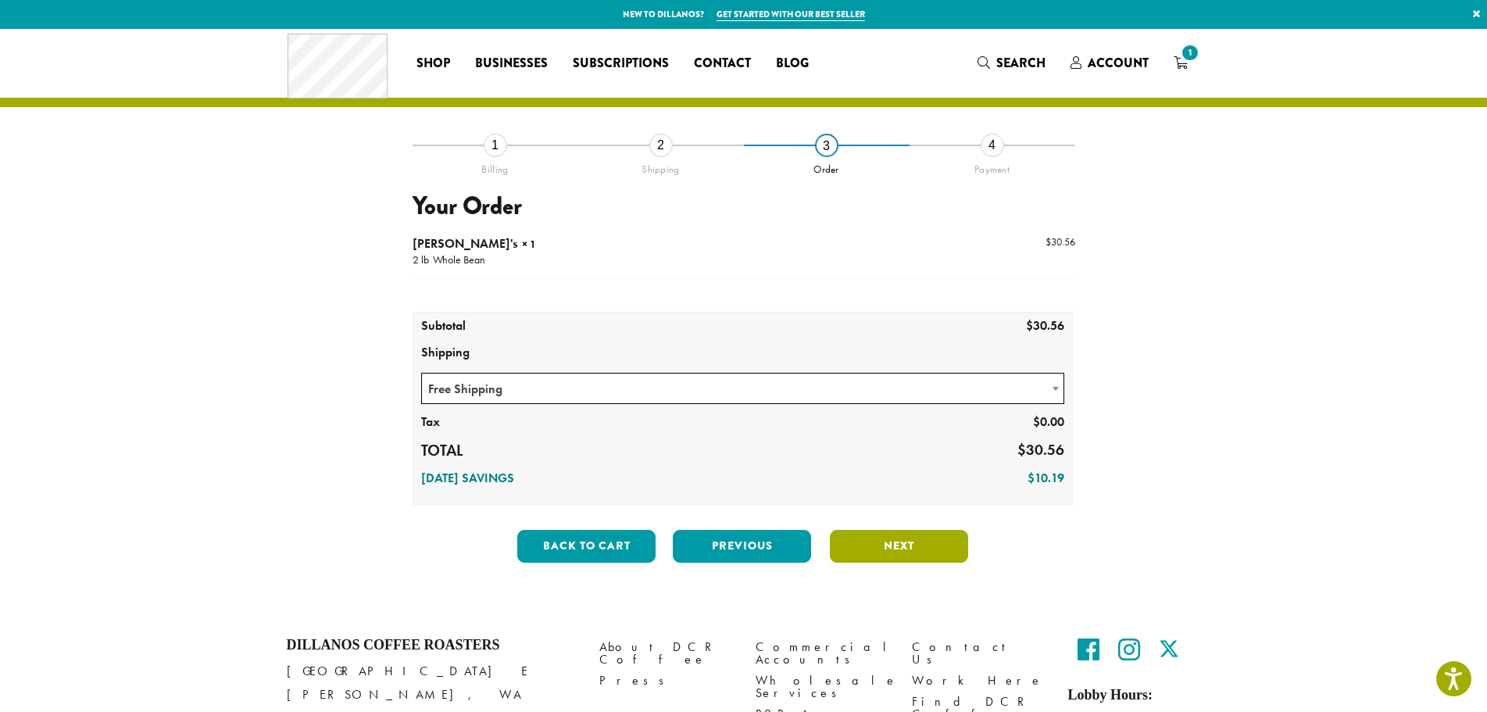
click at [935, 540] on button "Next" at bounding box center [899, 546] width 138 height 33
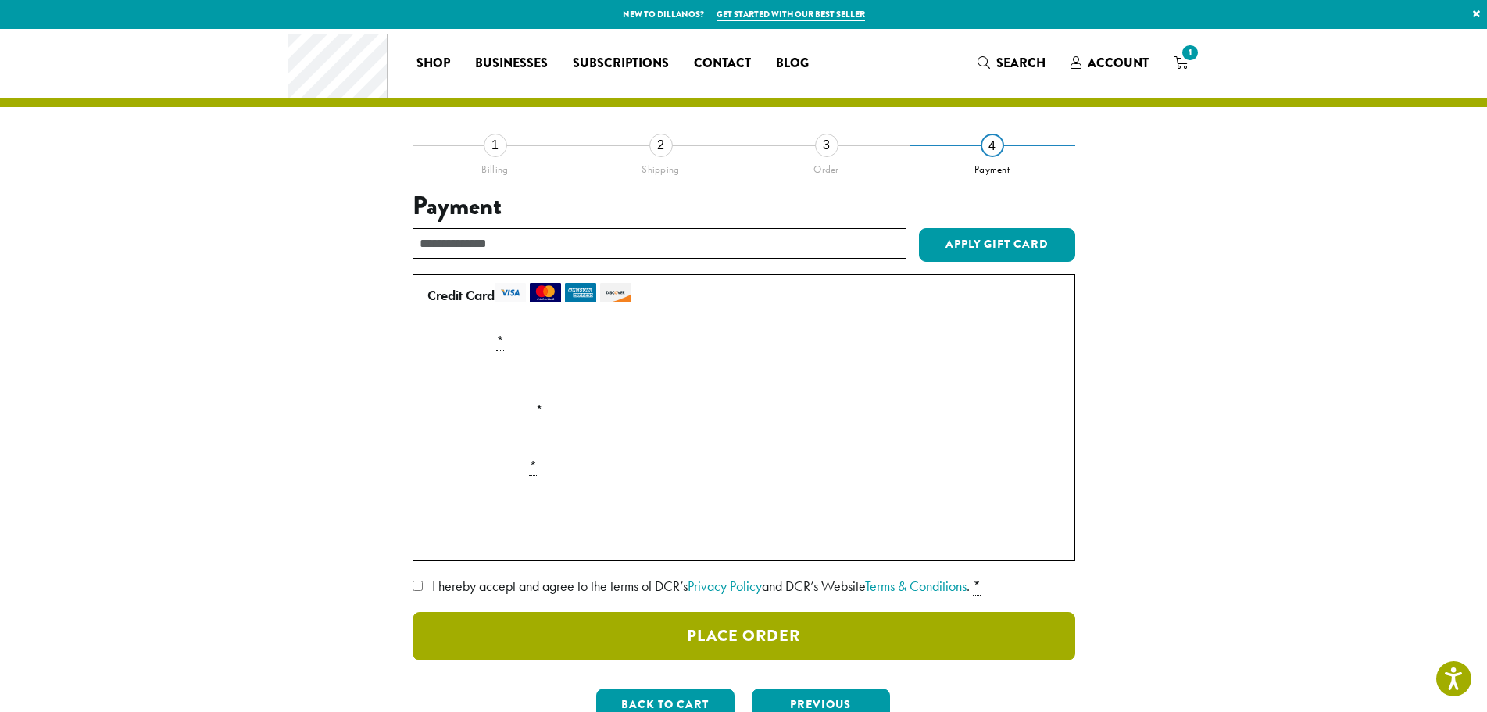
click at [600, 637] on button "Place Order" at bounding box center [744, 636] width 663 height 48
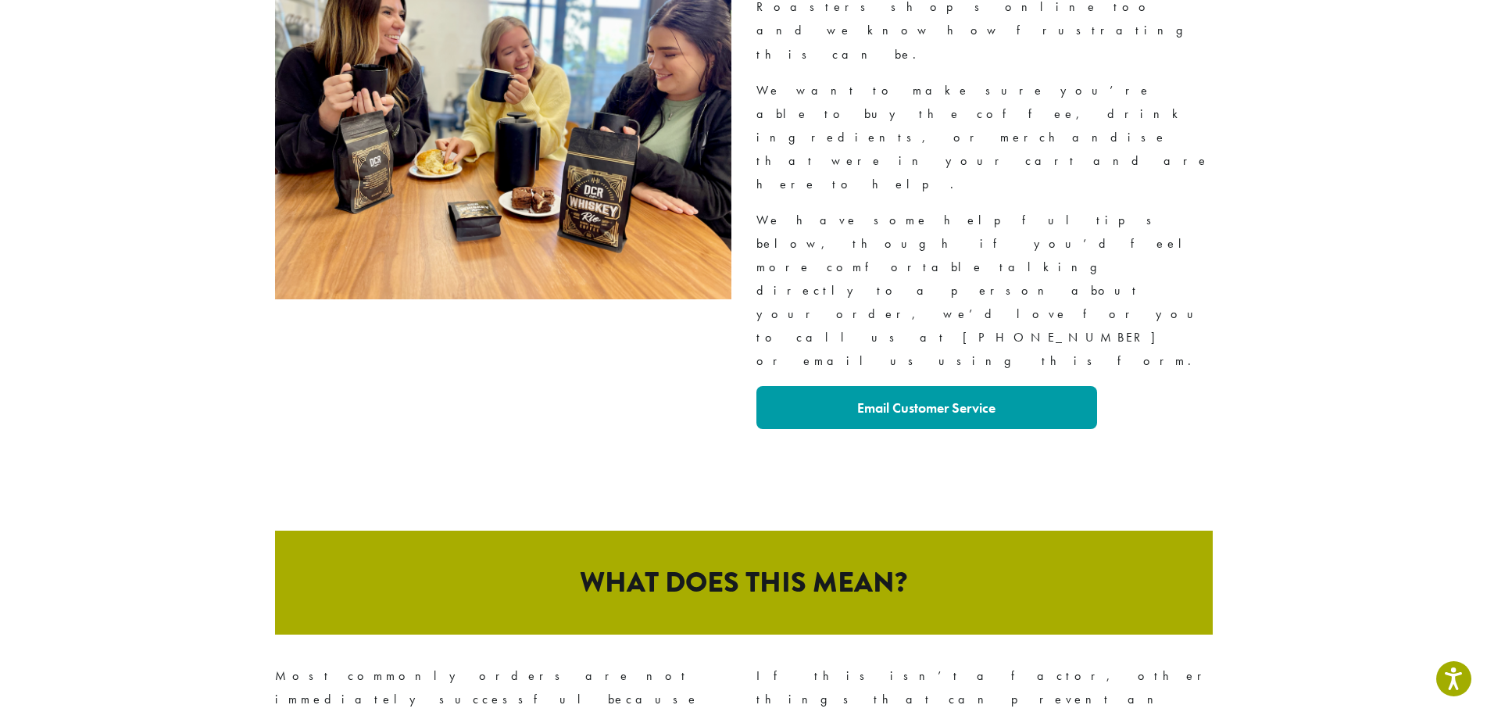
scroll to position [547, 0]
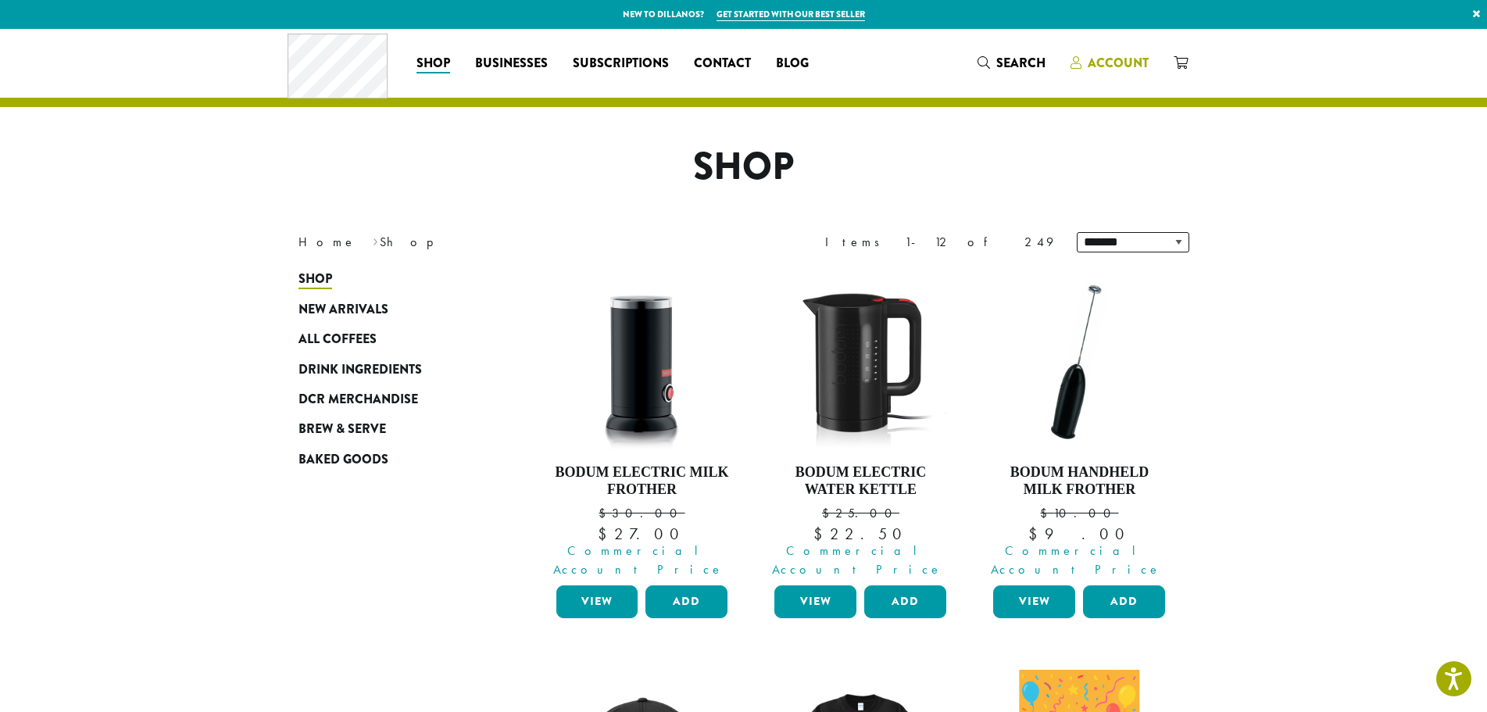
click at [1089, 63] on span "Account" at bounding box center [1118, 63] width 61 height 18
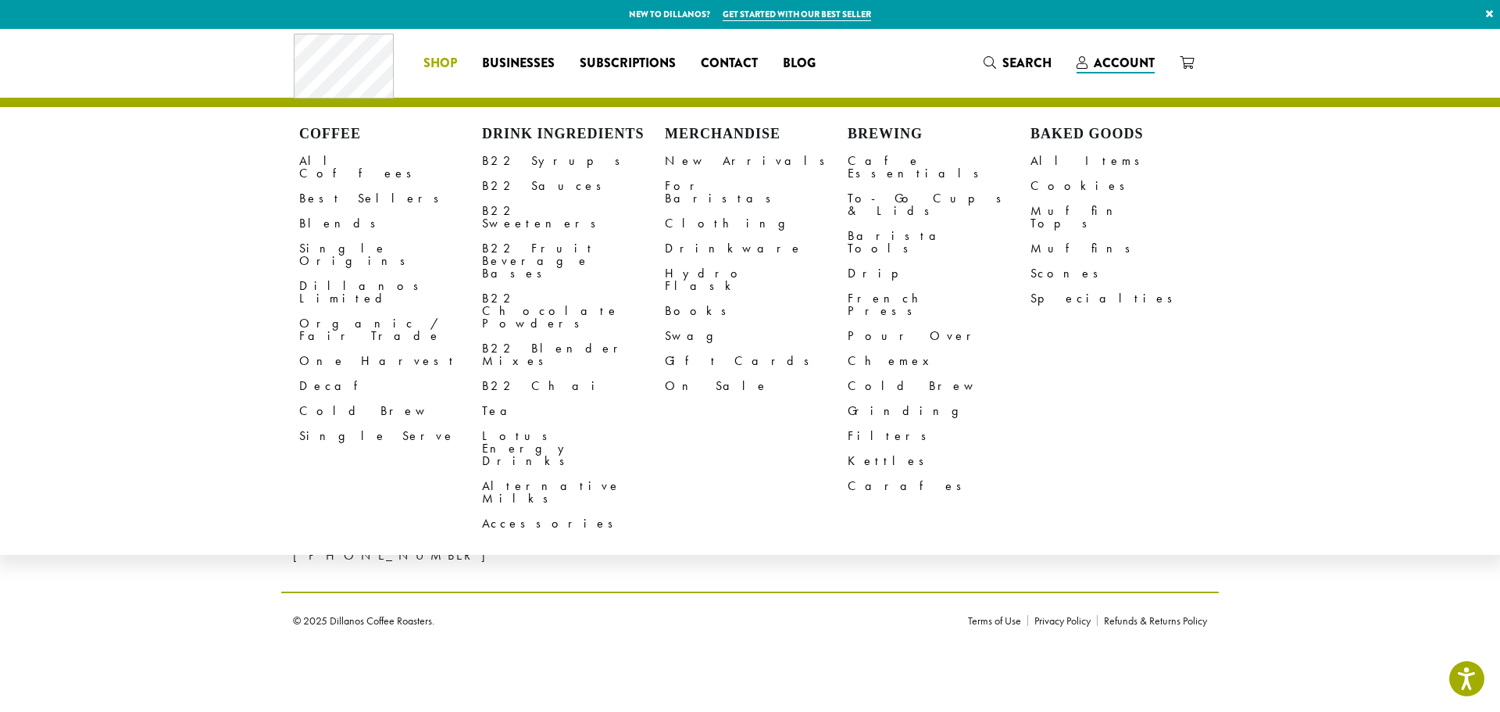
click at [457, 66] on li "Coffee All Coffees Best Sellers Blends Single Origins Dillanos Limited Organic …" at bounding box center [440, 63] width 59 height 25
click at [345, 157] on link "All Coffees" at bounding box center [390, 167] width 183 height 38
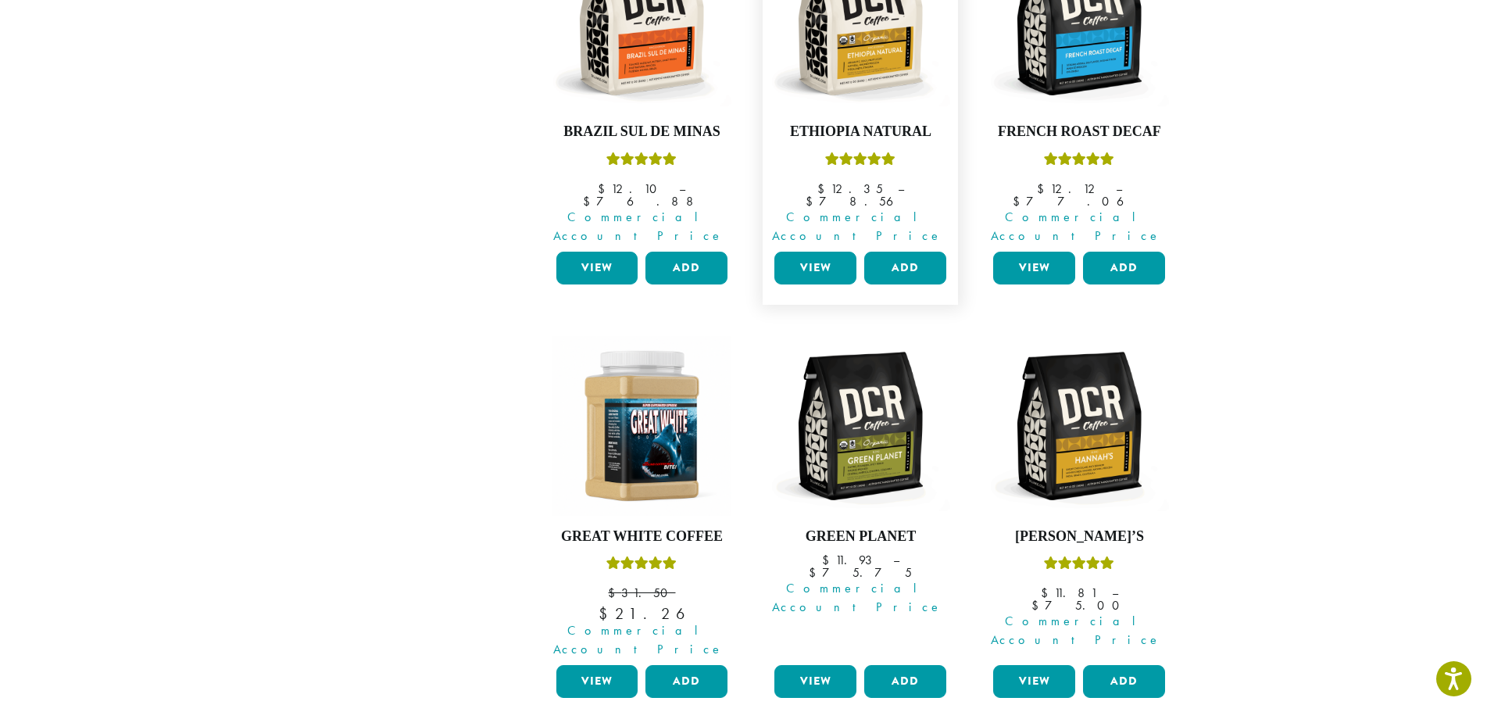
scroll to position [1172, 0]
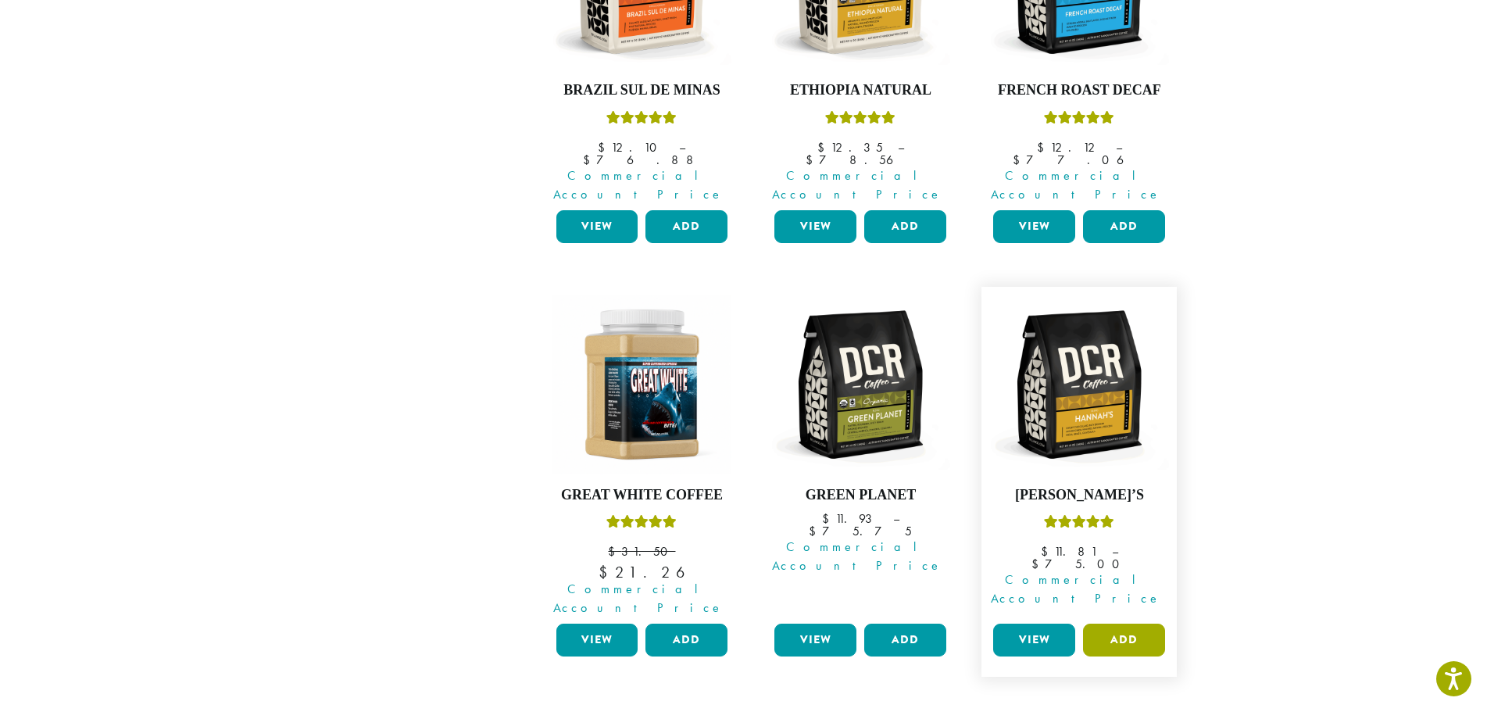
click at [1107, 624] on button "Add" at bounding box center [1124, 640] width 82 height 33
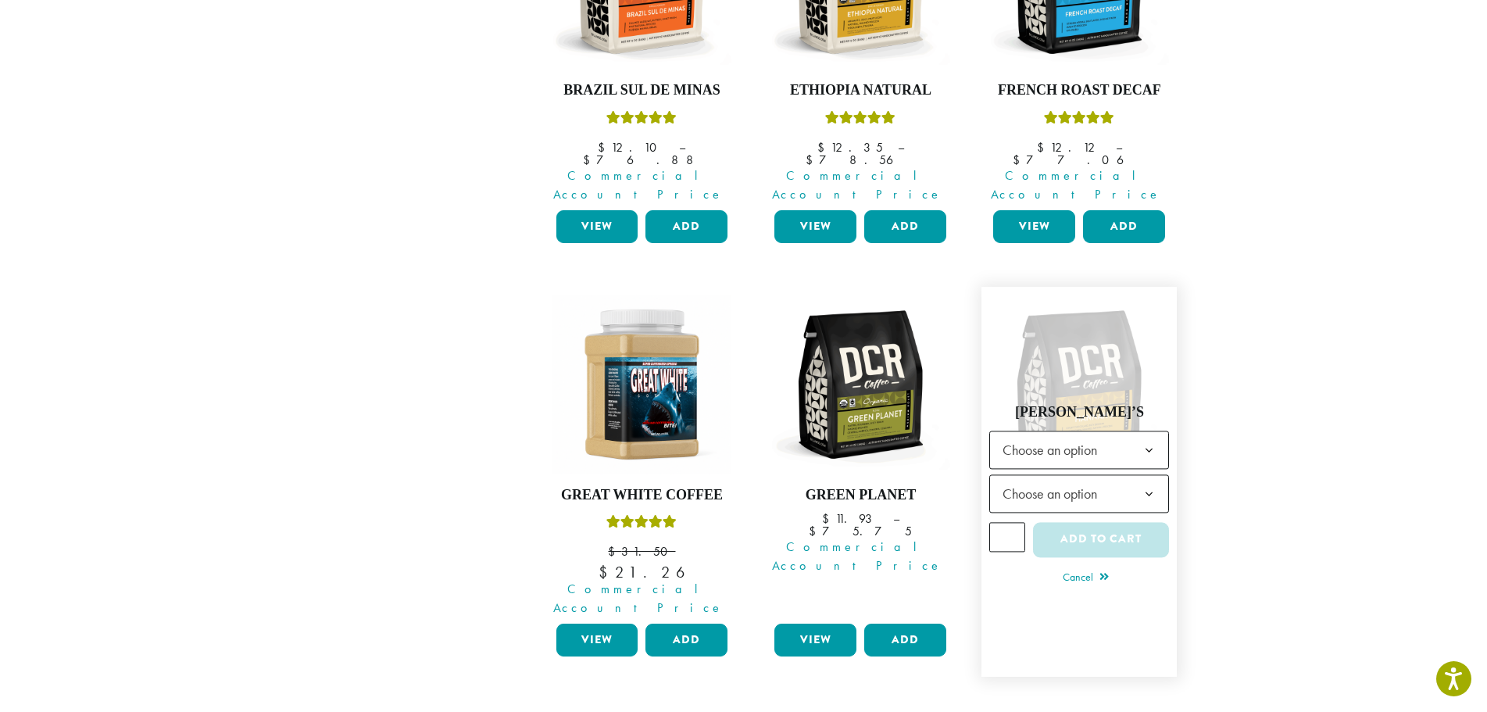
click at [1102, 434] on span "Choose an option" at bounding box center [1054, 449] width 116 height 30
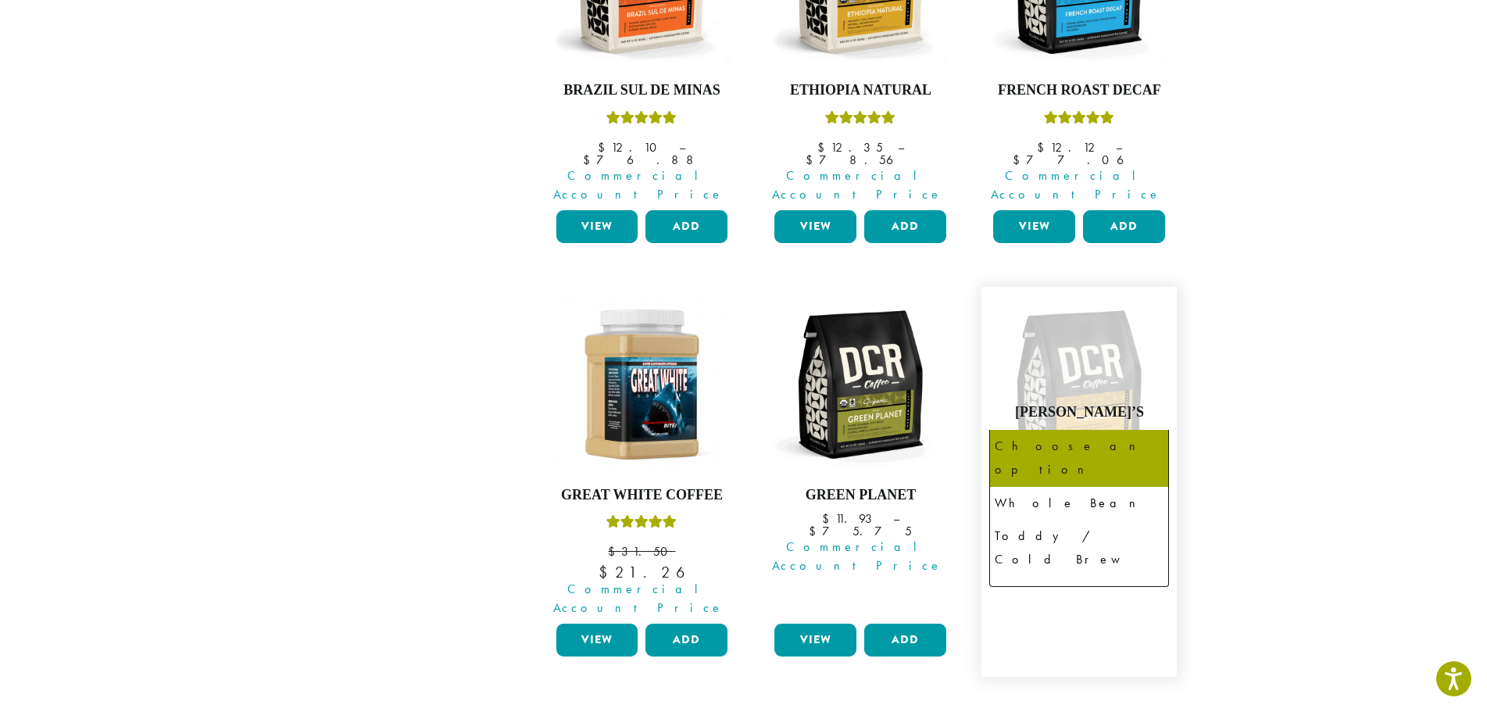
click at [1090, 478] on span "Choose an option" at bounding box center [1054, 493] width 116 height 30
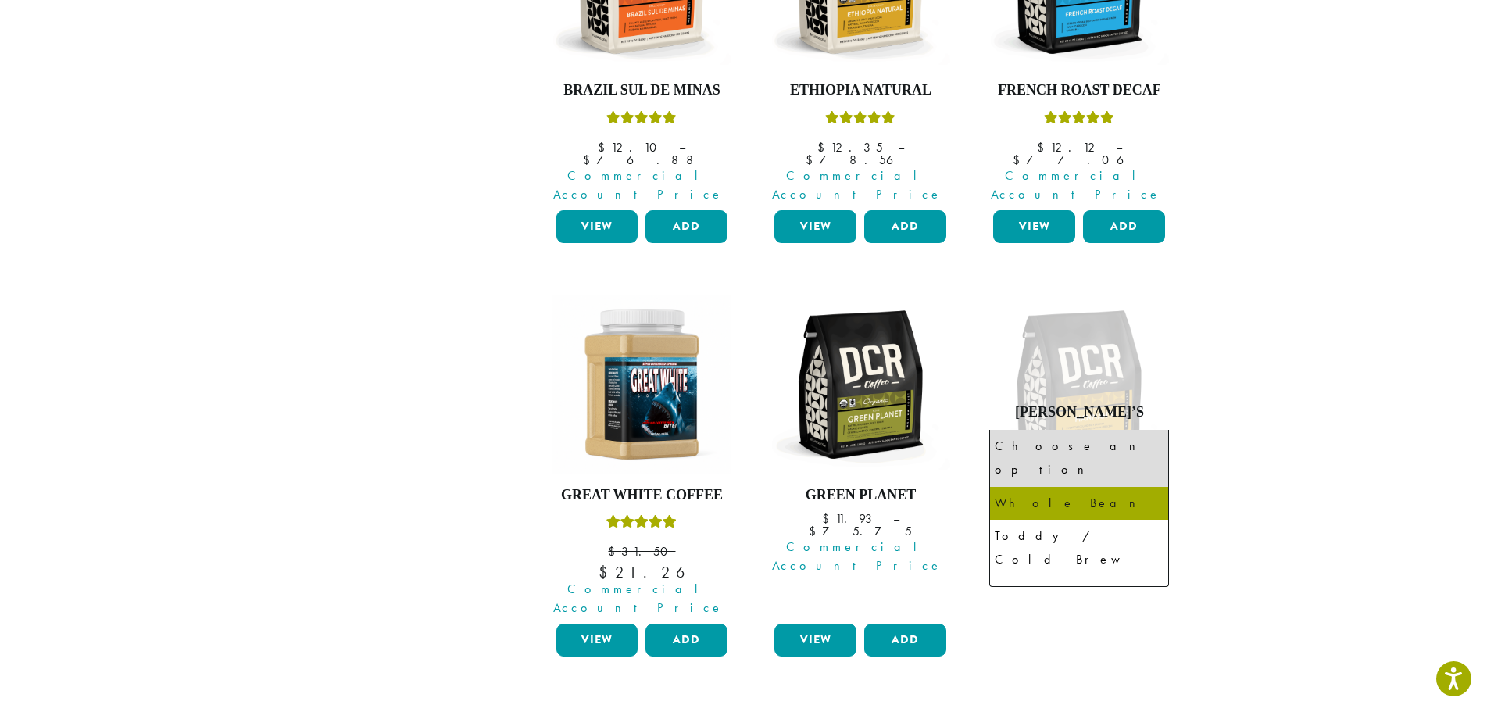
select select "**********"
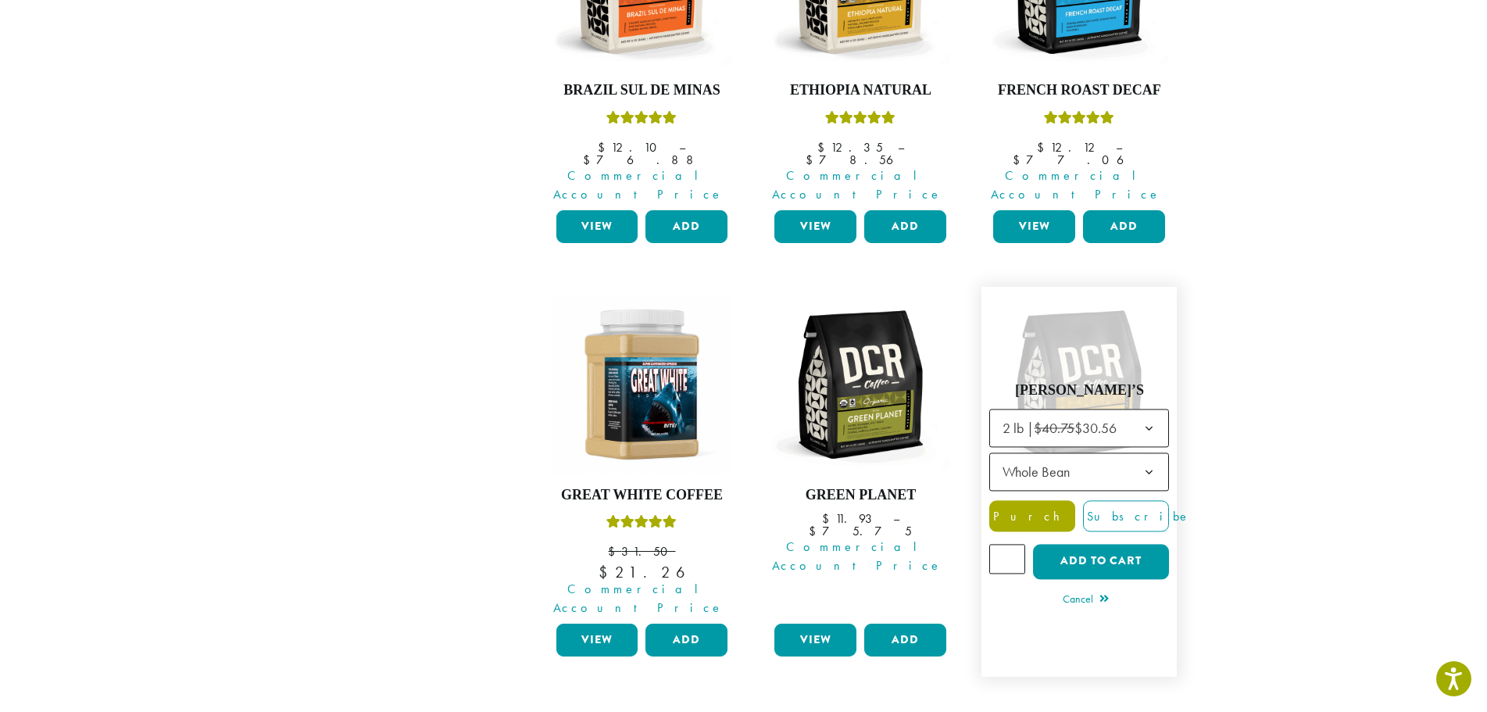
click at [1037, 508] on span "Purchase" at bounding box center [1056, 516] width 132 height 16
click at [1032, 508] on span "Purchase" at bounding box center [1056, 516] width 132 height 16
click at [1104, 544] on button "Add to cart" at bounding box center [1101, 561] width 136 height 35
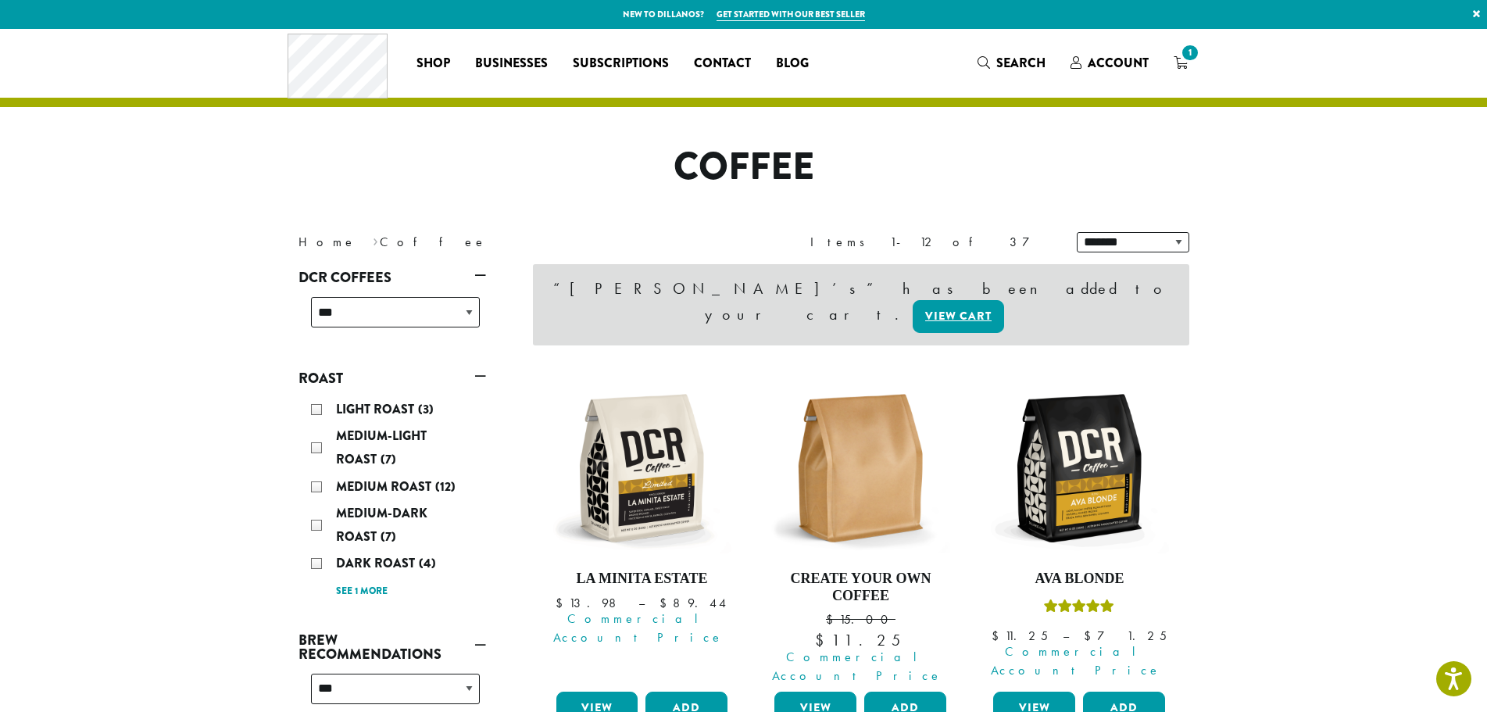
click at [1183, 59] on span "1" at bounding box center [1189, 52] width 21 height 21
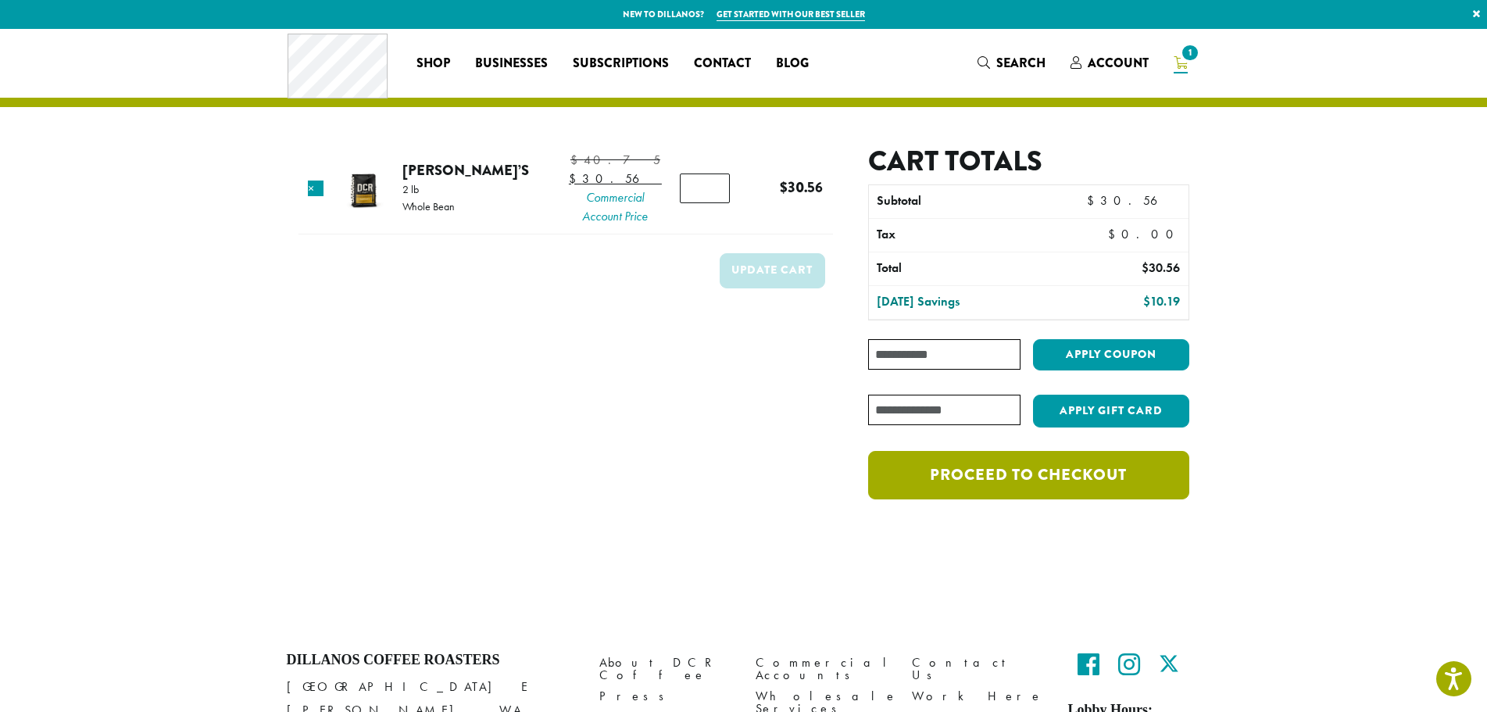
click at [1007, 468] on link "Proceed to checkout" at bounding box center [1028, 475] width 320 height 48
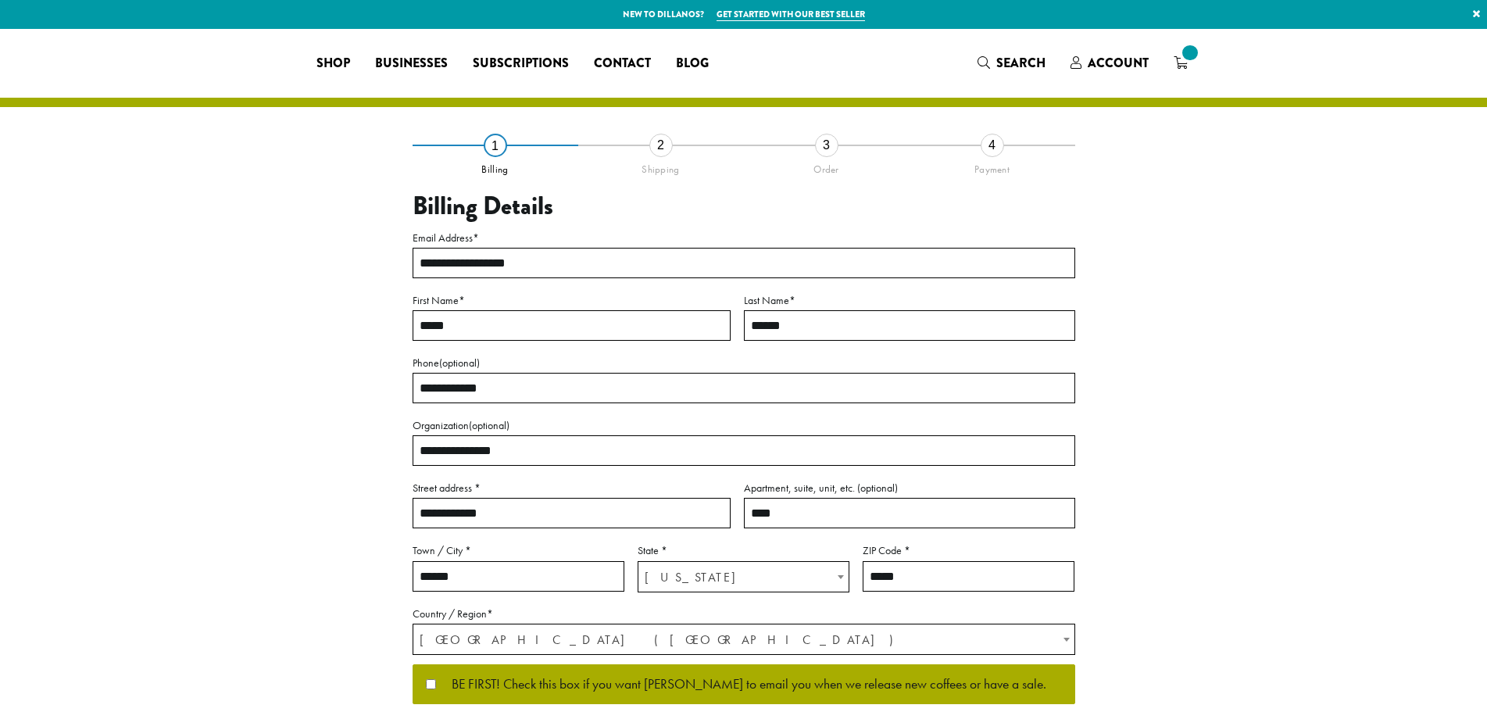
select select "**"
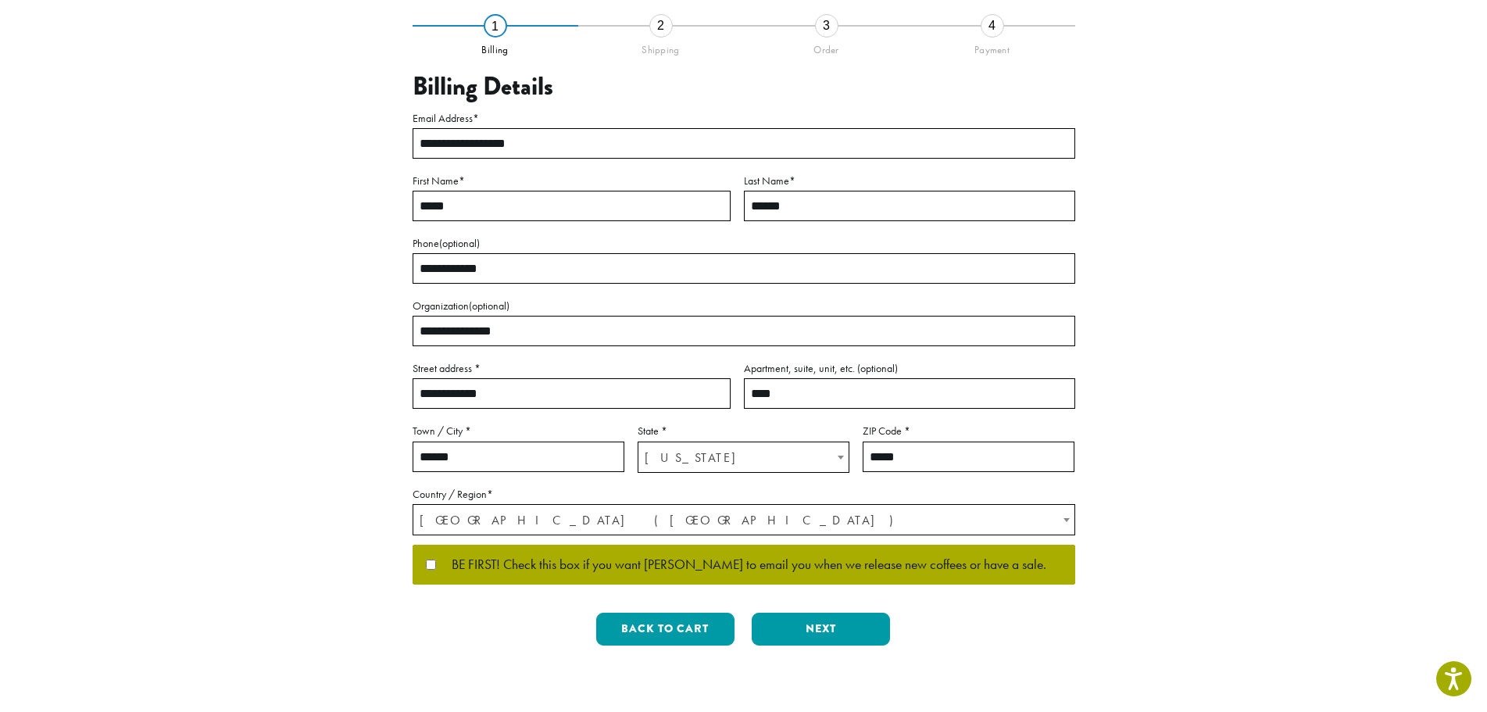
scroll to position [156, 0]
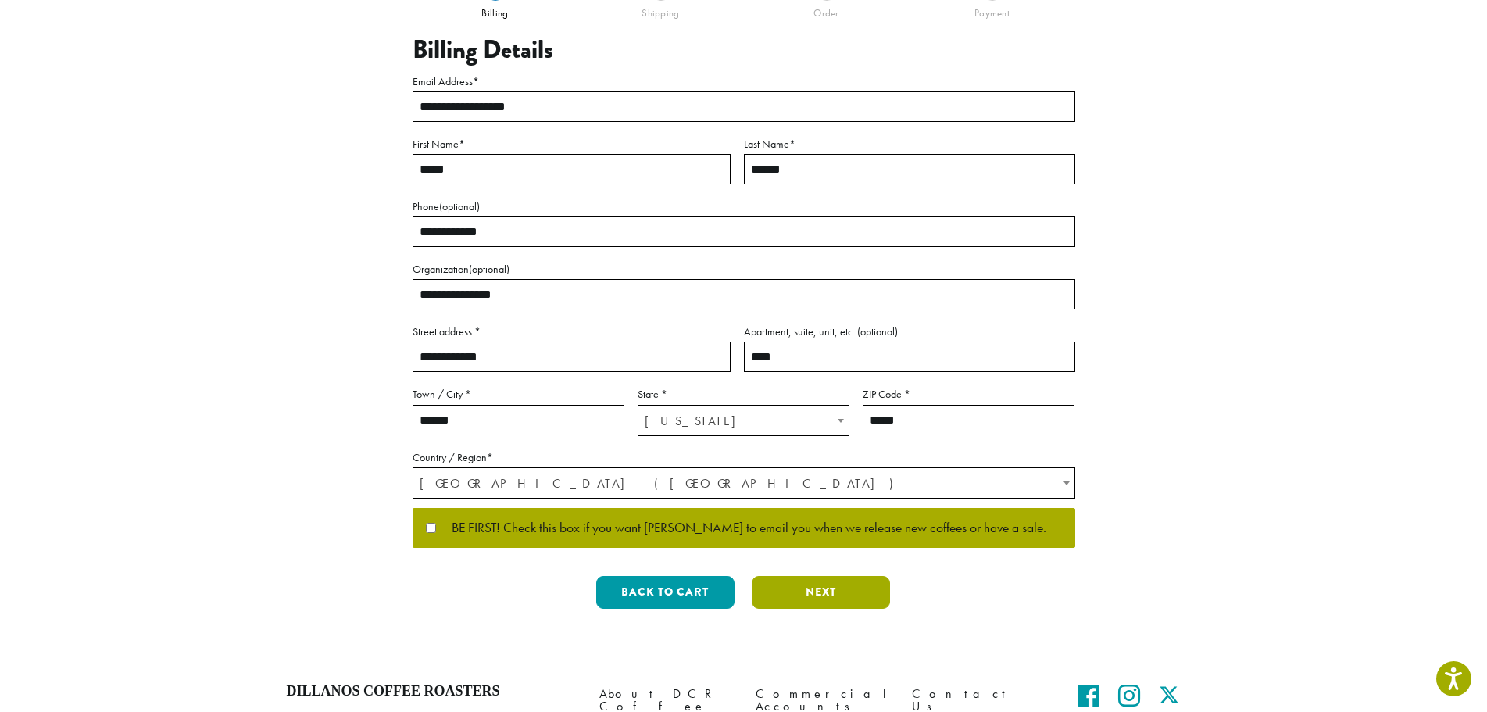
click at [816, 596] on button "Next" at bounding box center [821, 592] width 138 height 33
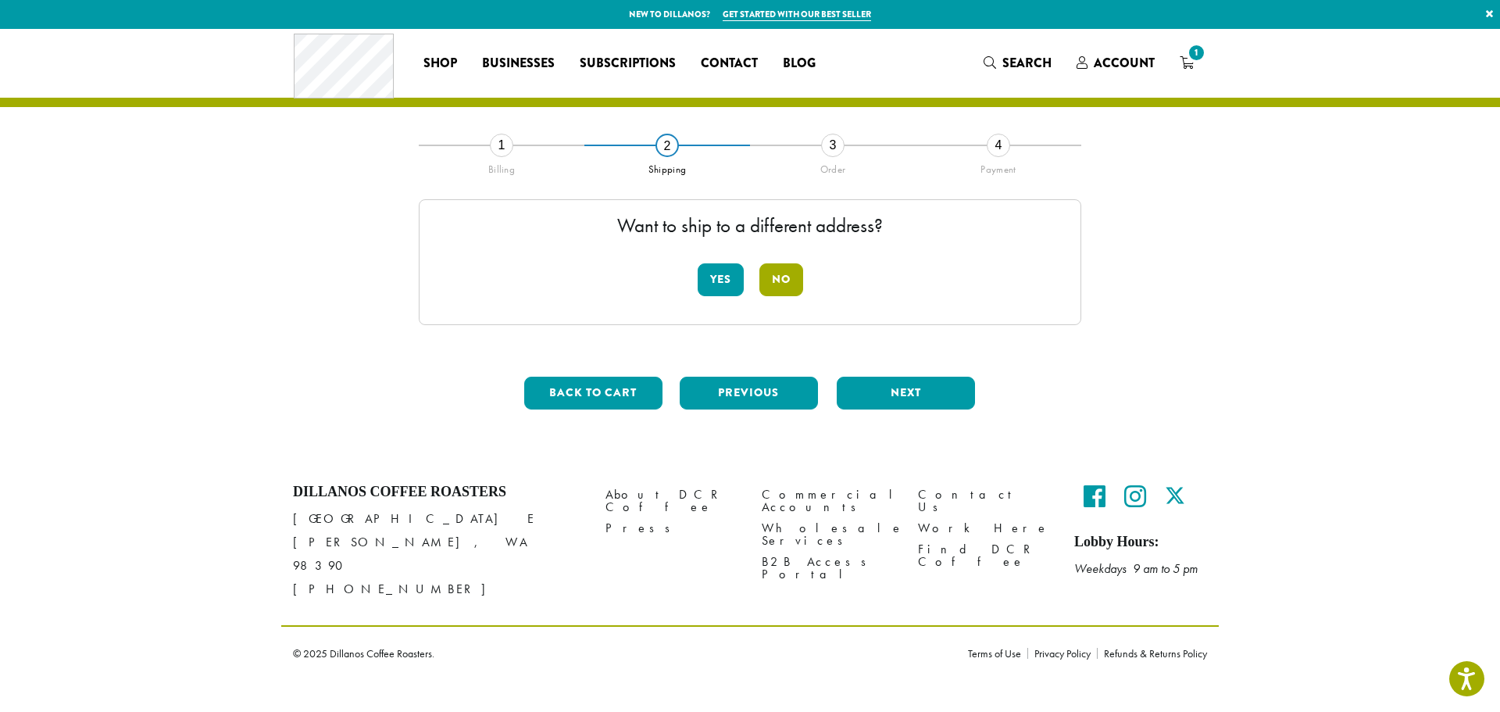
click at [792, 277] on button "No" at bounding box center [782, 279] width 44 height 33
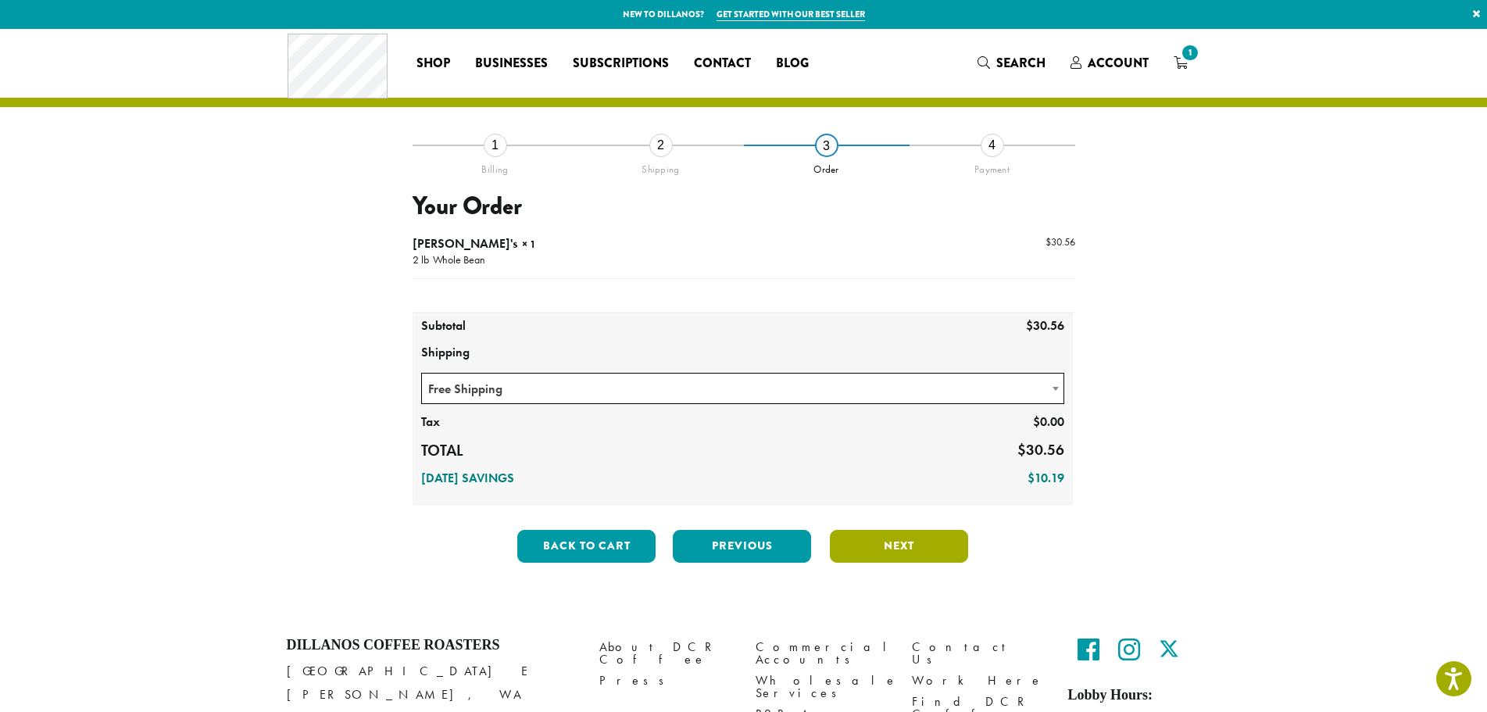
click at [916, 538] on button "Next" at bounding box center [899, 546] width 138 height 33
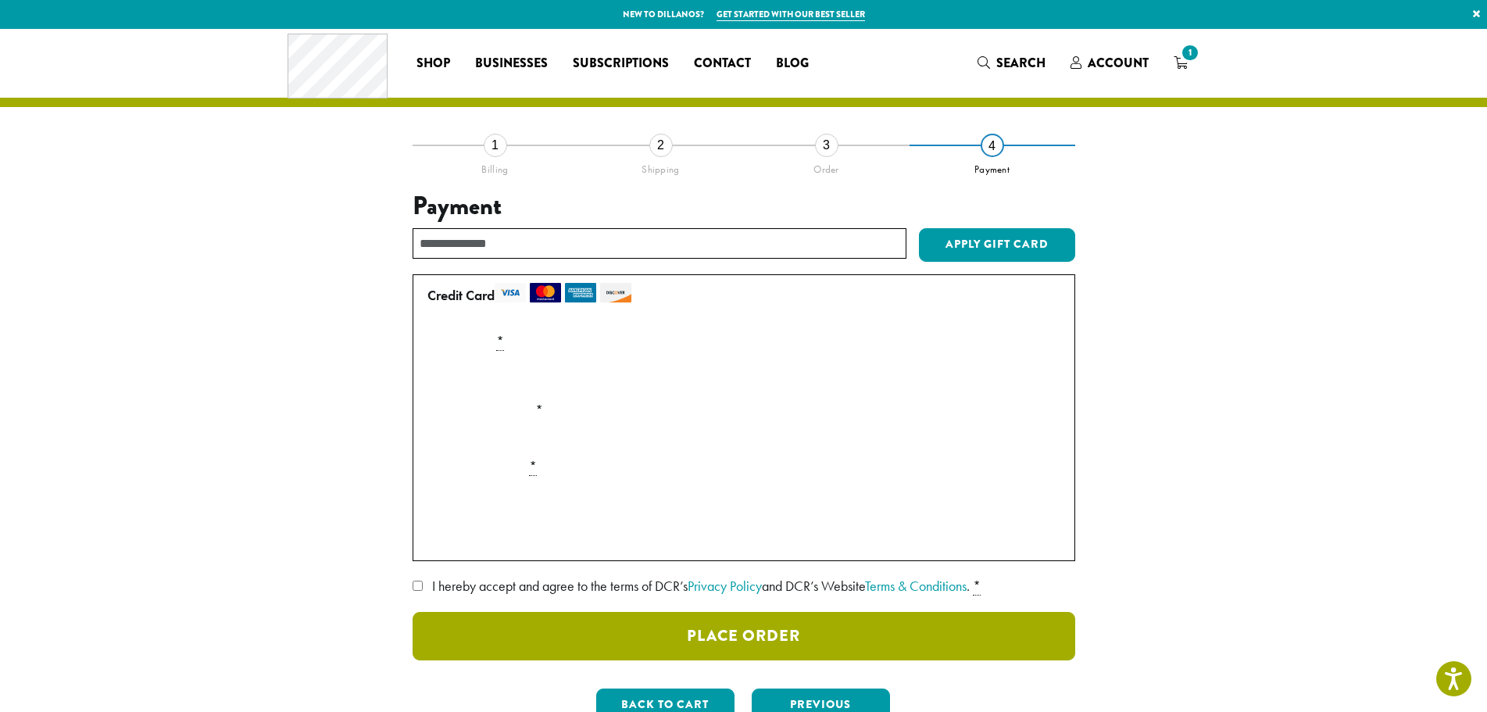
click at [802, 646] on button "Place Order" at bounding box center [744, 636] width 663 height 48
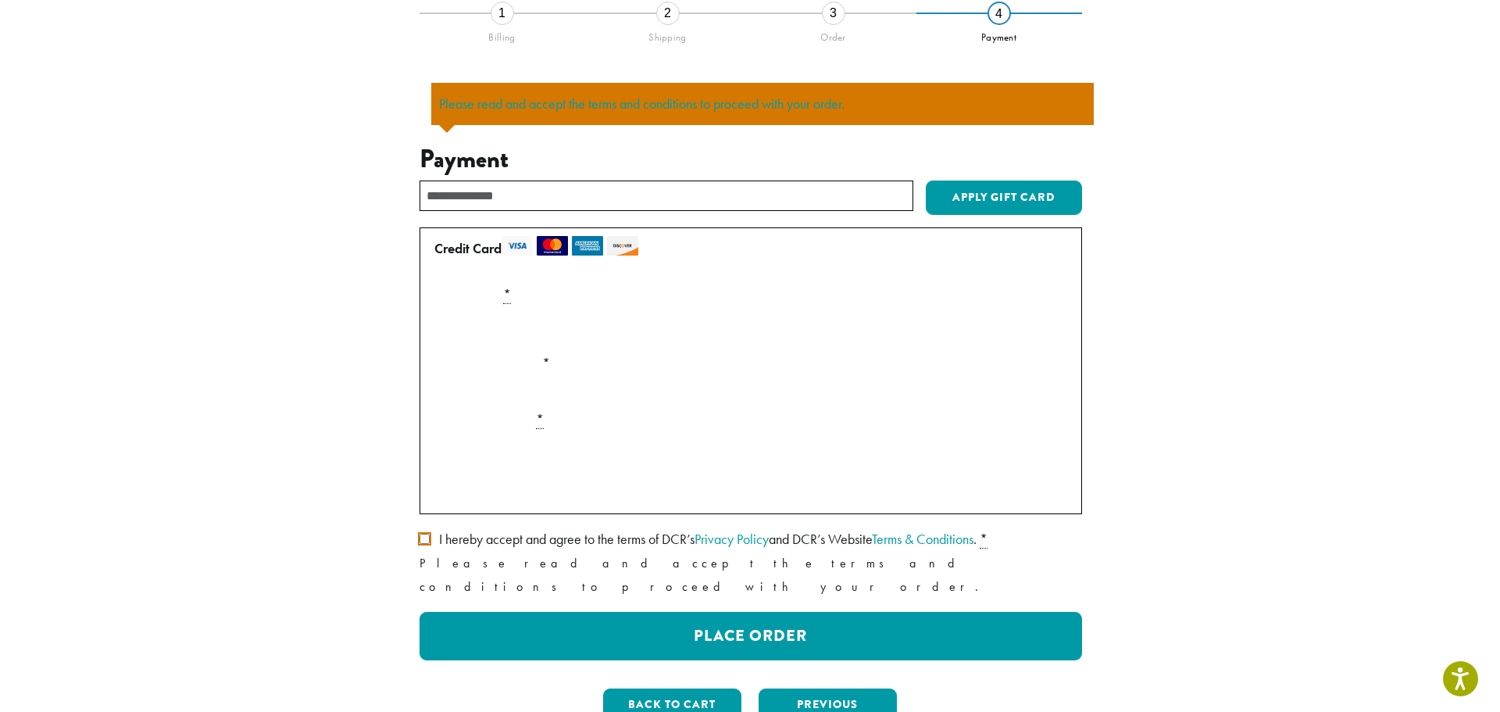
scroll to position [137, 0]
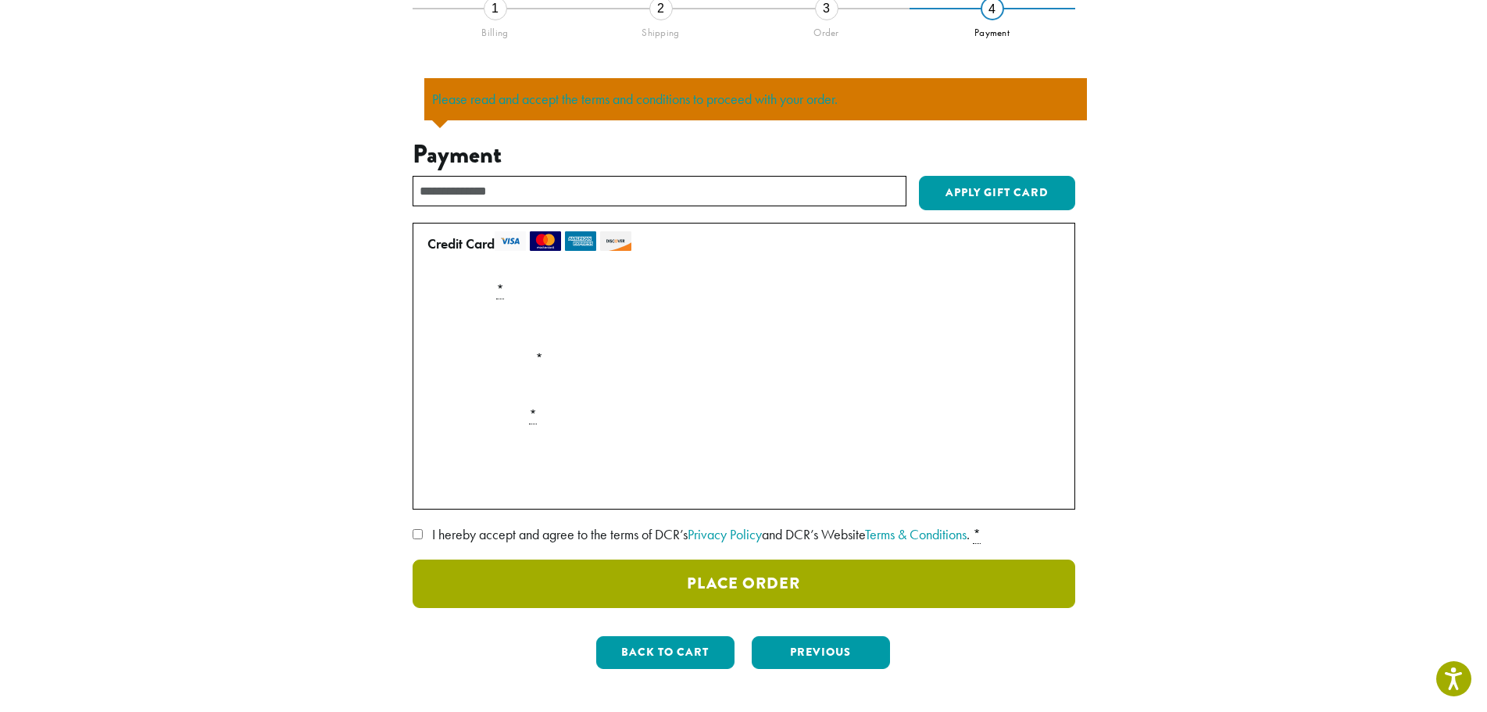
click at [704, 599] on button "Place Order" at bounding box center [744, 584] width 663 height 48
